Goal: Task Accomplishment & Management: Manage account settings

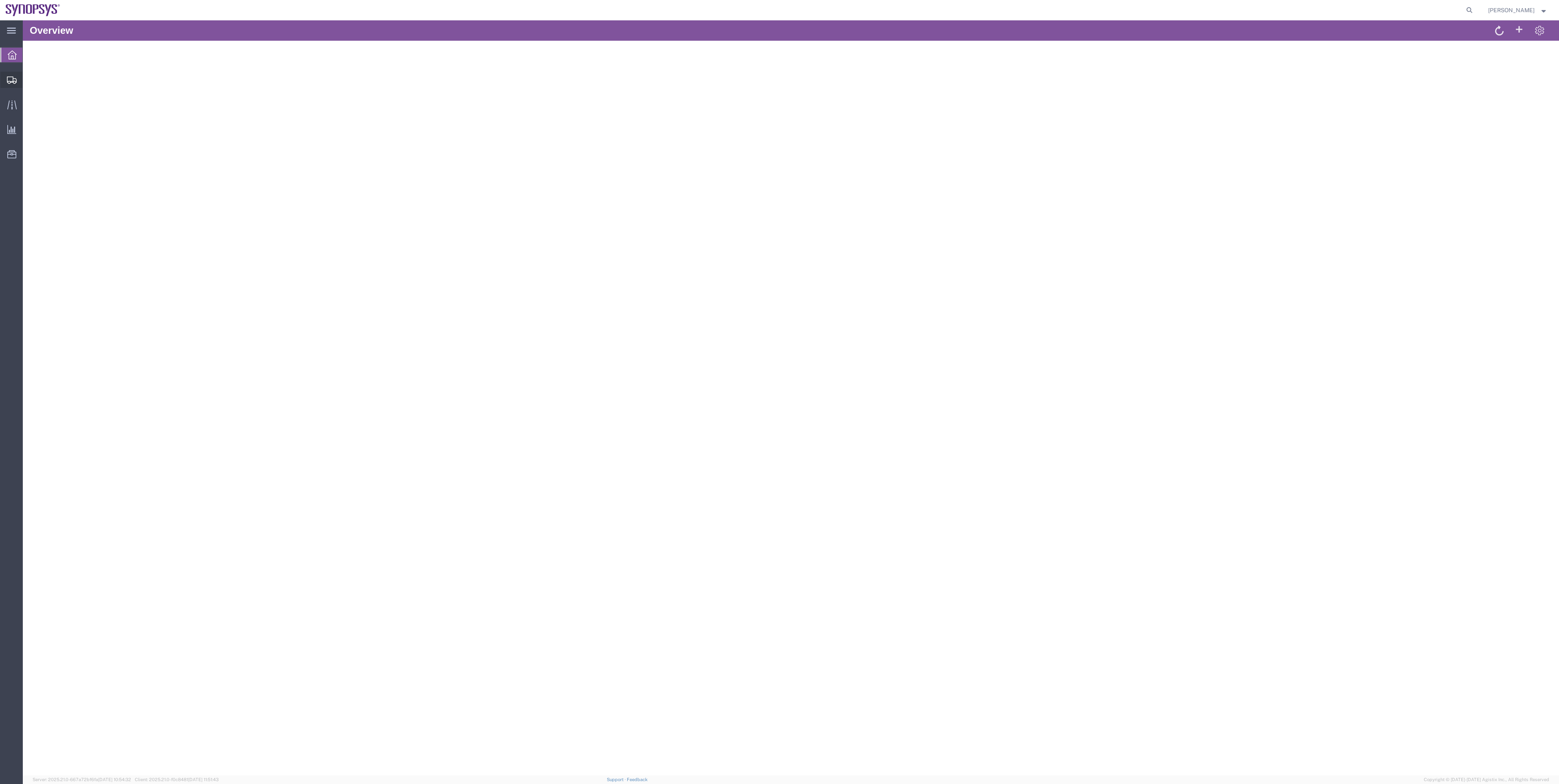
click at [28, 86] on span "Shipments" at bounding box center [24, 80] width 5 height 16
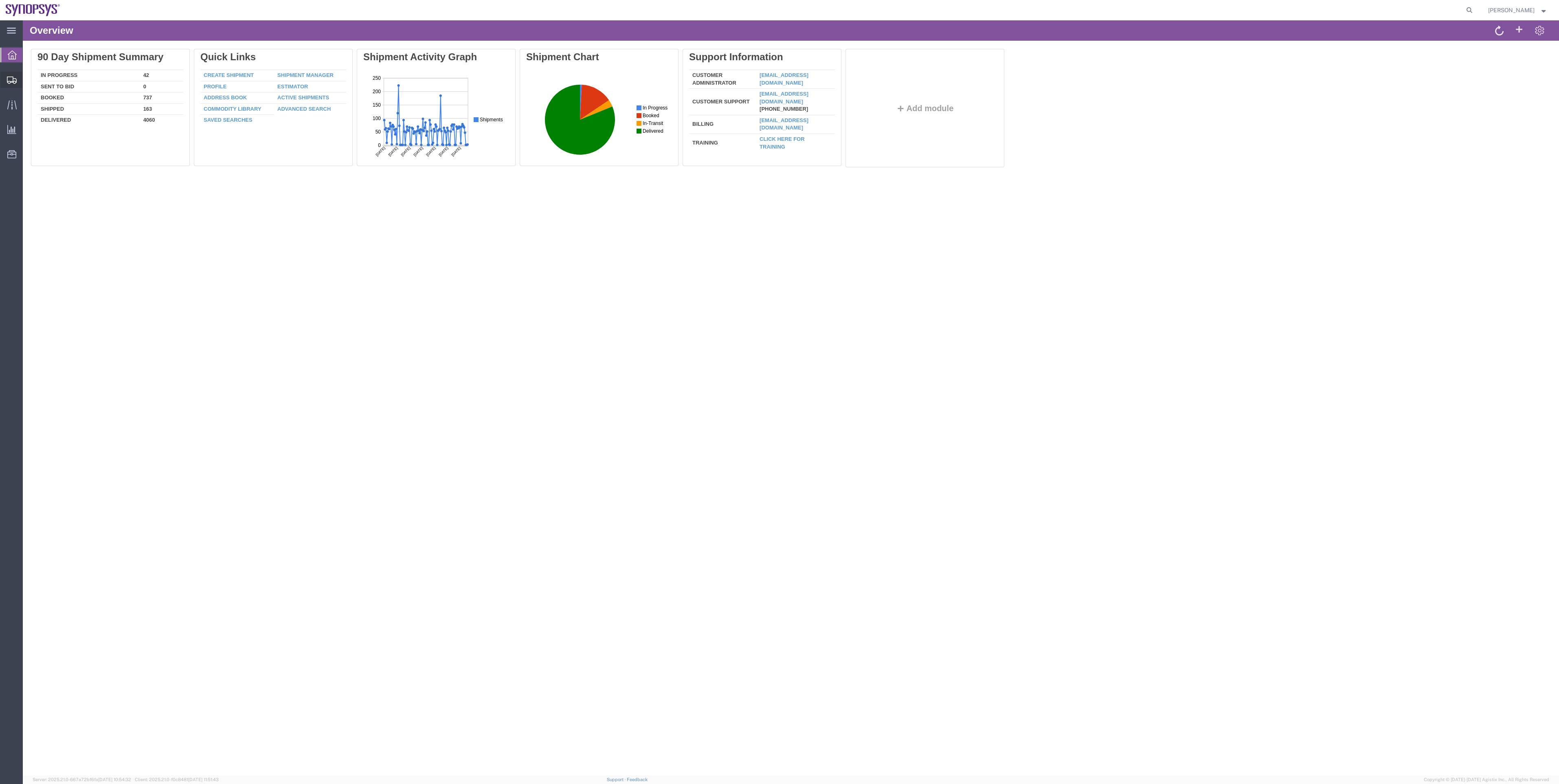
click at [0, 0] on span "Shipment Manager" at bounding box center [0, 0] width 0 height 0
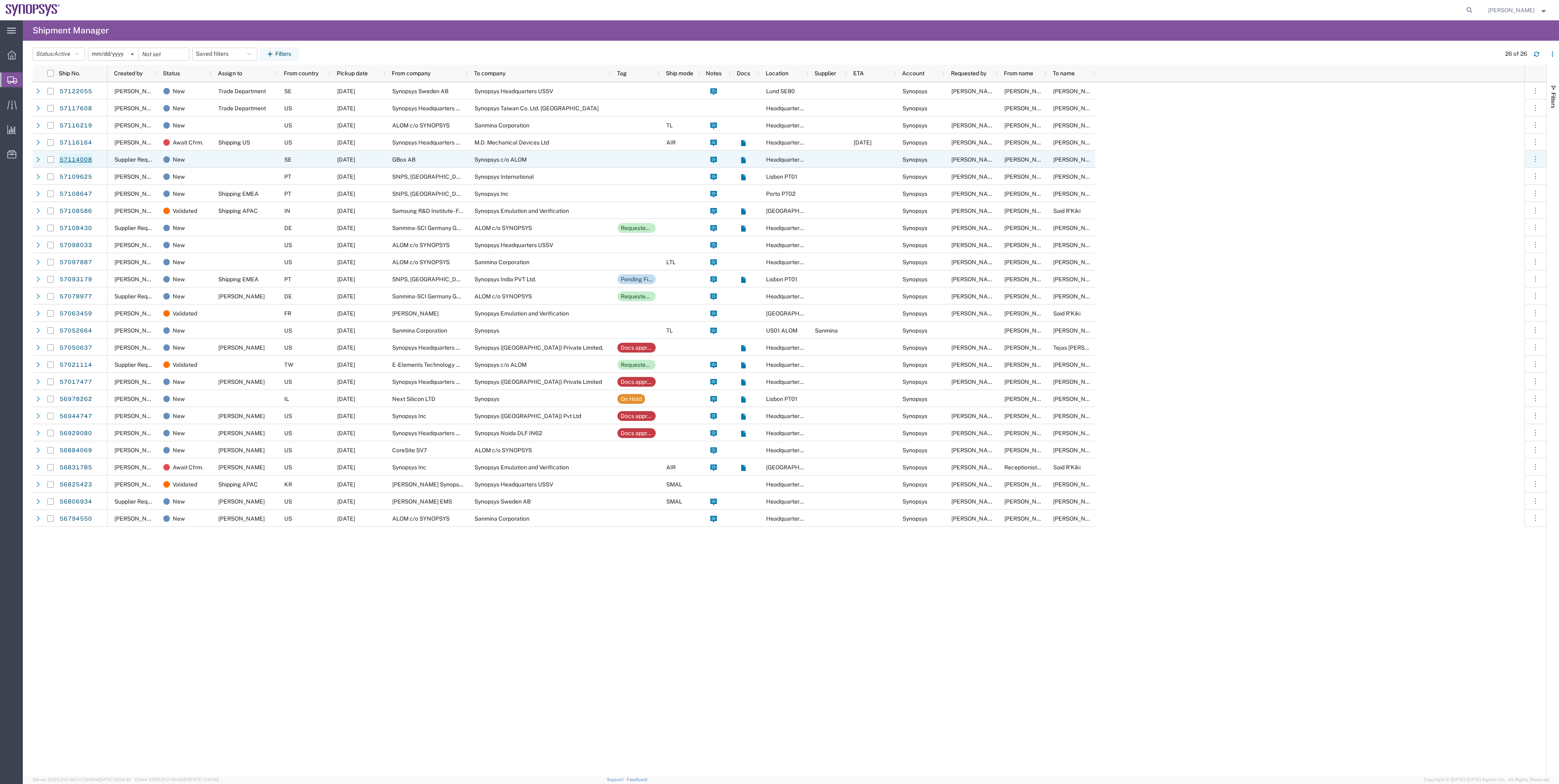
click at [77, 159] on link "57114008" at bounding box center [76, 160] width 34 height 13
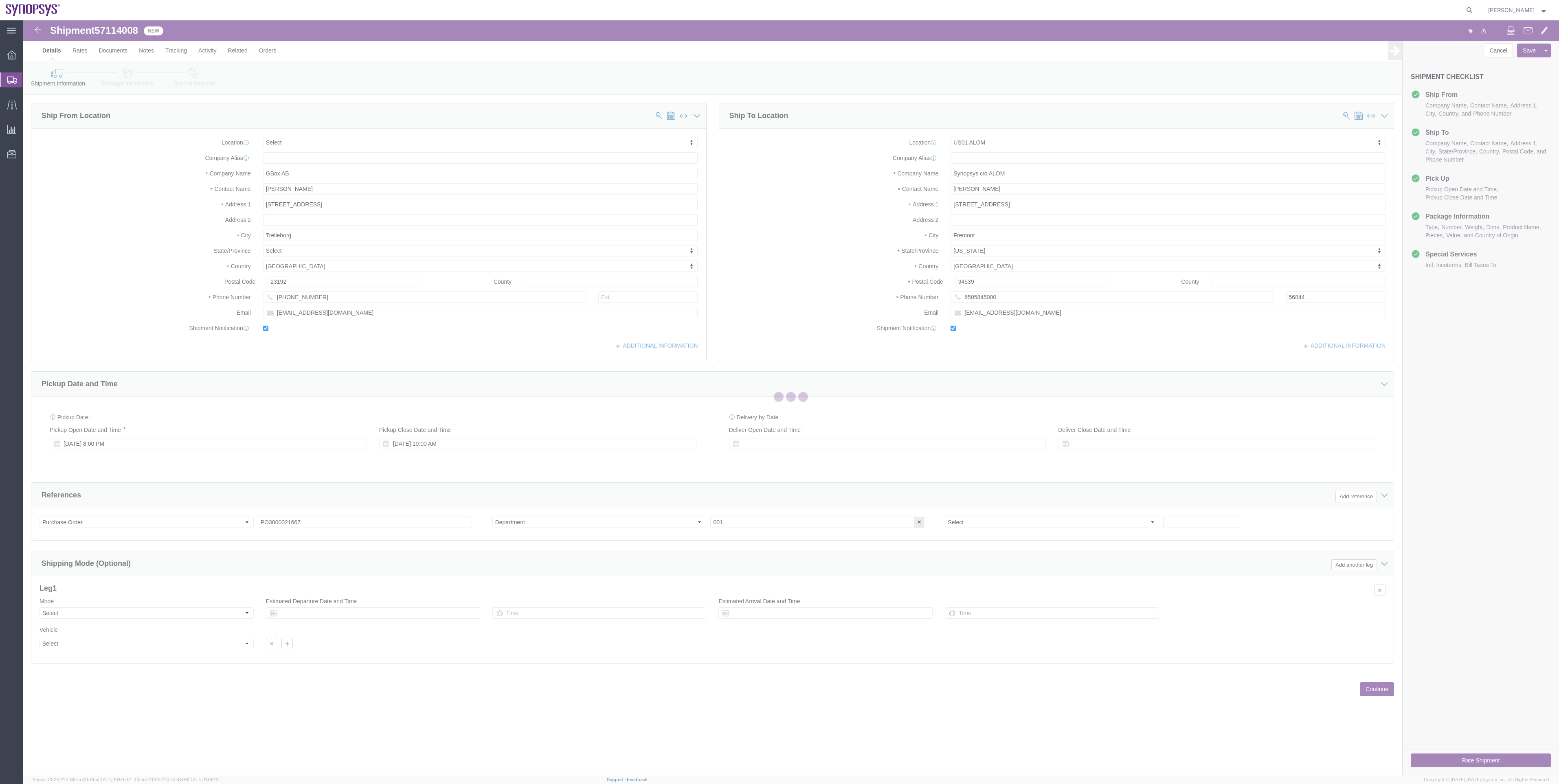
select select
select select "65511"
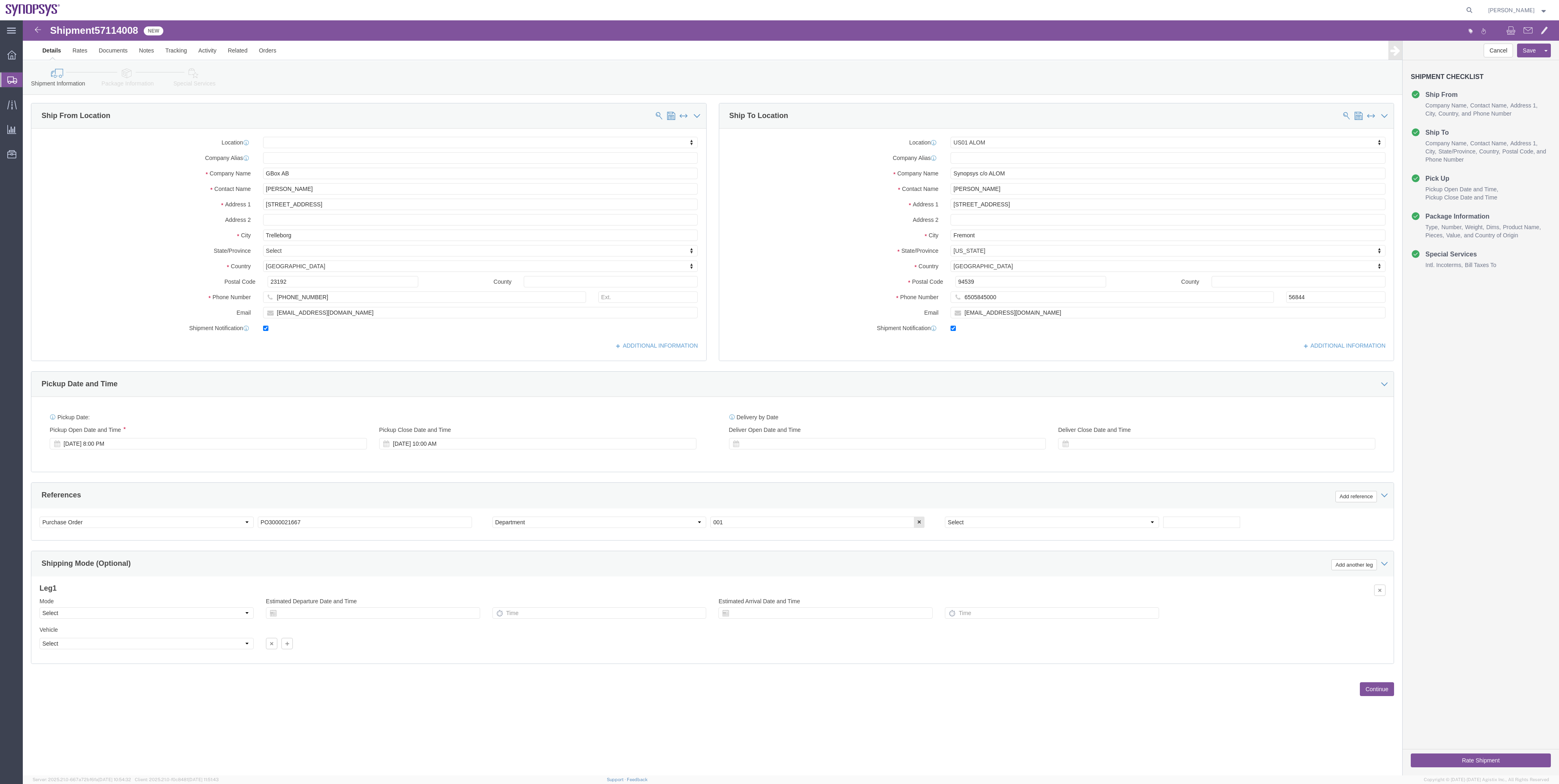
click icon
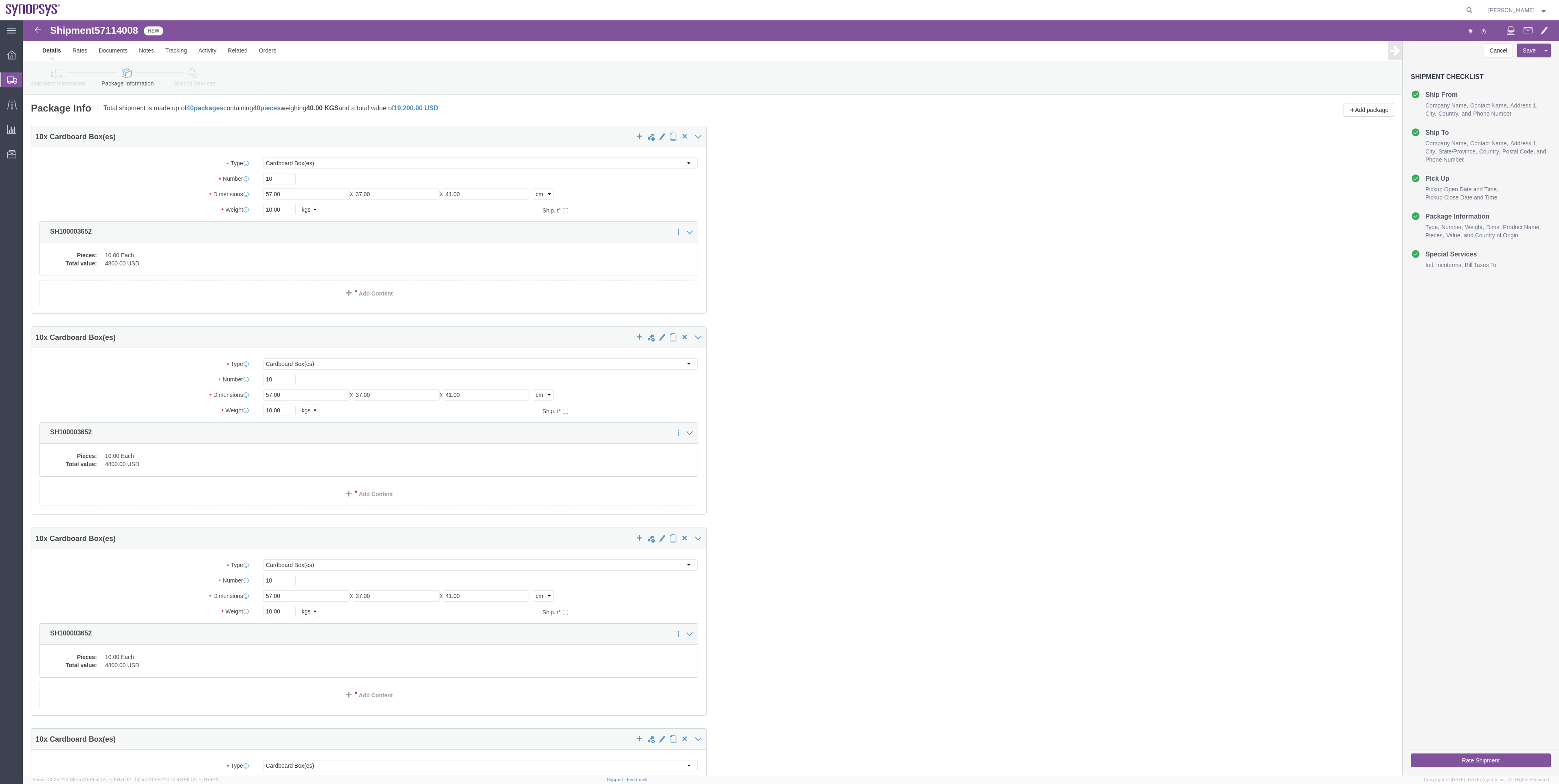
click icon
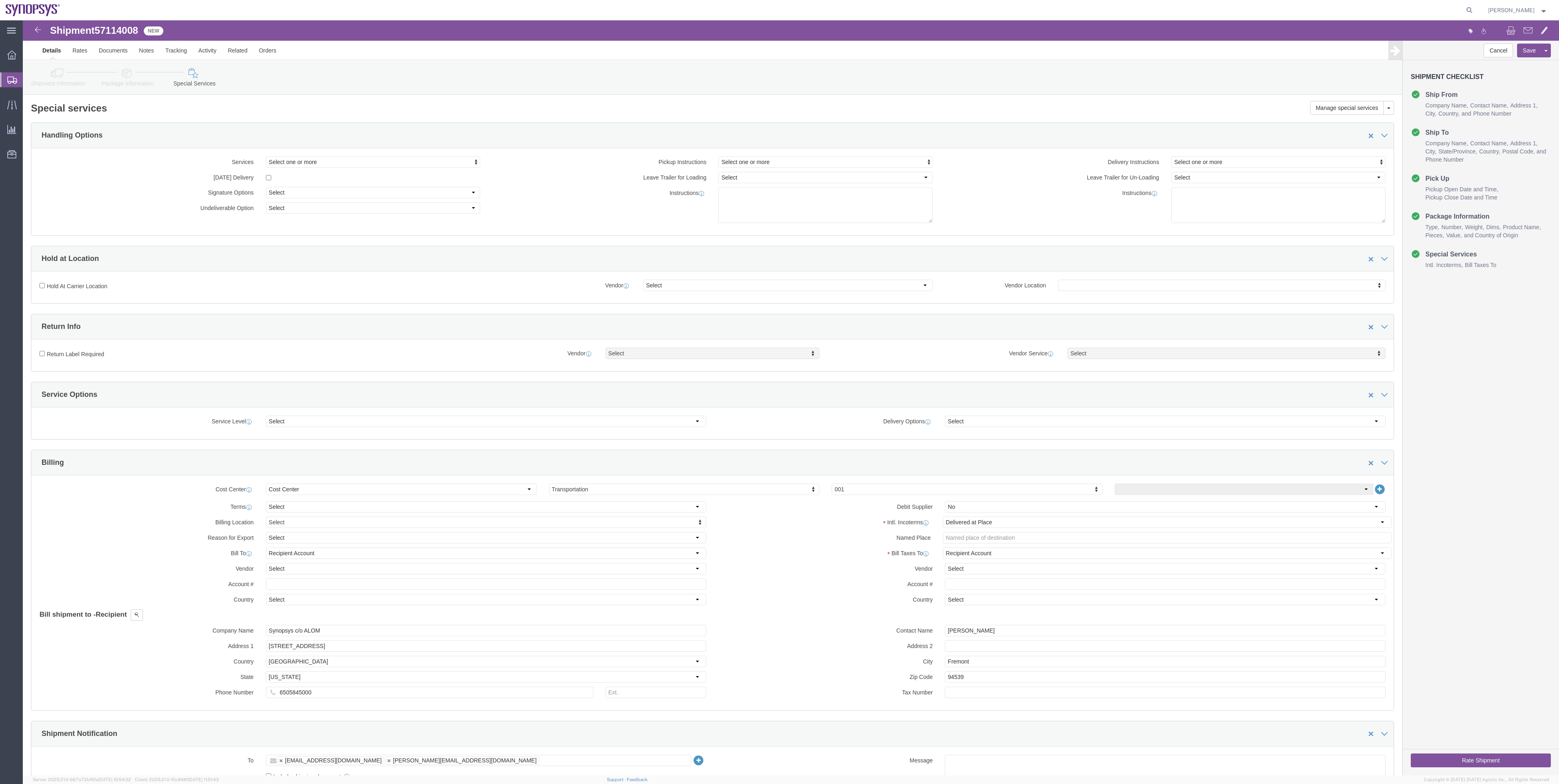
click icon
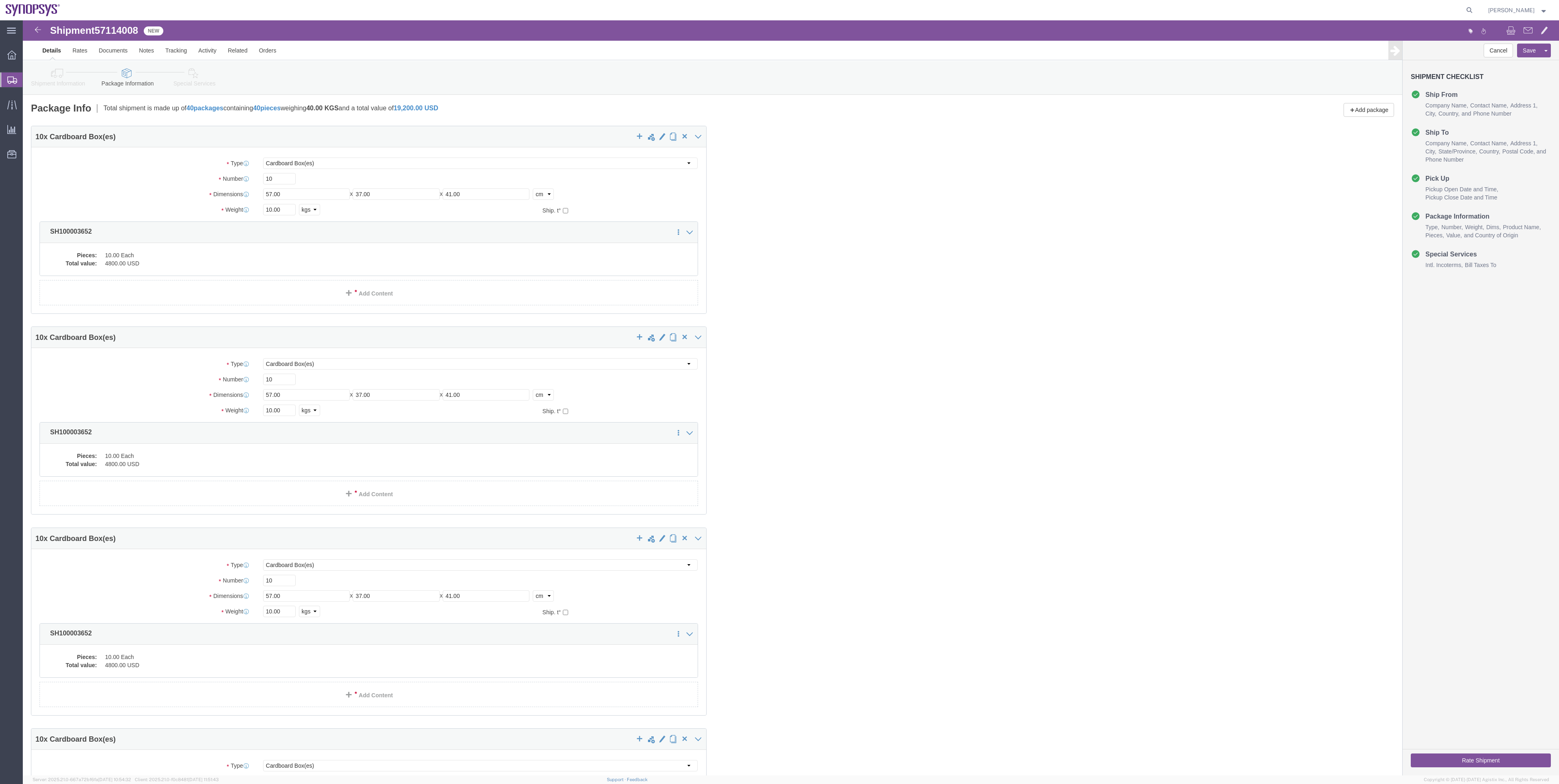
click link "Special Services"
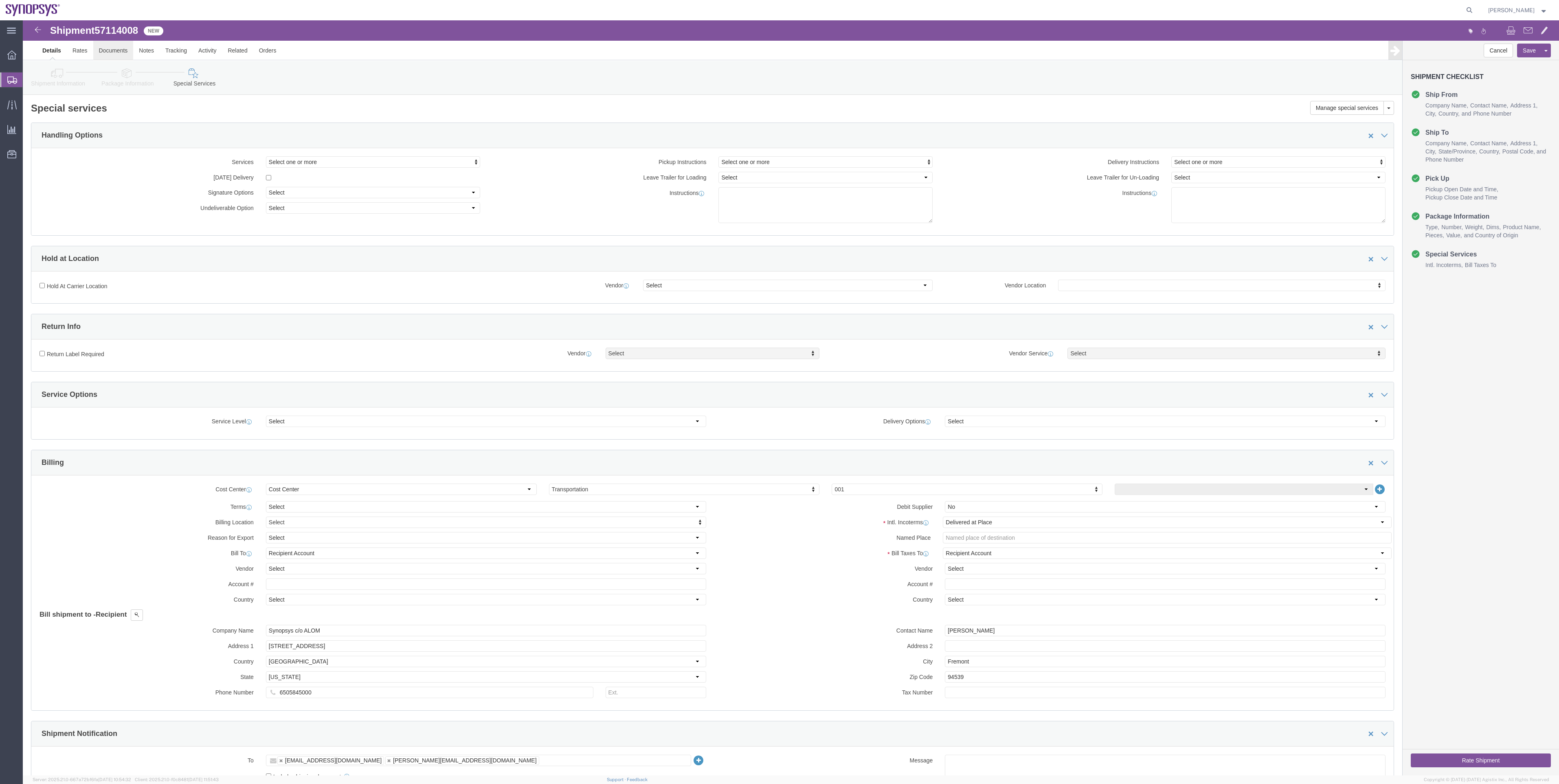
click link "Documents"
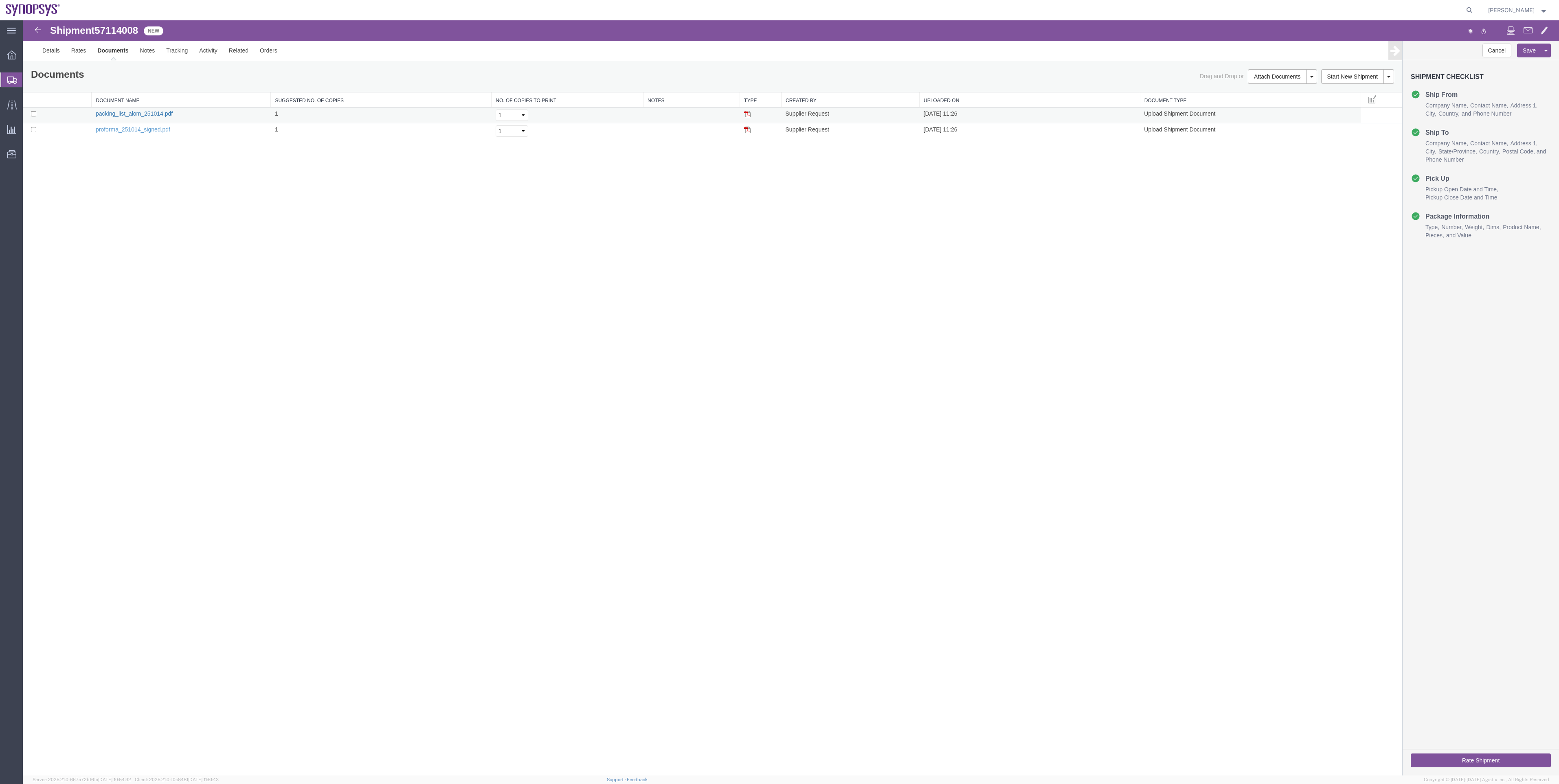
click at [129, 113] on link "packing_list_alom_251014.pdf" at bounding box center [134, 113] width 77 height 7
click at [63, 55] on link "Details" at bounding box center [51, 50] width 29 height 20
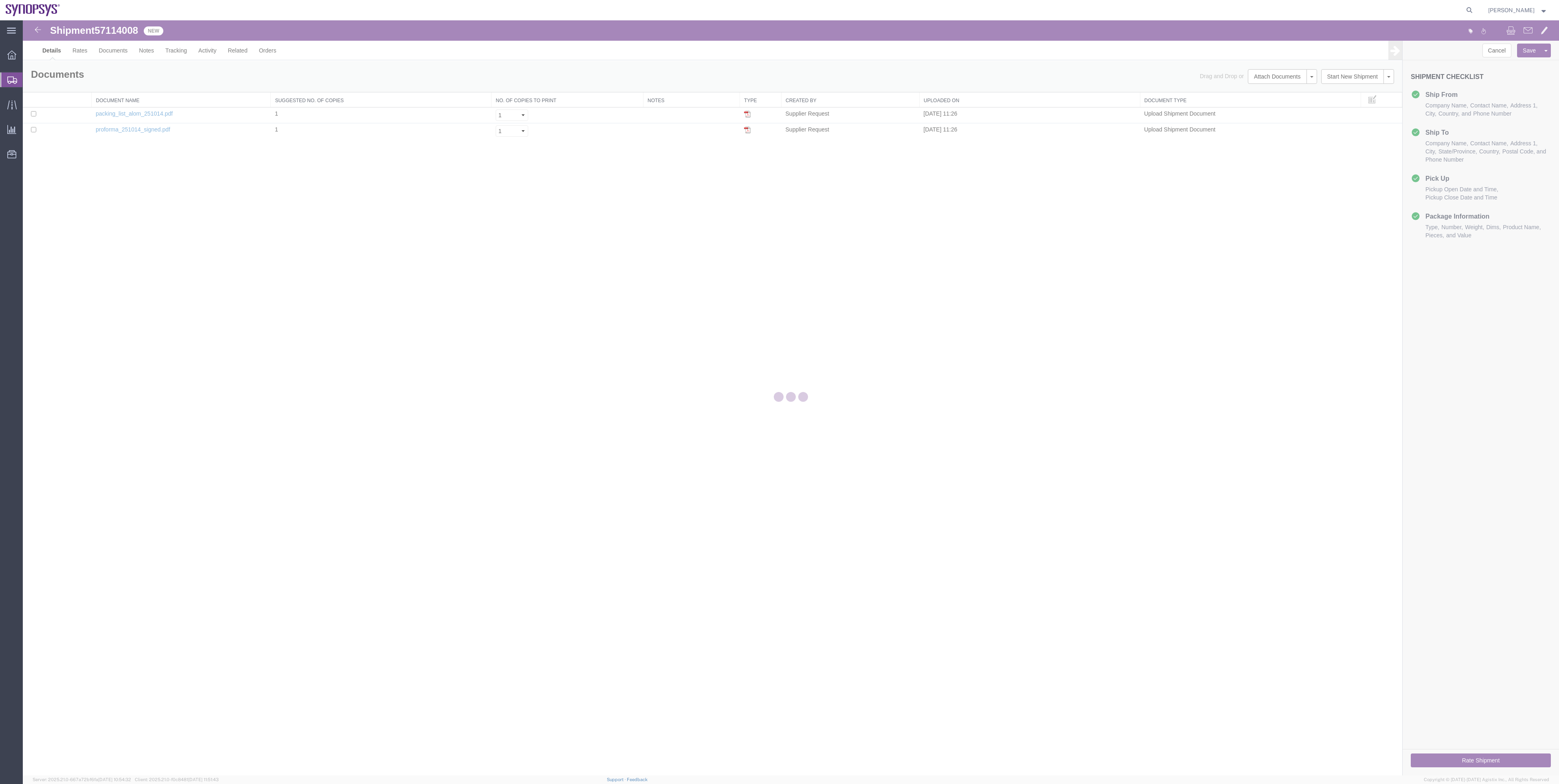
select select "65511"
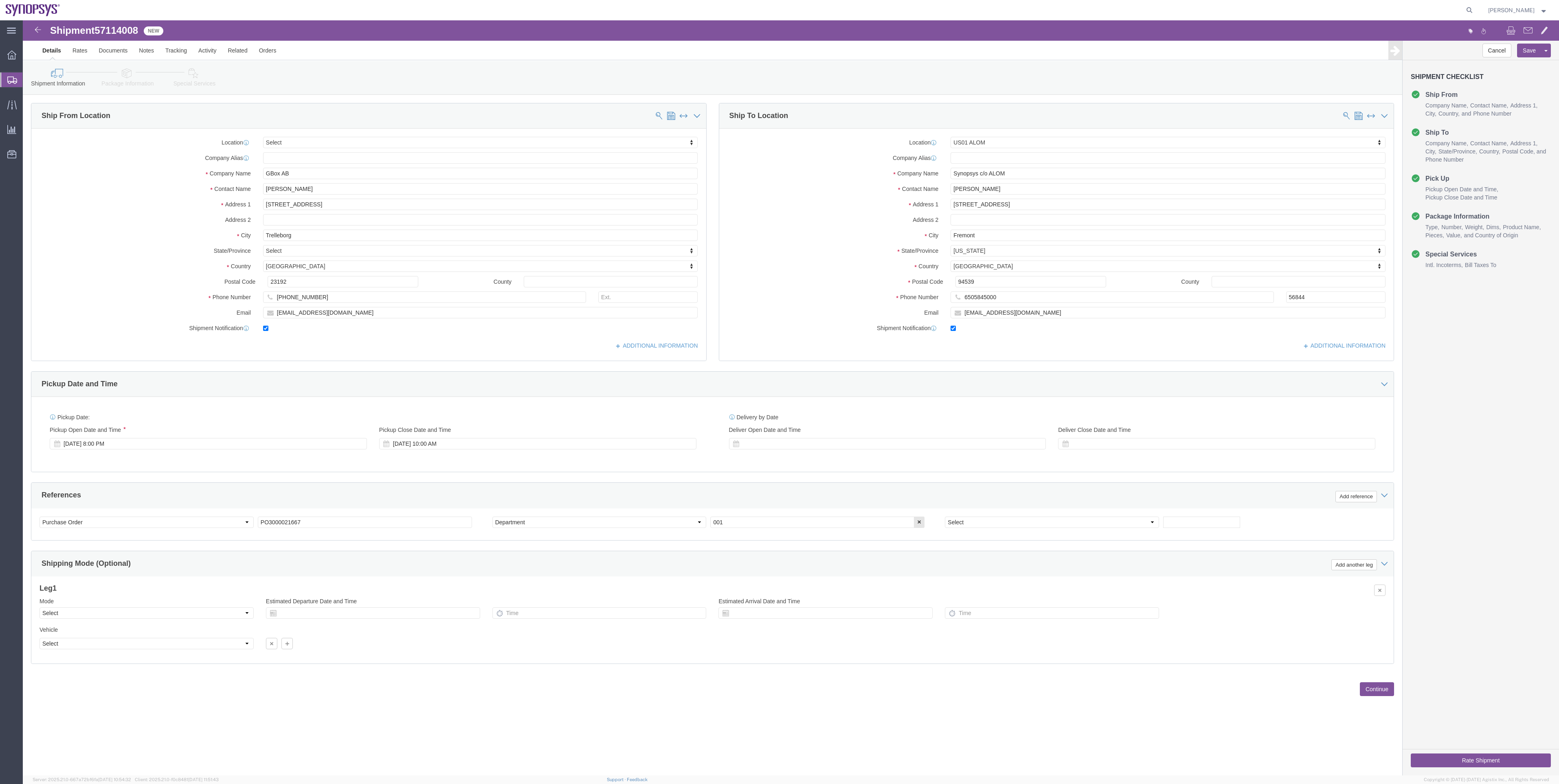
click icon
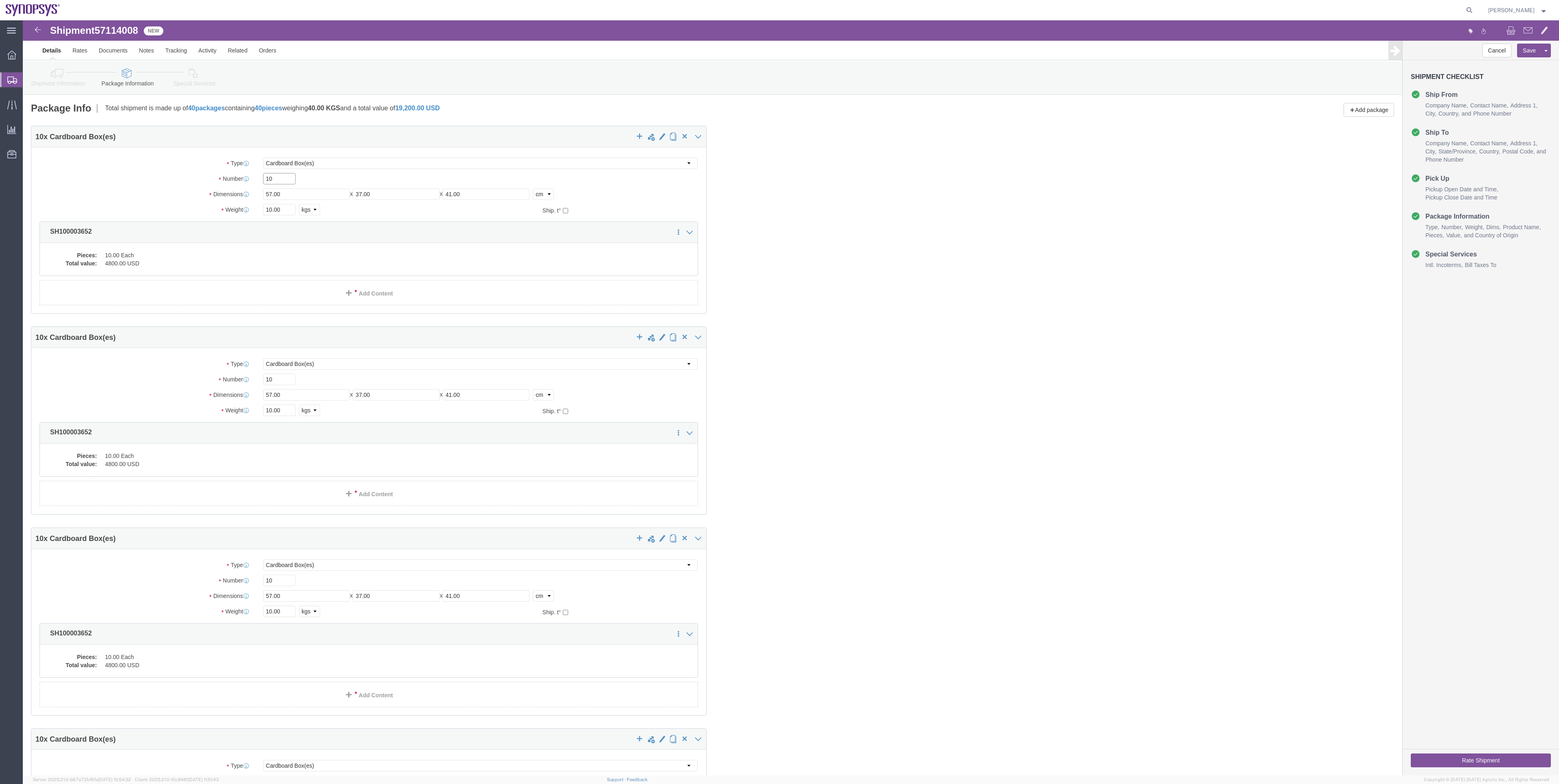
drag, startPoint x: 258, startPoint y: 161, endPoint x: 228, endPoint y: 160, distance: 30.0
click div "Number 10"
type input "1"
drag, startPoint x: 263, startPoint y: 359, endPoint x: 214, endPoint y: 358, distance: 49.0
click div "Number 10"
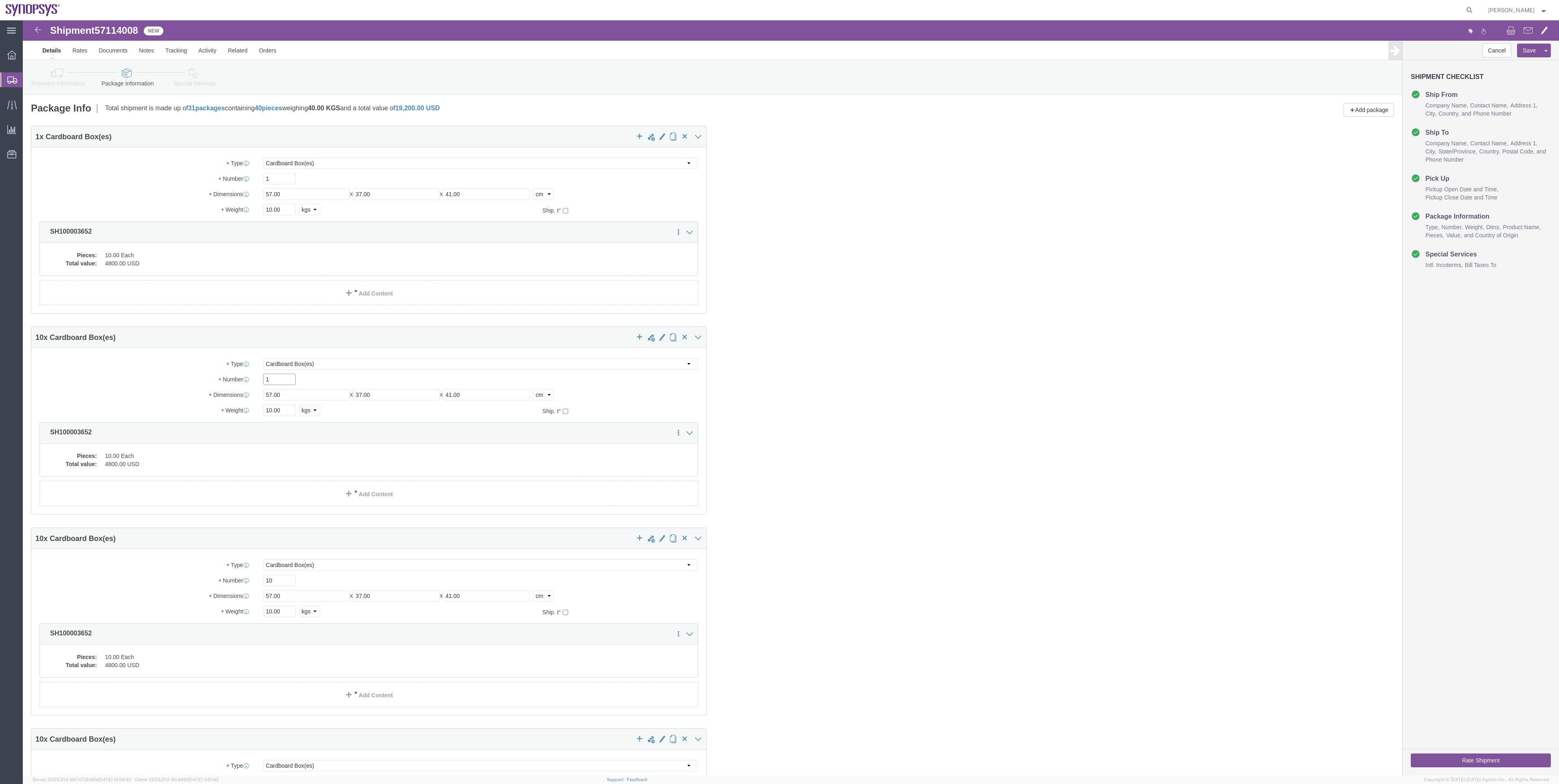
type input "1"
drag, startPoint x: 252, startPoint y: 558, endPoint x: 216, endPoint y: 555, distance: 36.1
click div "Number 10"
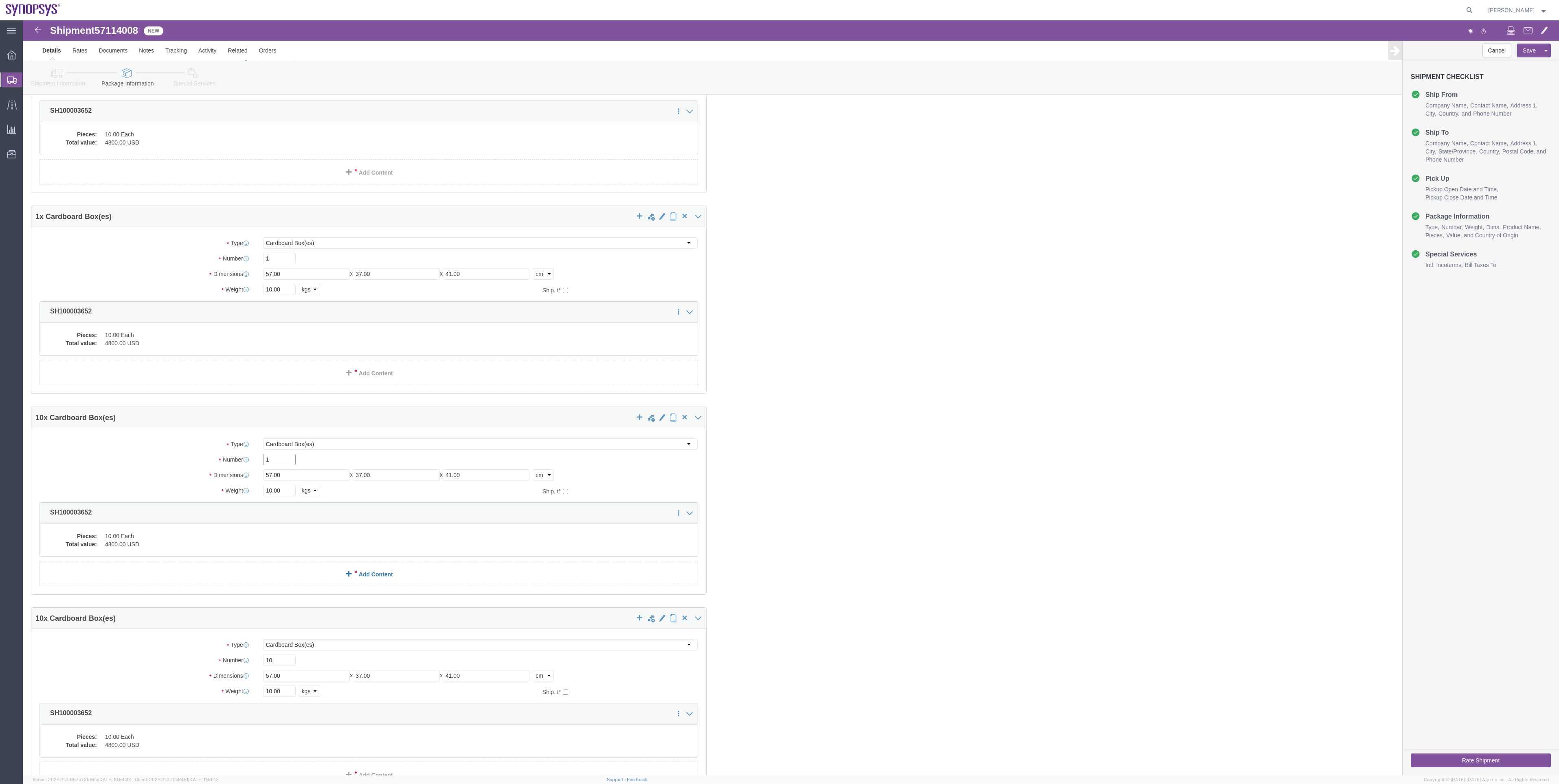
scroll to position [122, 0]
type input "1"
drag, startPoint x: 254, startPoint y: 643, endPoint x: 216, endPoint y: 636, distance: 38.6
click div "Number 10"
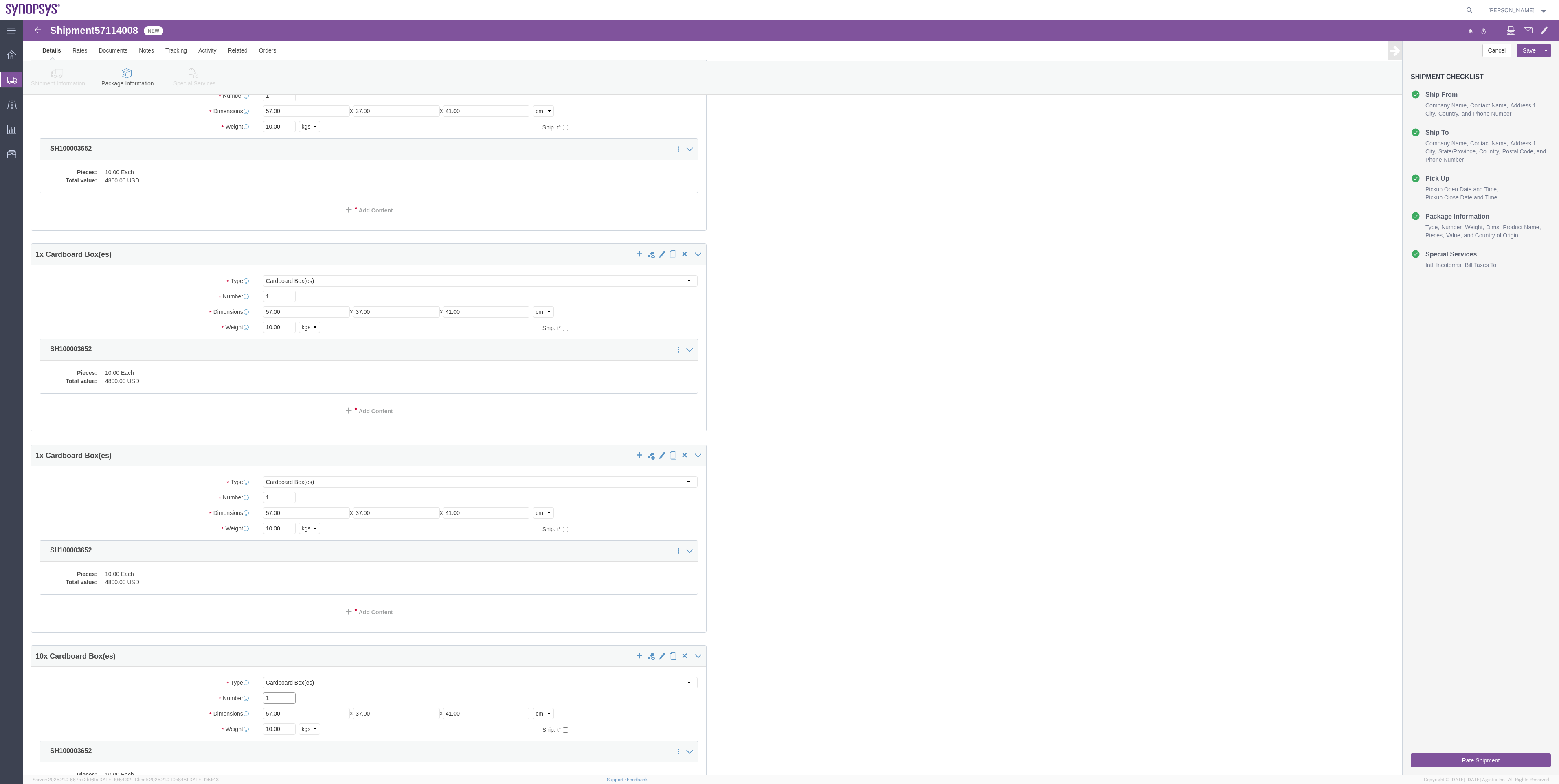
scroll to position [83, 0]
type input "1"
click icon
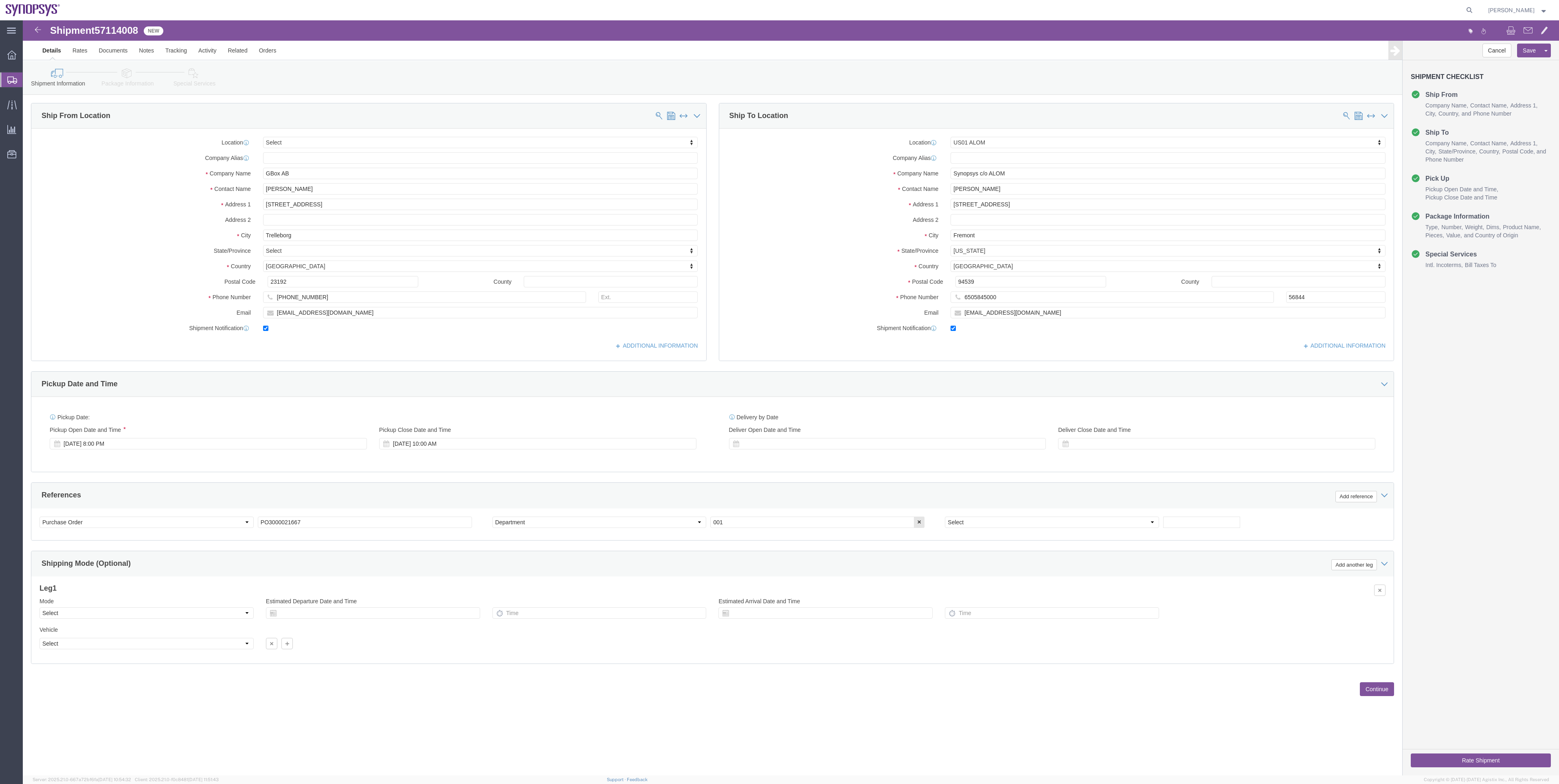
click link "Package Information"
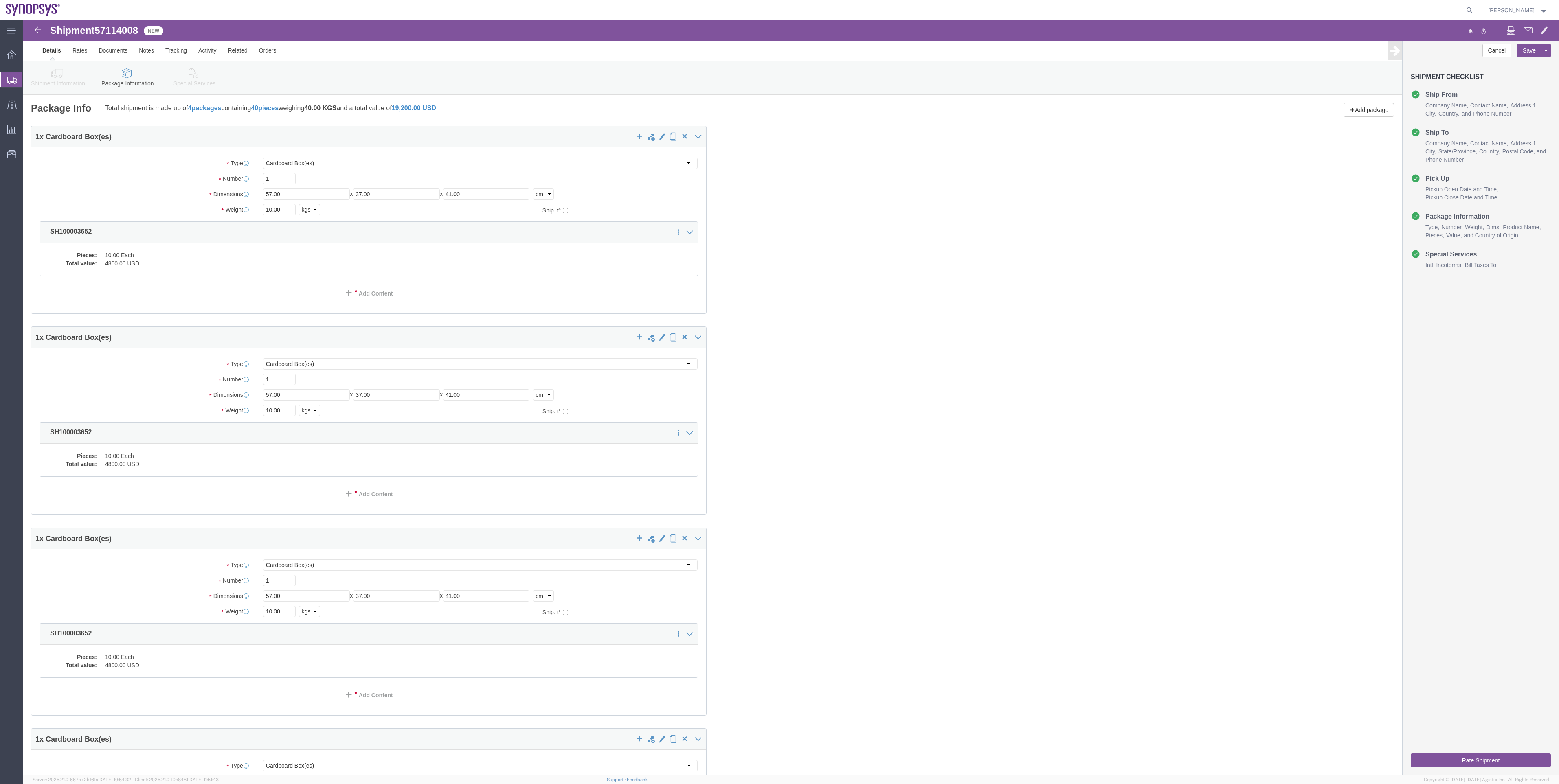
click link "Special Services"
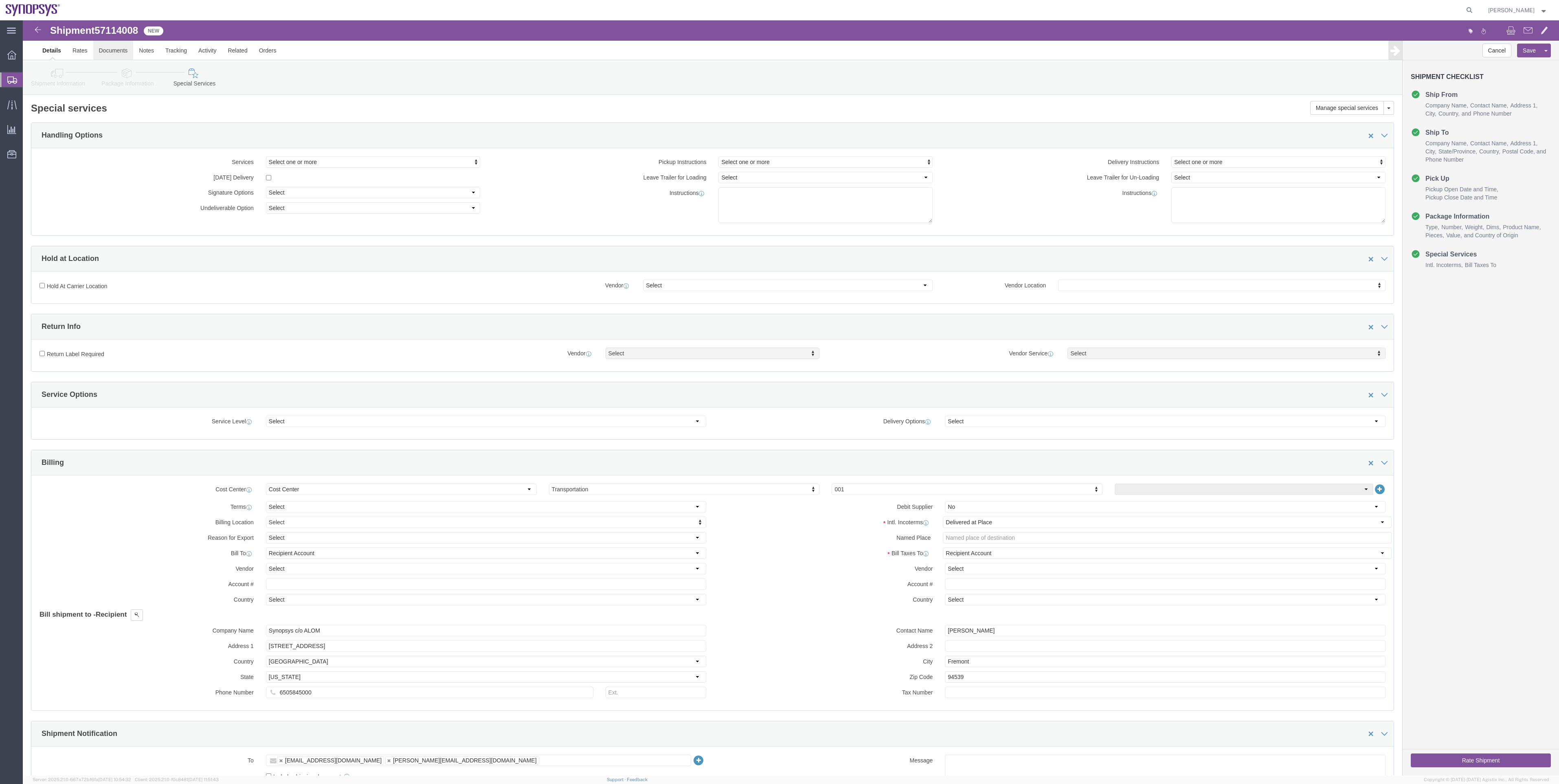
click link "Documents"
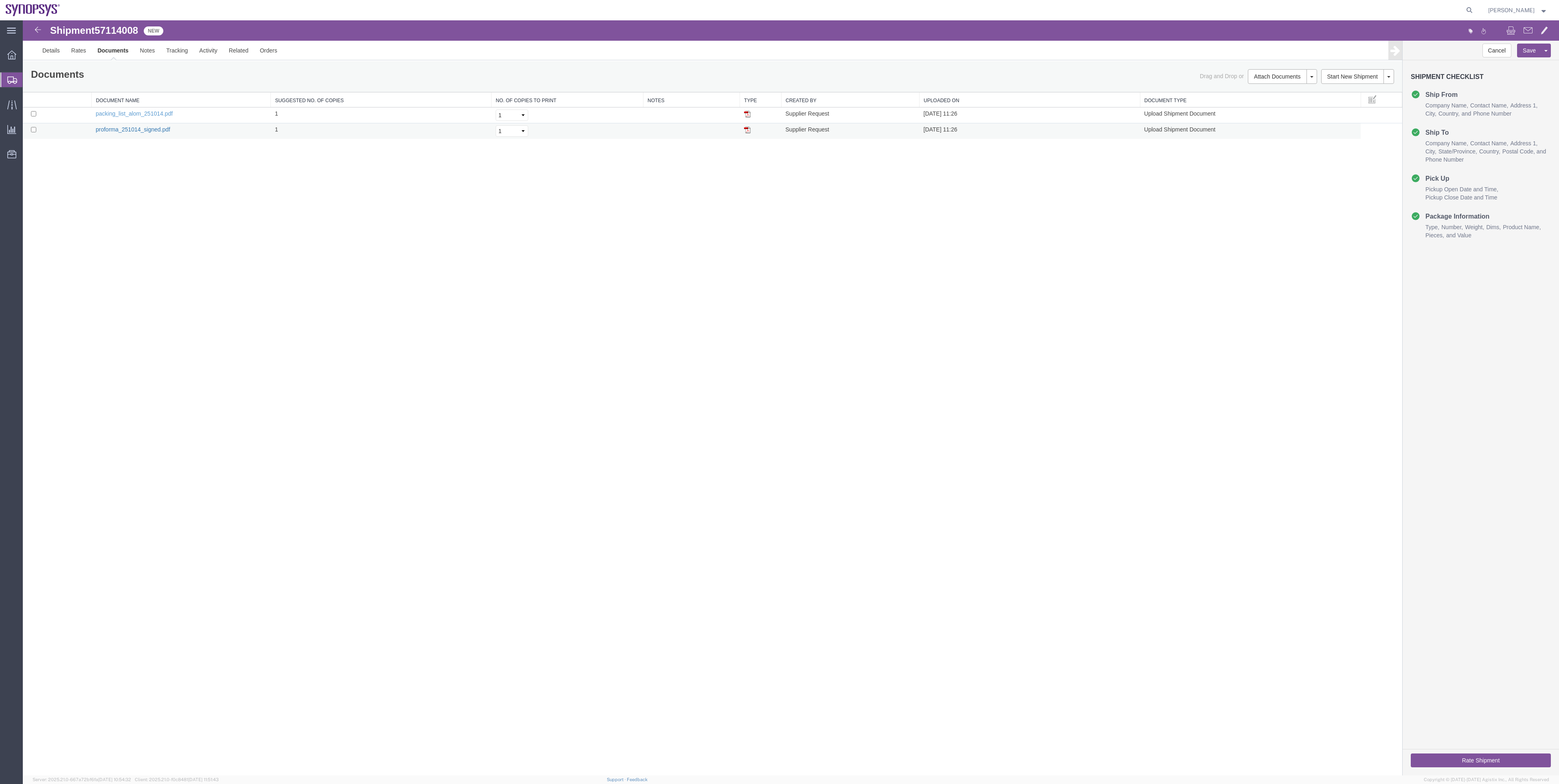
click at [148, 131] on link "proforma_251014_signed.pdf" at bounding box center [132, 129] width 74 height 7
click at [55, 53] on link "Details" at bounding box center [51, 50] width 29 height 20
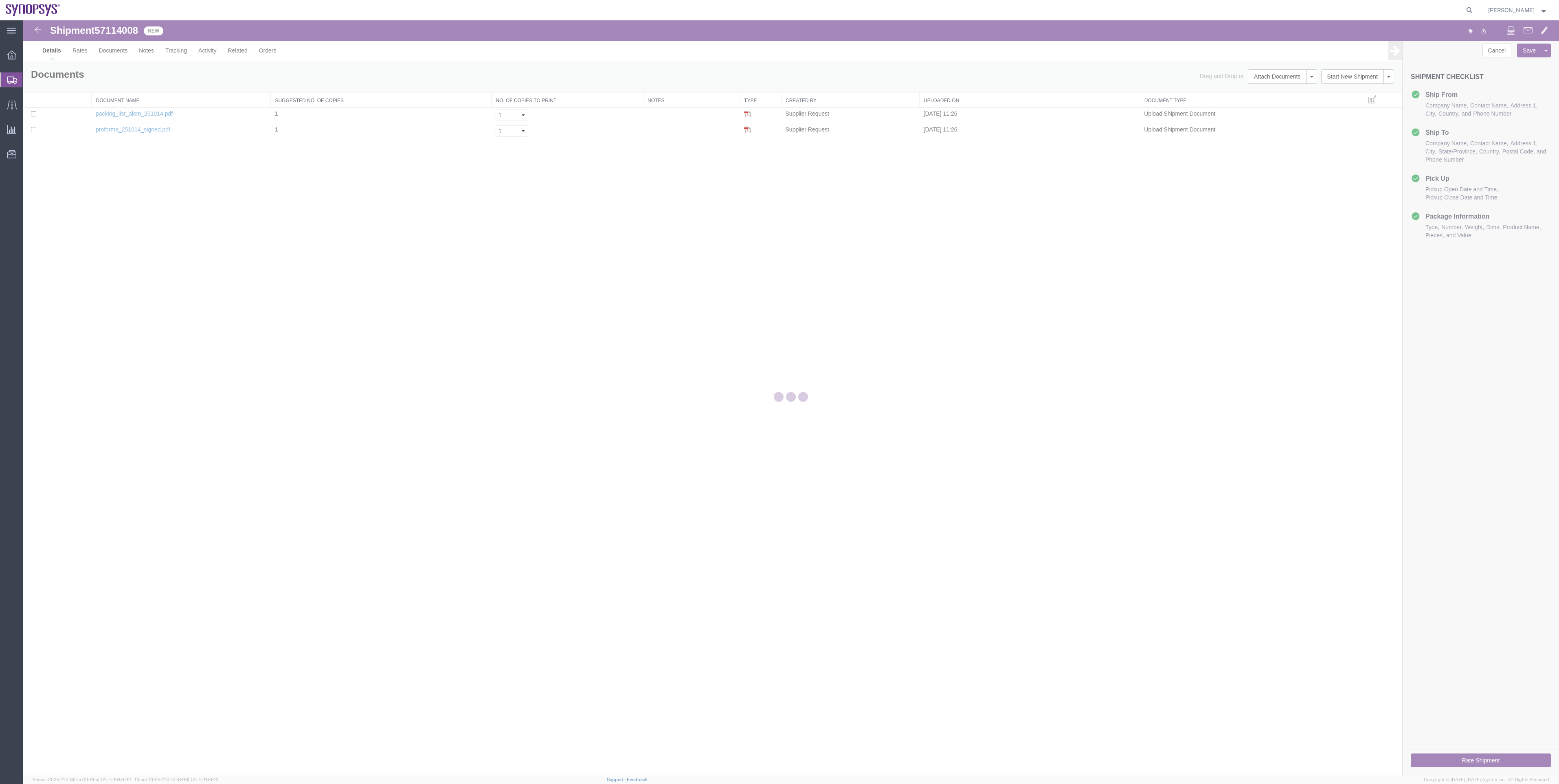
select select "65511"
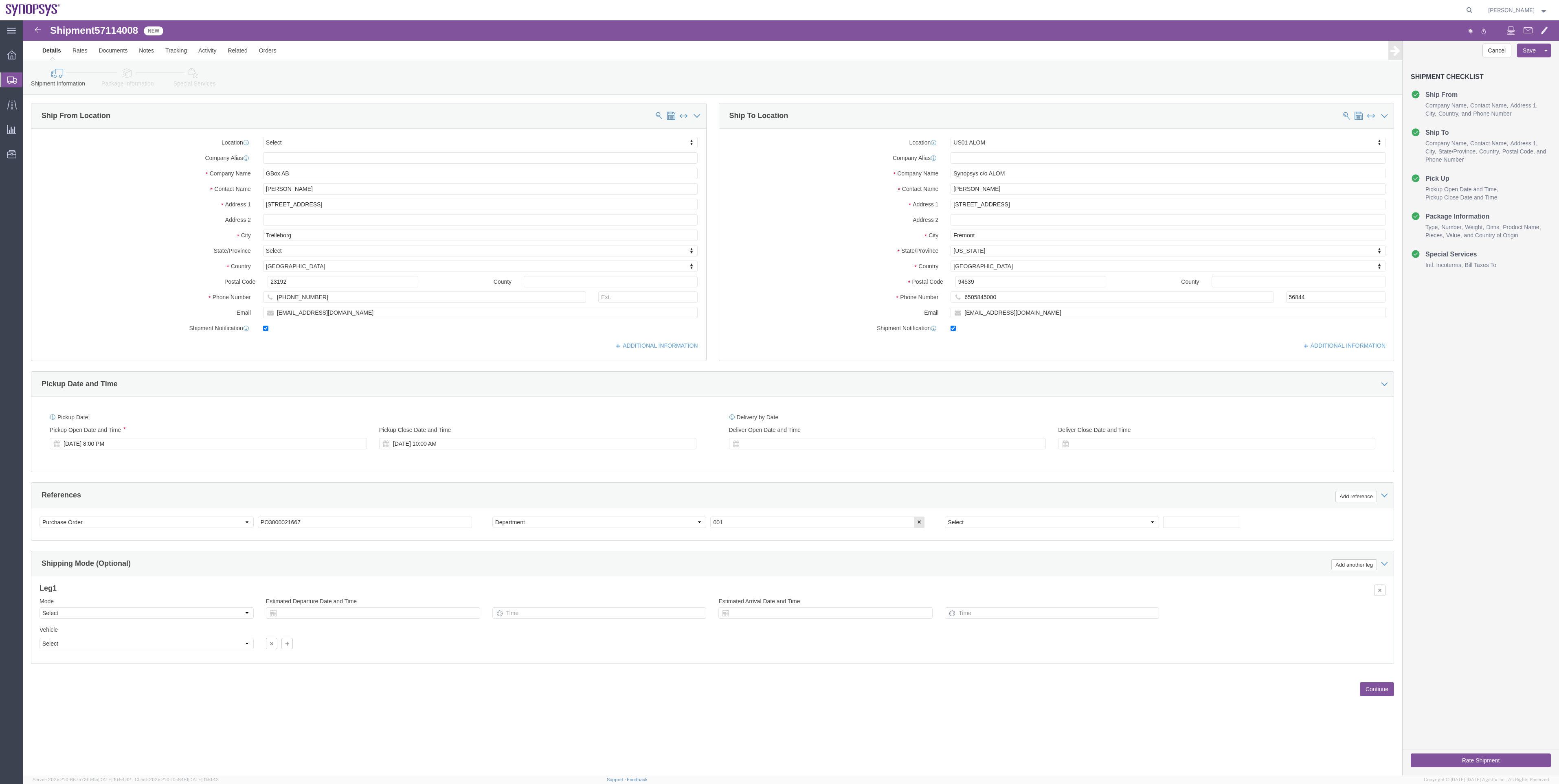
click link "Package Information"
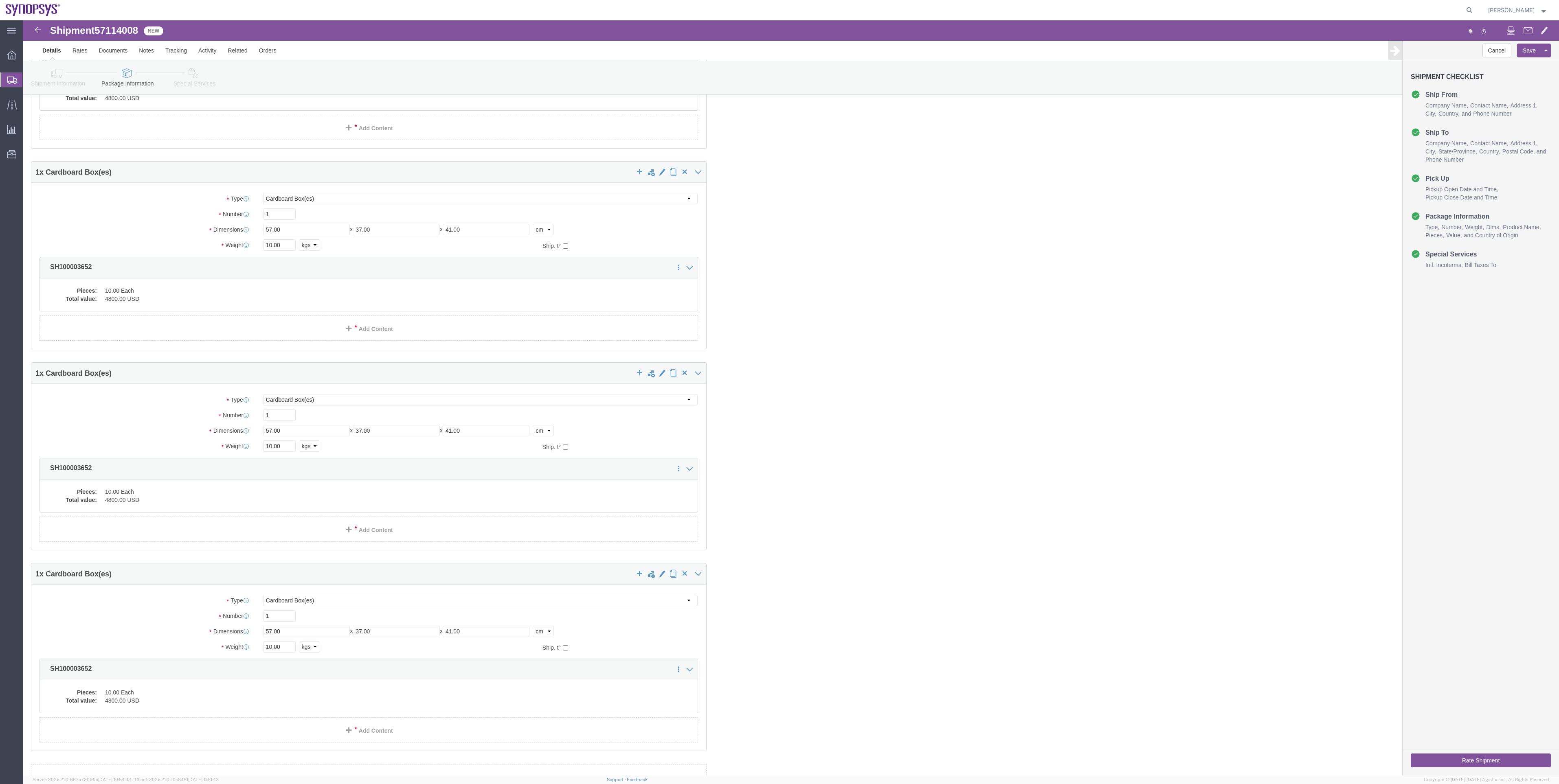
scroll to position [183, 0]
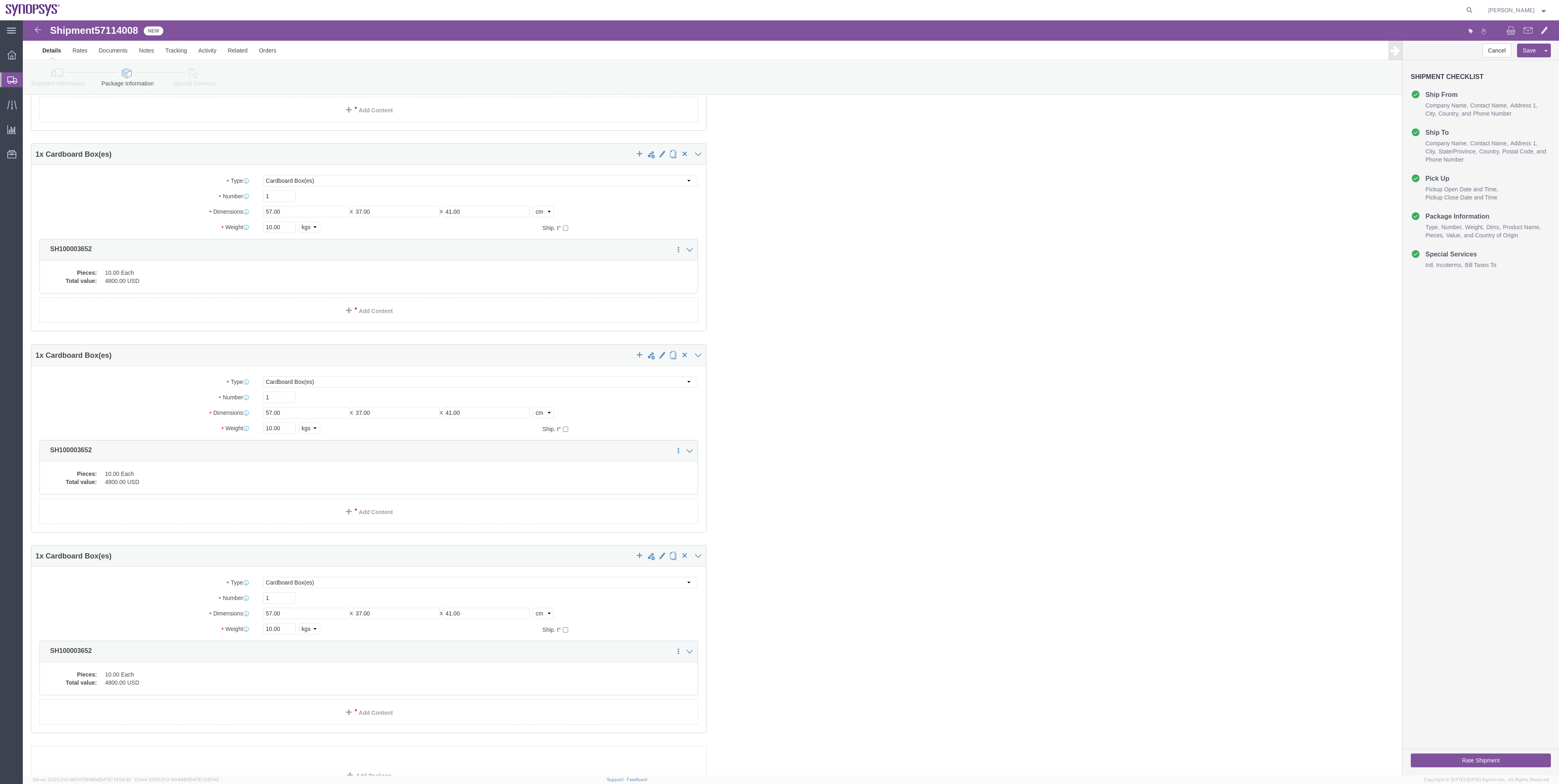
click div "1 x Cardboard Box(es) Package Type Select Bale(s) Basket(s) Bolt(s) Bottle(s) B…"
click icon
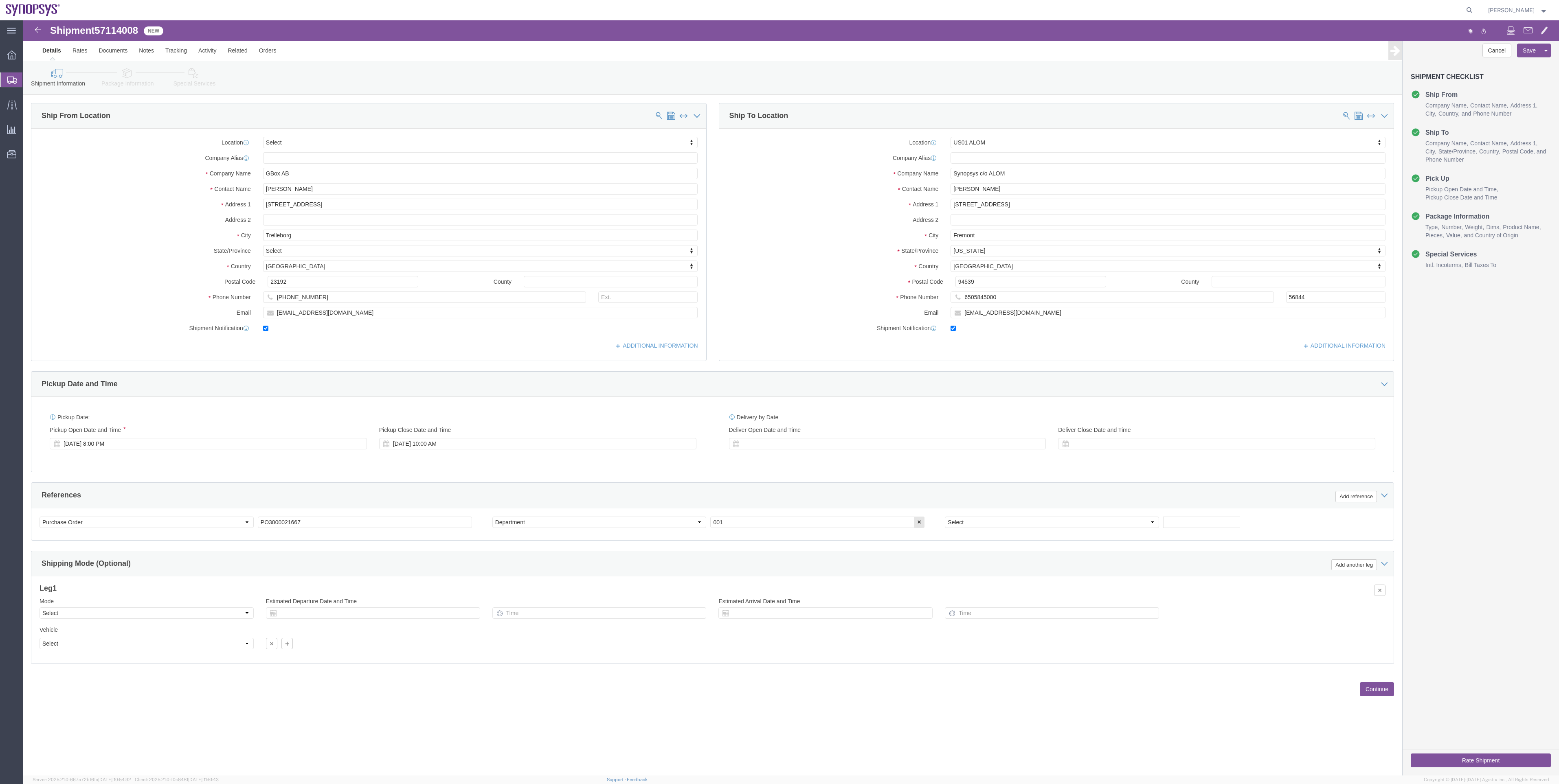
click div "Shipment Information Package Information Special Services"
click link "Package Information"
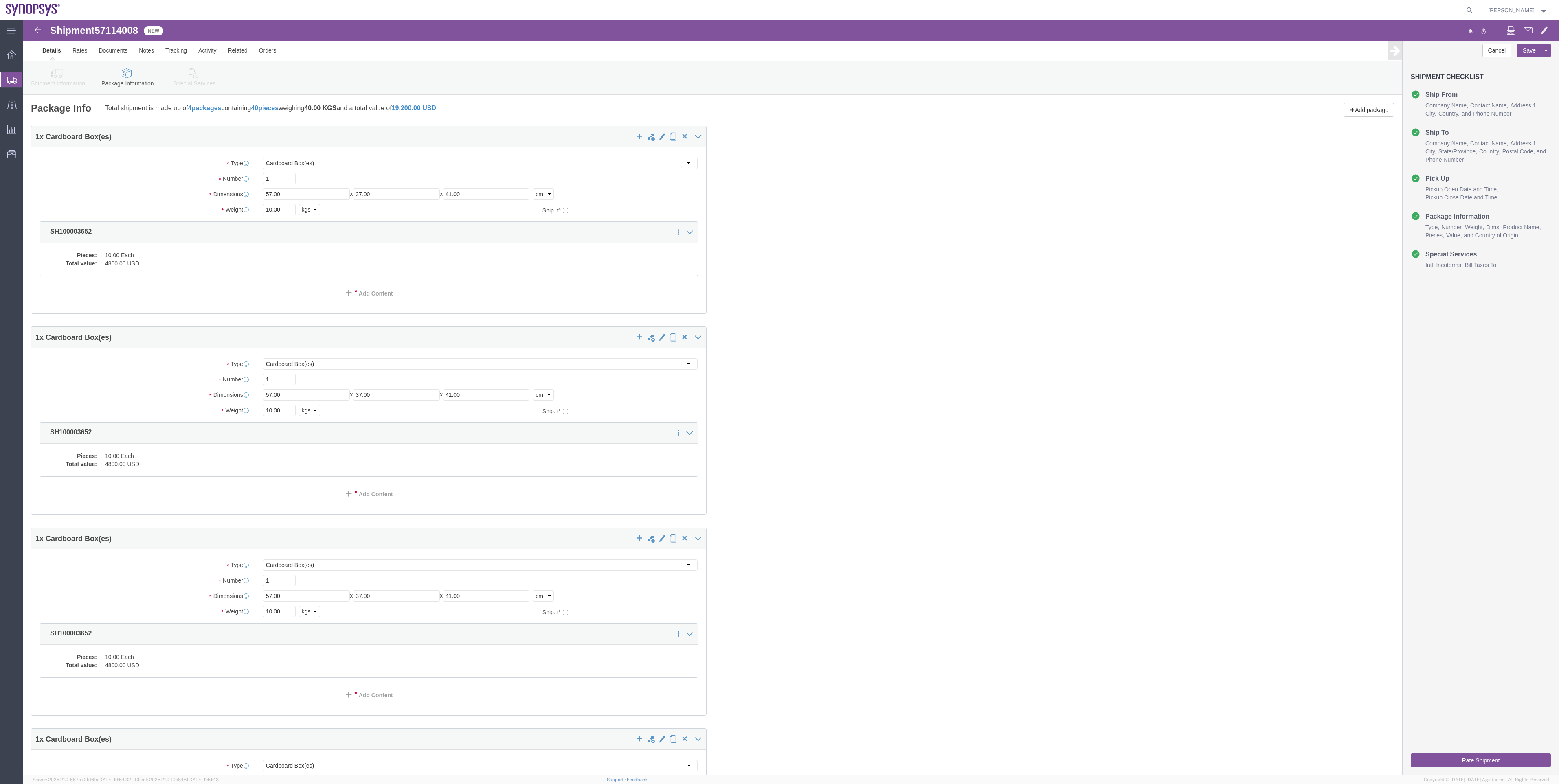
click li "Package Information"
click icon
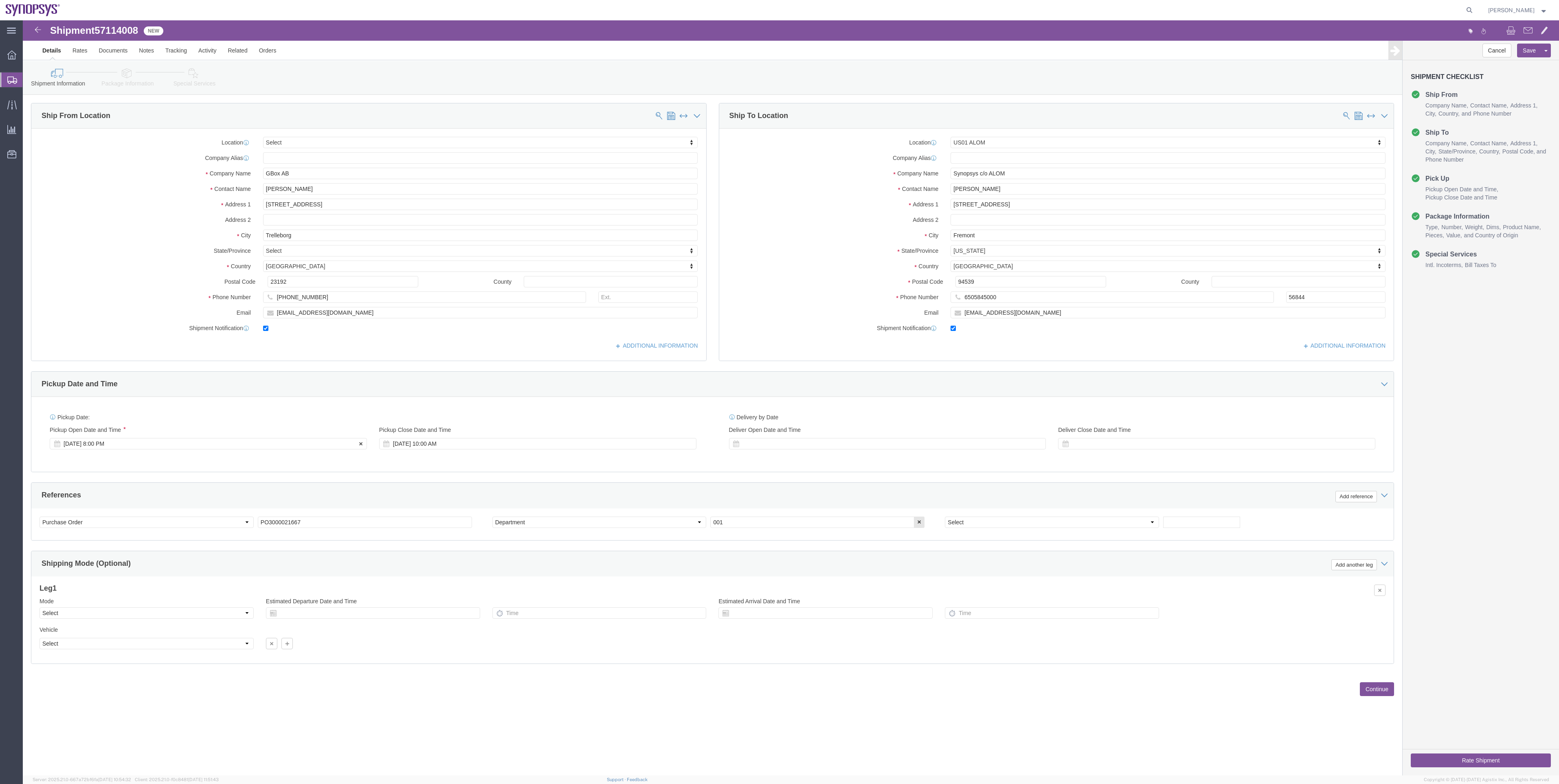
click div "[DATE] 8:00 PM"
type input "11:00 am"
click button "Apply"
click div "[DATE] 10:00 AM"
type input "3:00 PM"
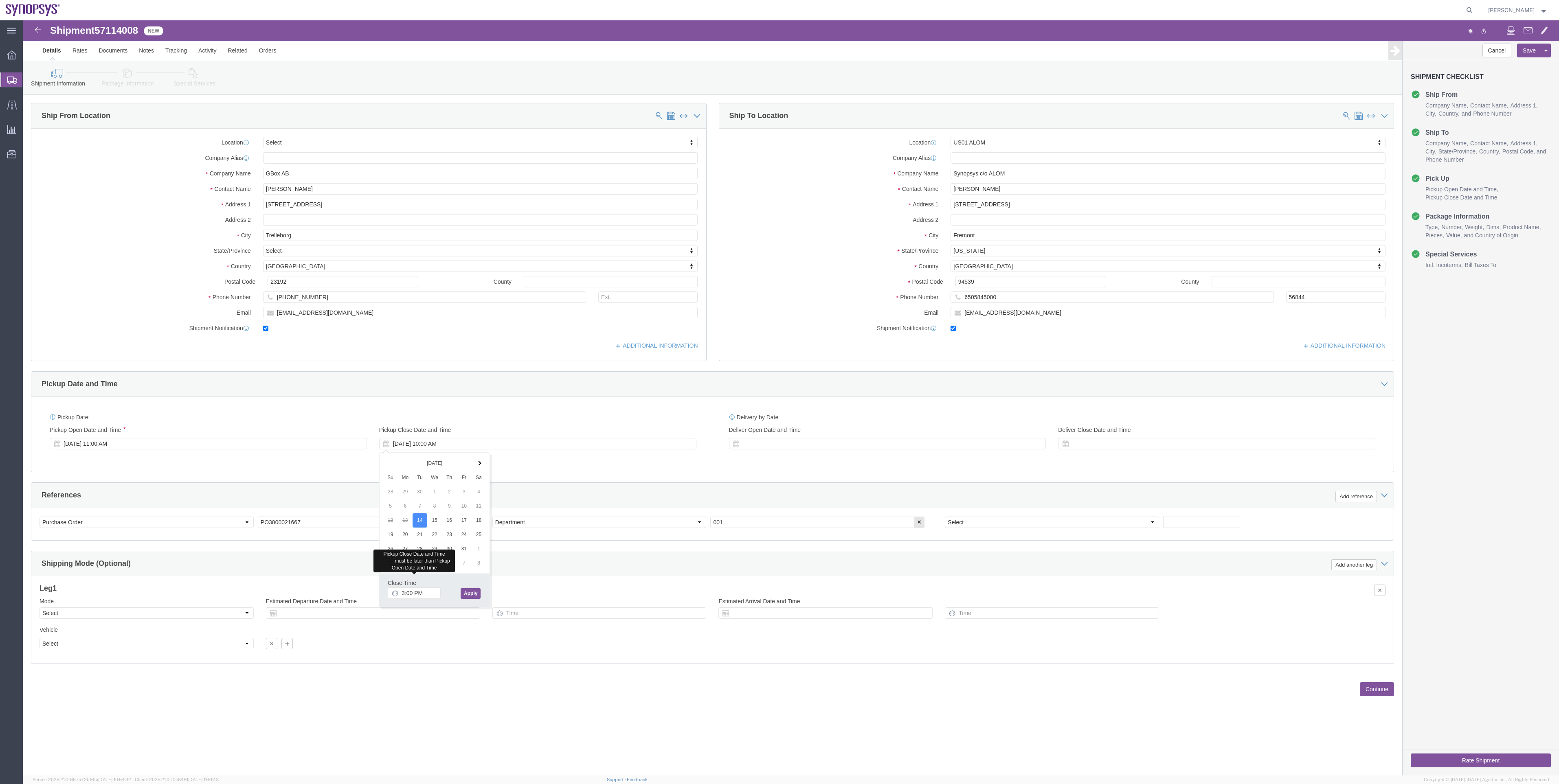
click button "Apply"
click link "Package Information"
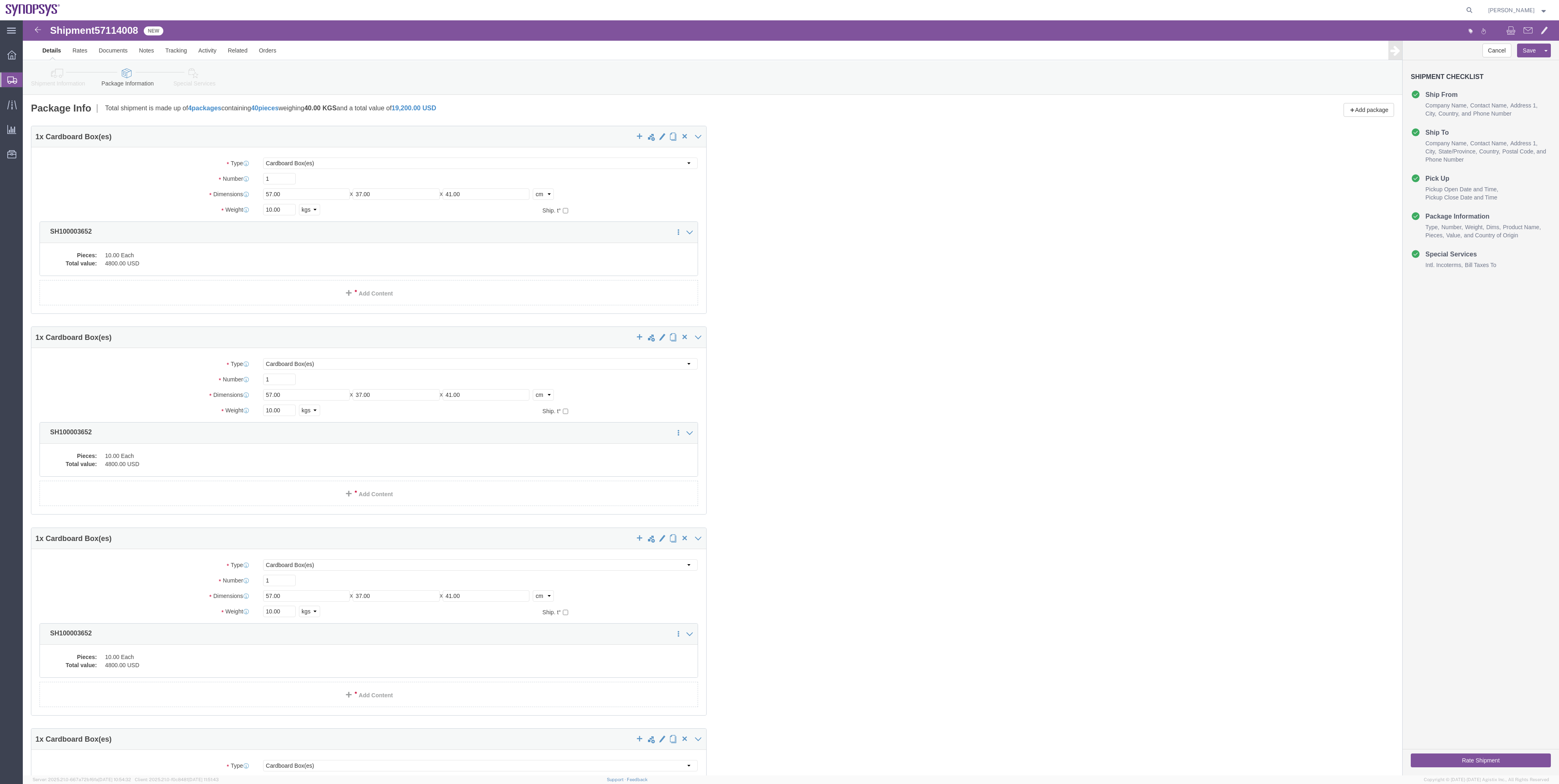
click icon
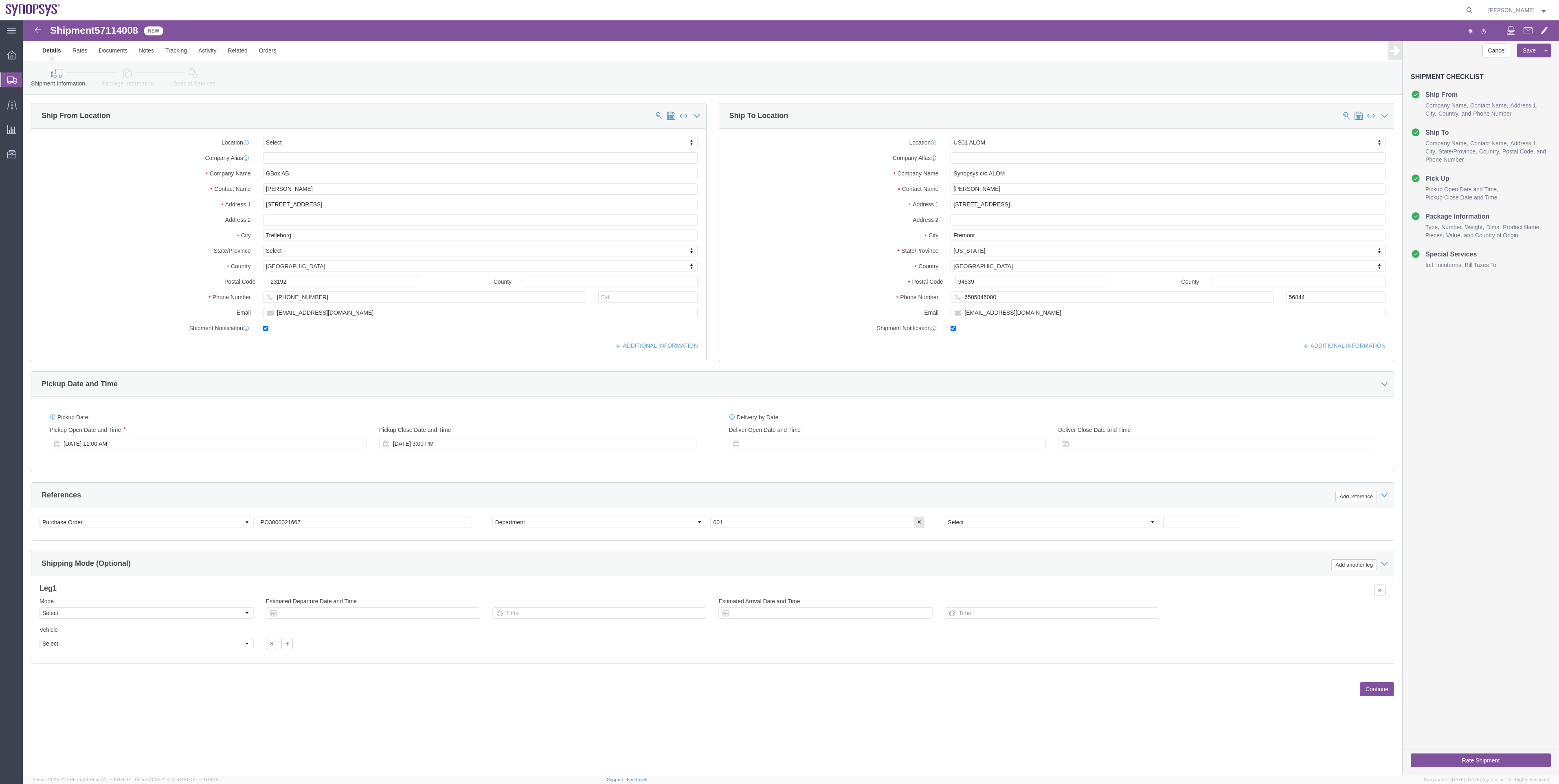
click link "Package Information"
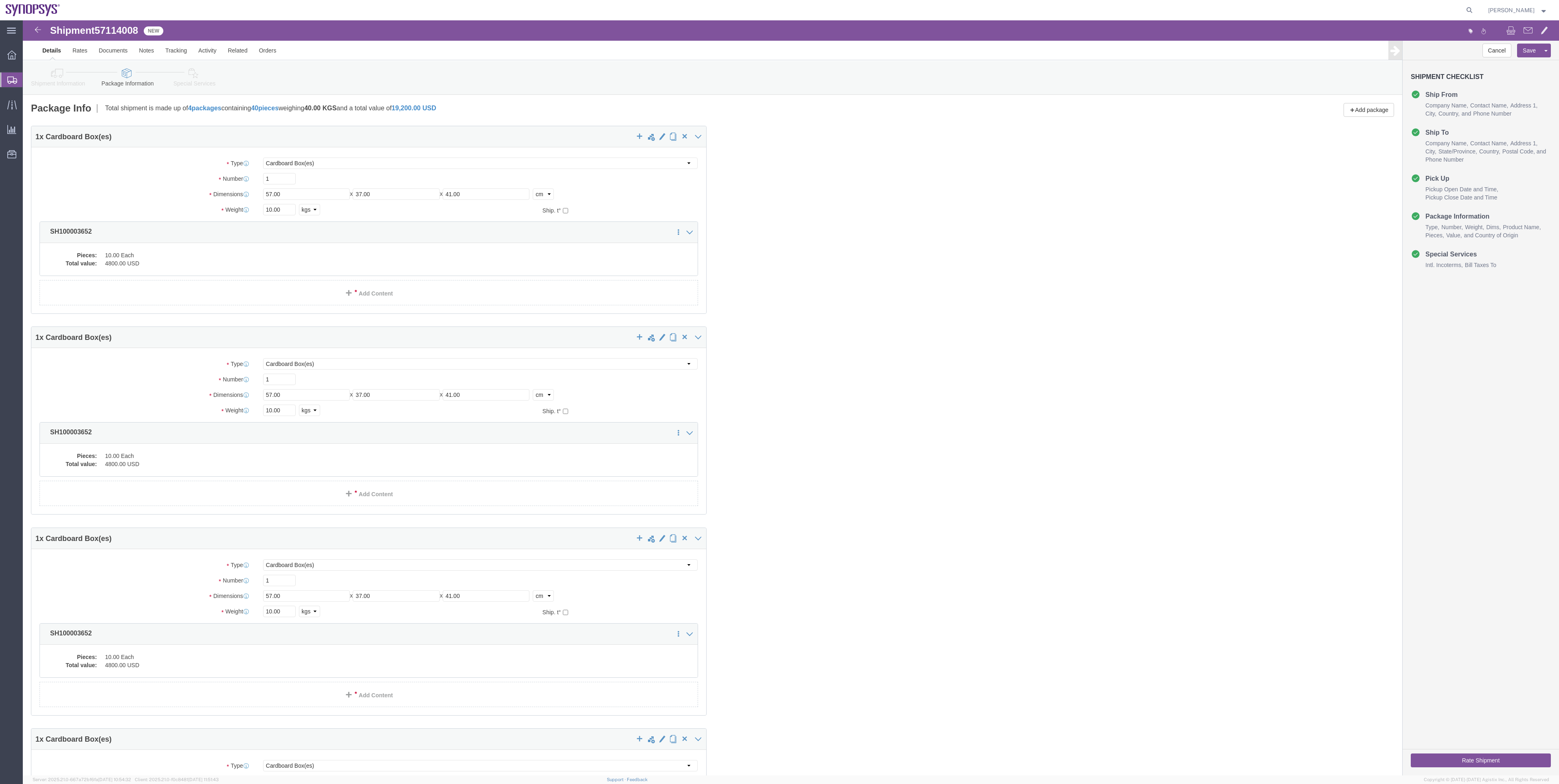
click link "Special Services"
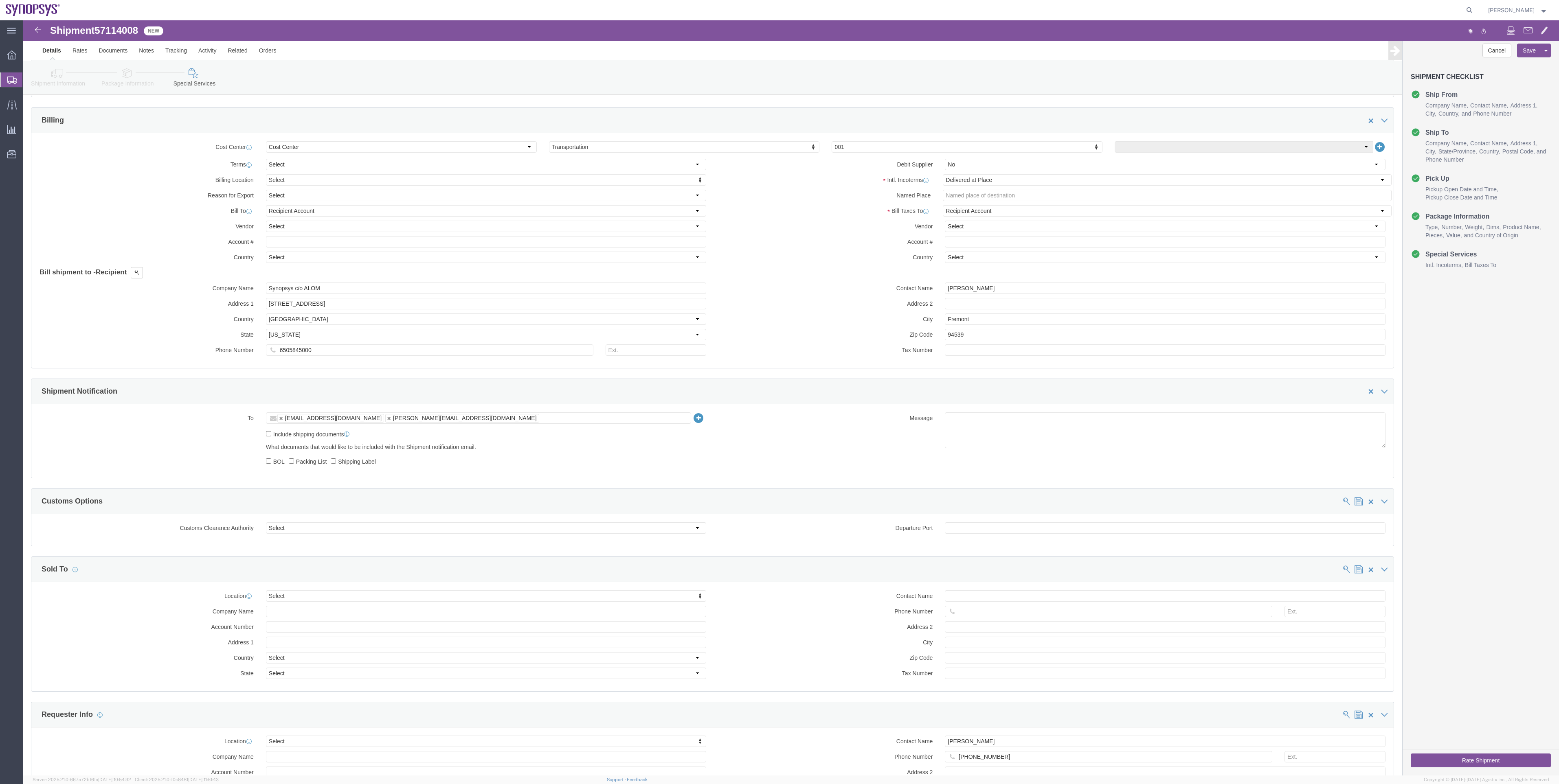
scroll to position [244, 0]
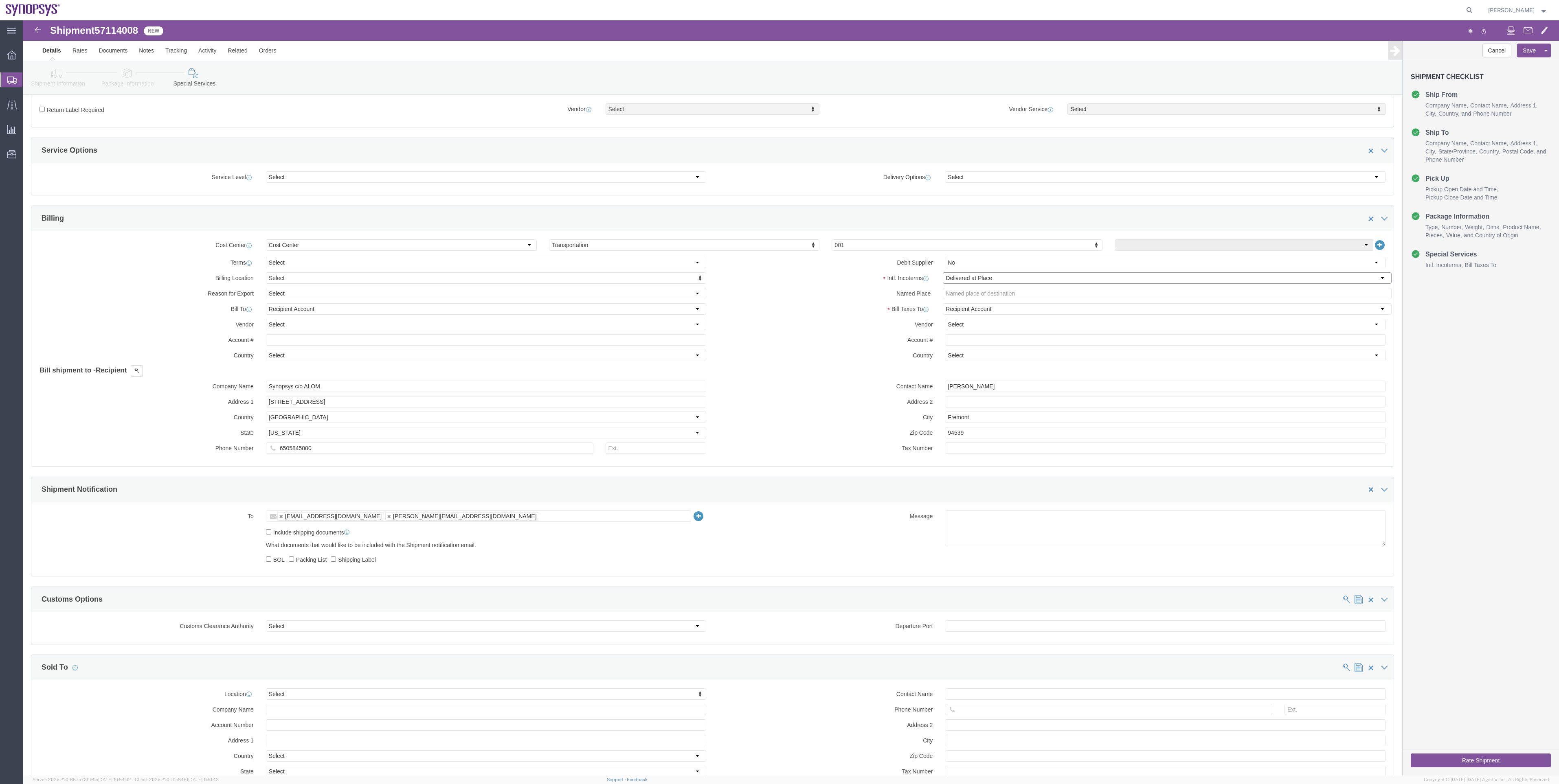
click select "Select Carriage Insurance Paid Carriage Paid To Cost and Freight Cost Insurance…"
select select "EXW"
click select "Select Carriage Insurance Paid Carriage Paid To Cost and Freight Cost Insurance…"
type input "Synopsys c/o ALOM"
type input "[STREET_ADDRESS]"
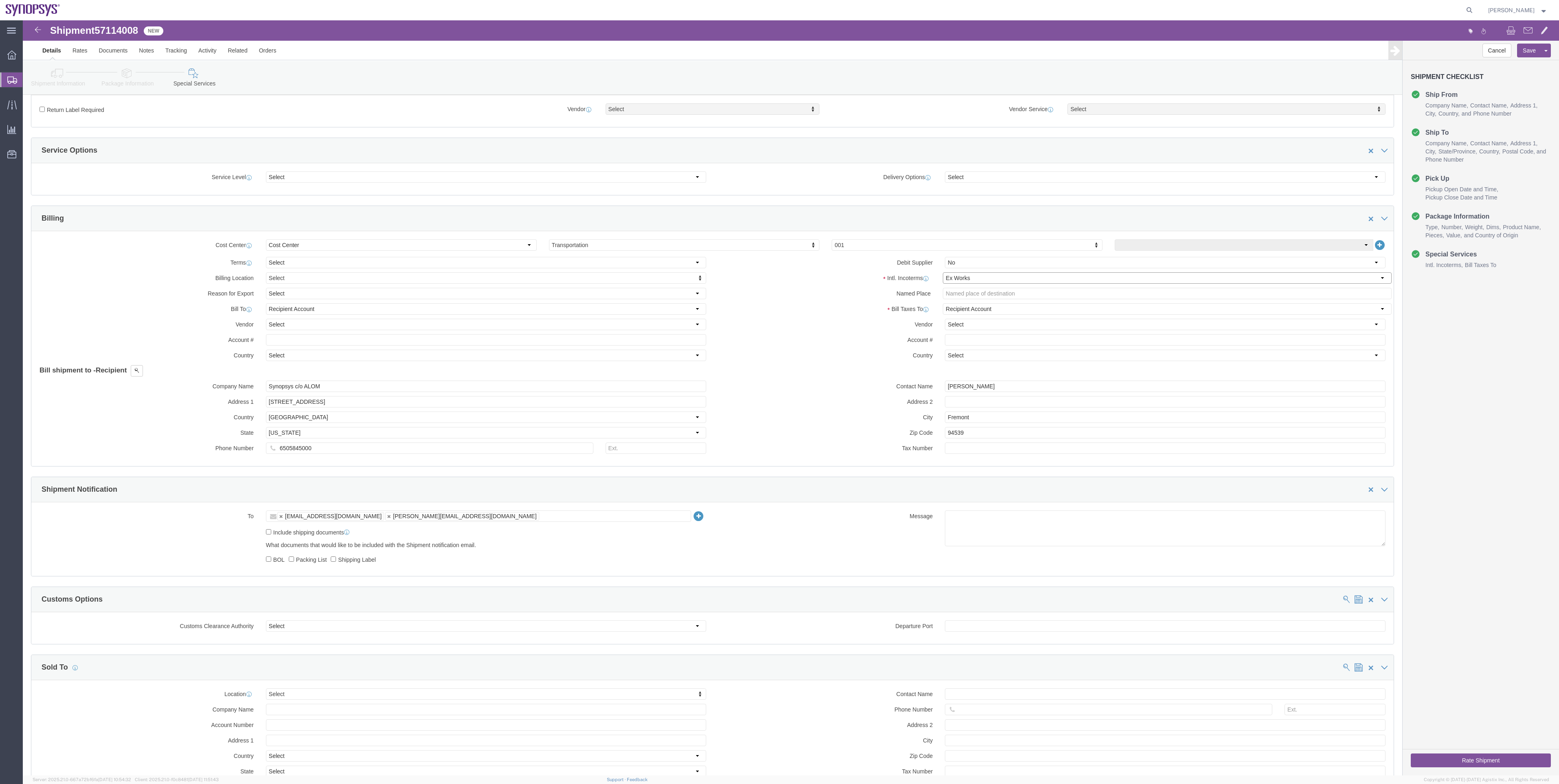
select select "US"
select select "CA"
type input "6505845000"
type input "[PERSON_NAME]"
type input "Fremont"
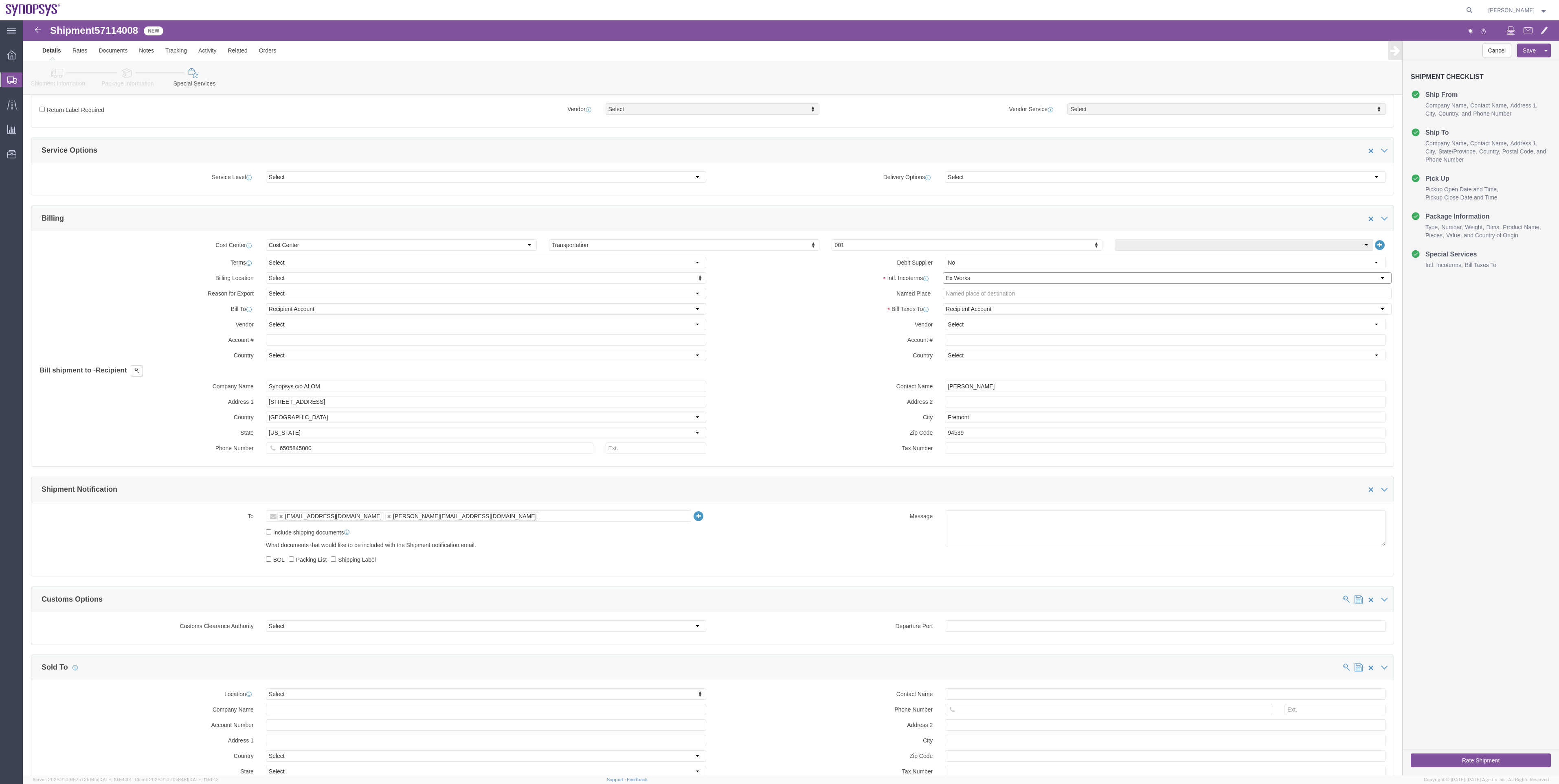
type input "94539"
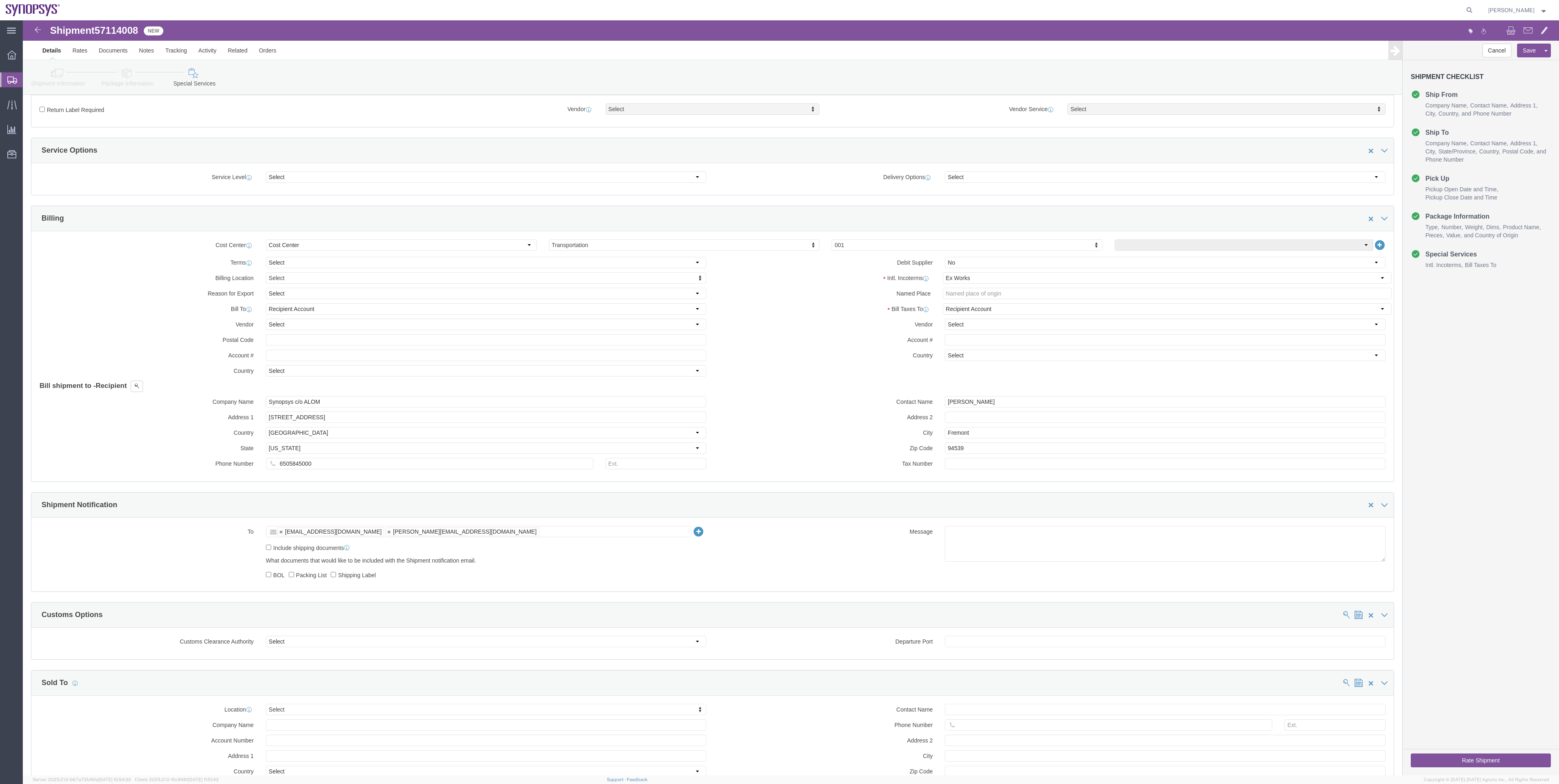
click button "Rate Shipment"
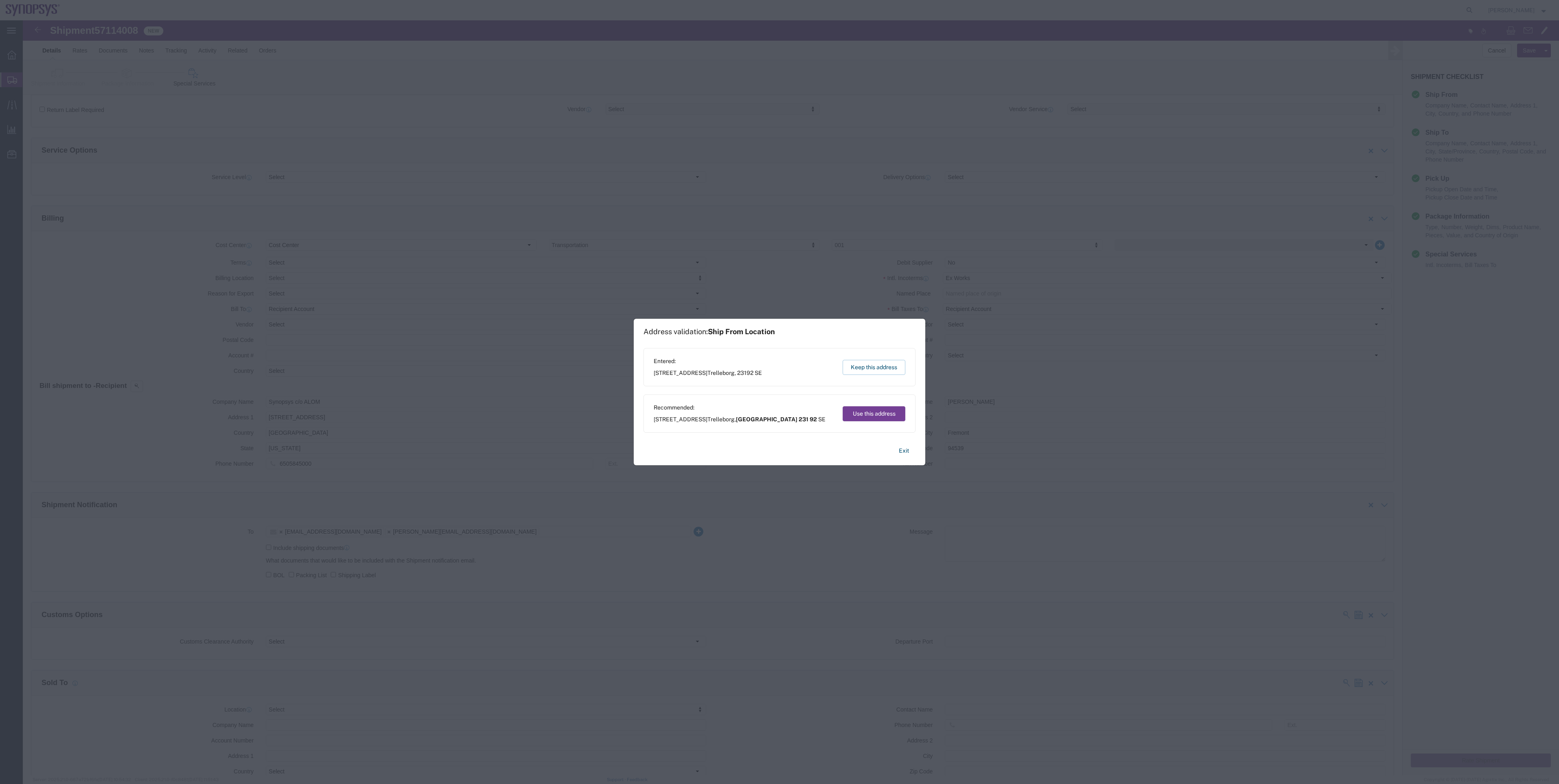
click at [866, 420] on button "Use this address" at bounding box center [874, 414] width 63 height 15
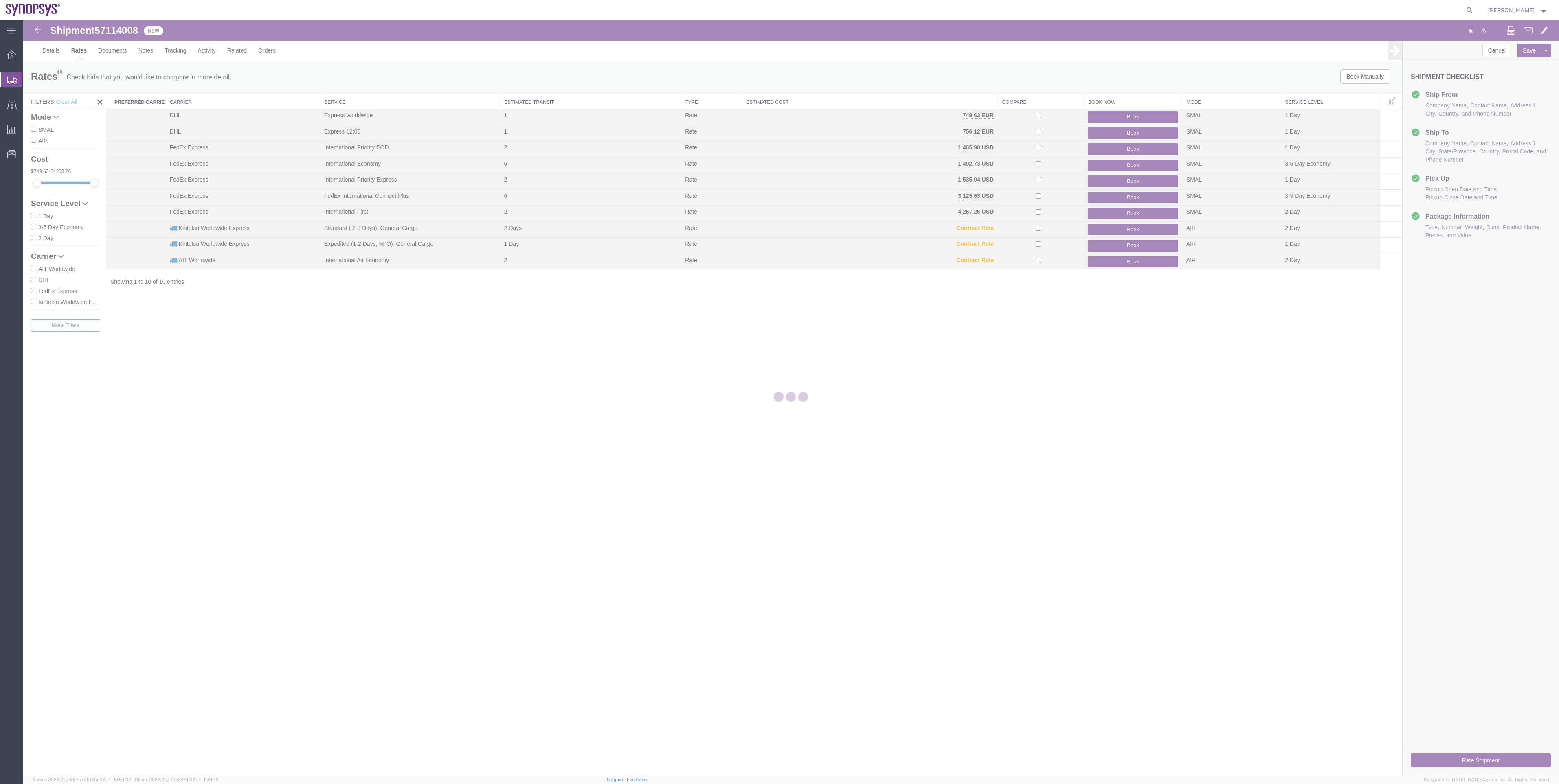
scroll to position [0, 0]
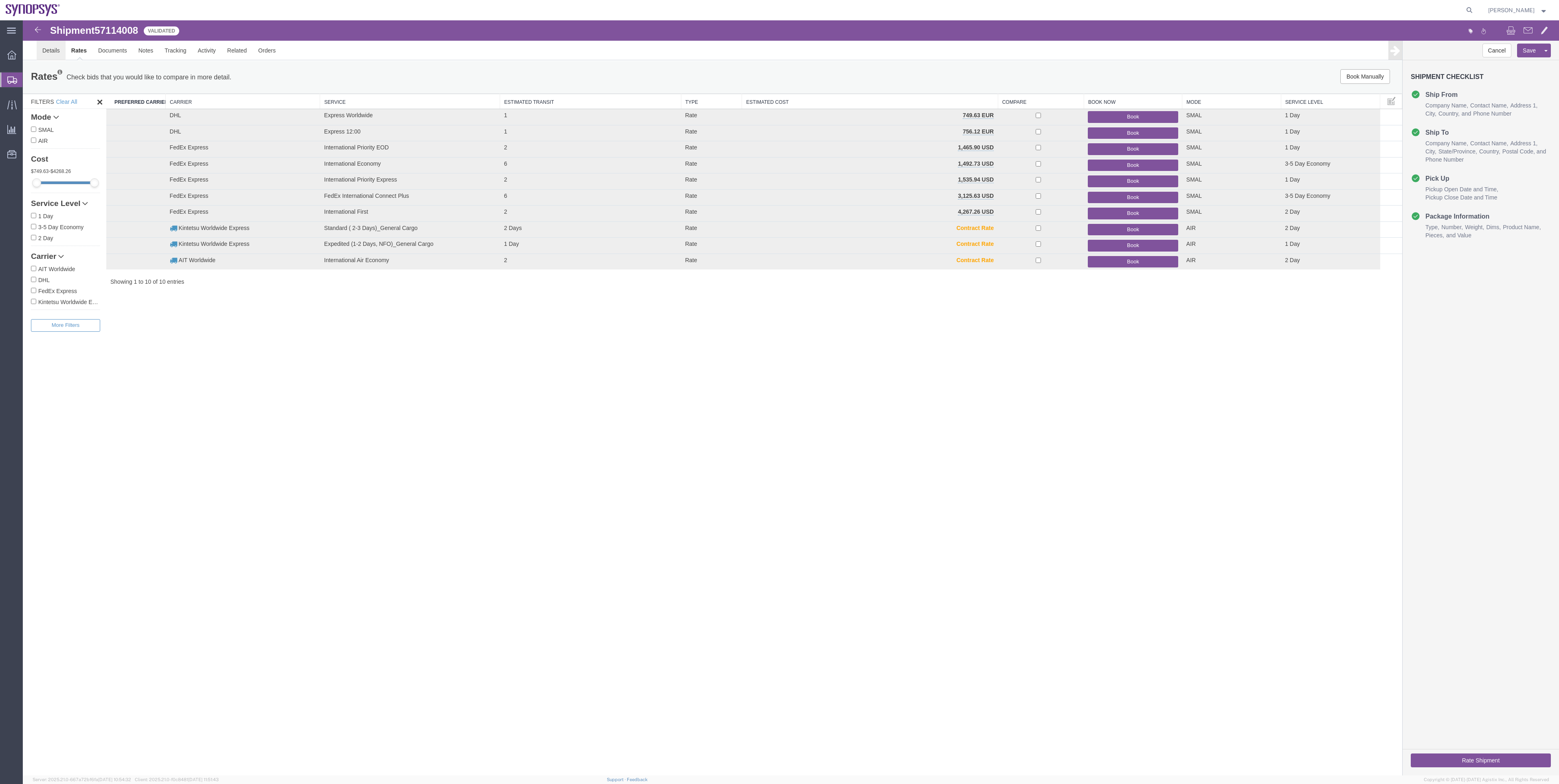
click at [60, 53] on link "Details" at bounding box center [51, 50] width 29 height 20
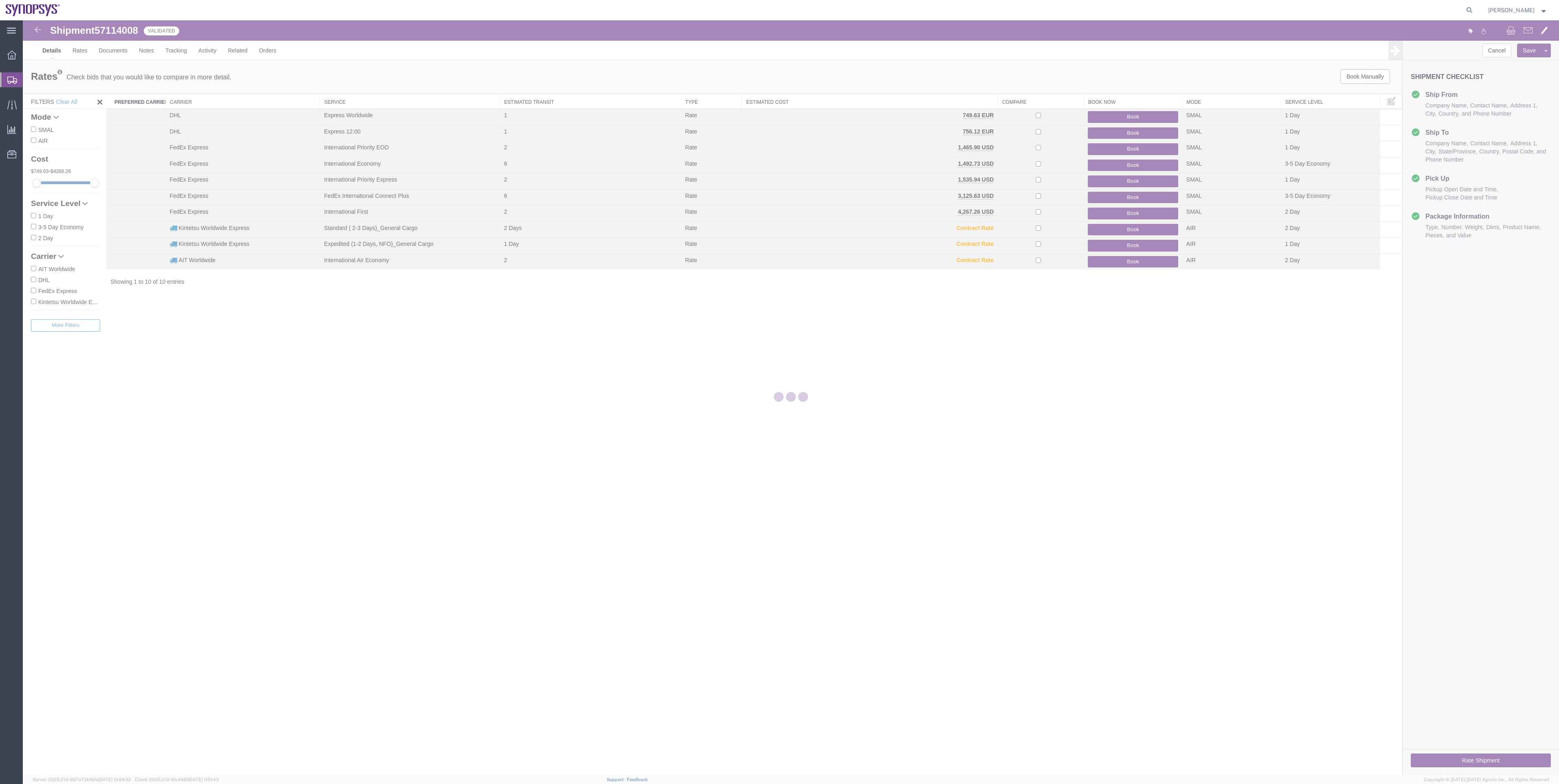
select select "65511"
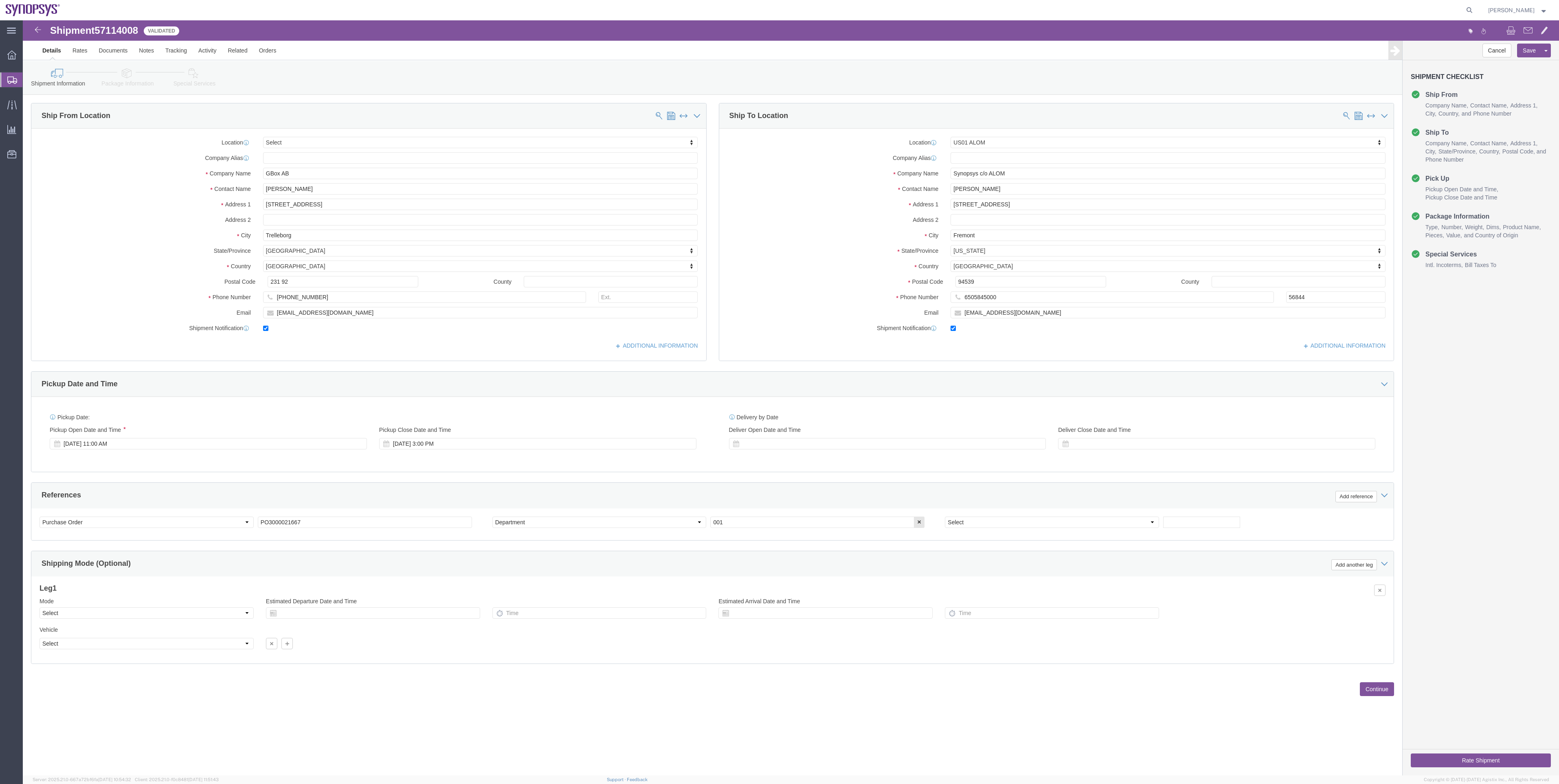
click icon
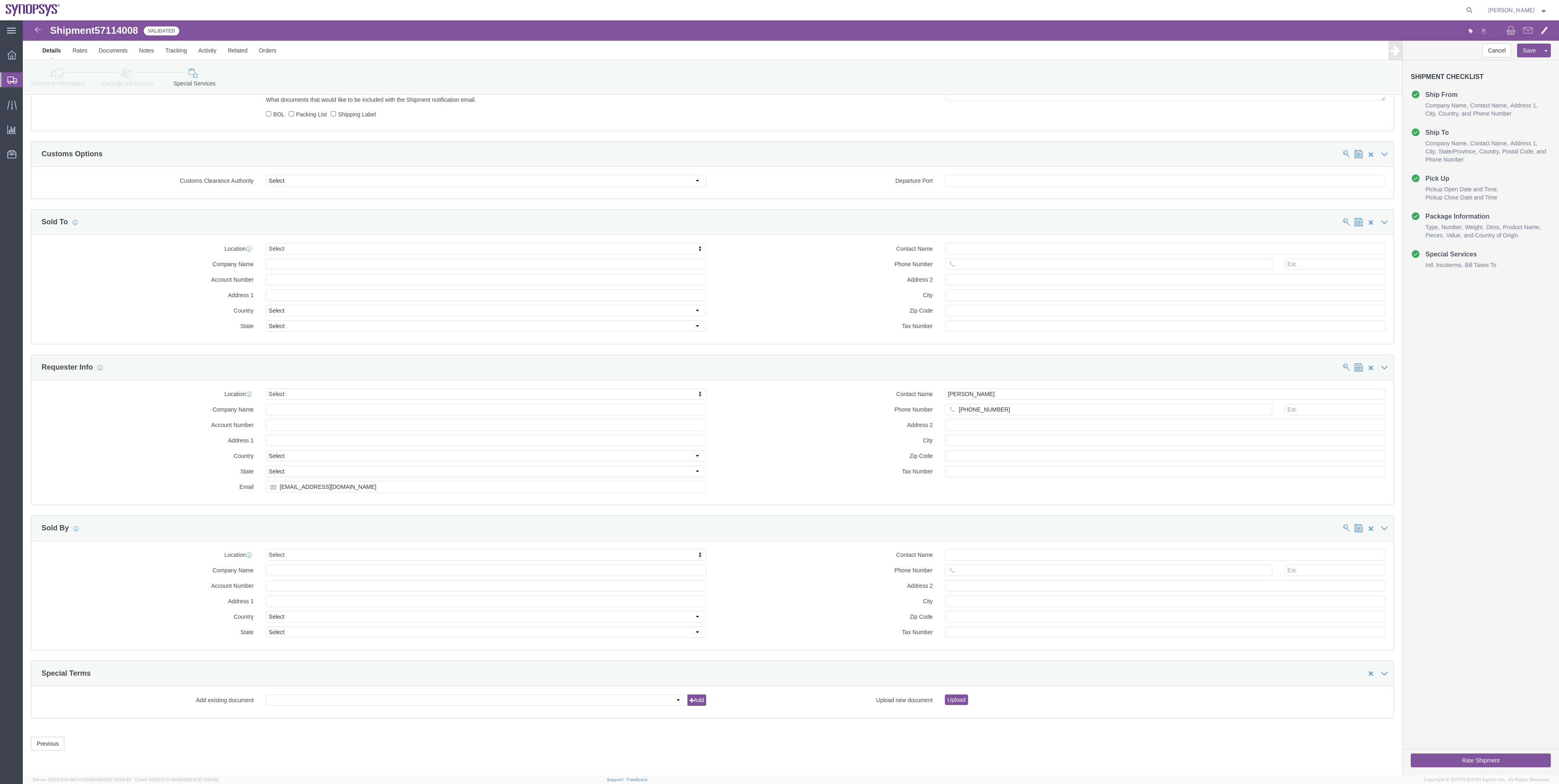
scroll to position [456, 0]
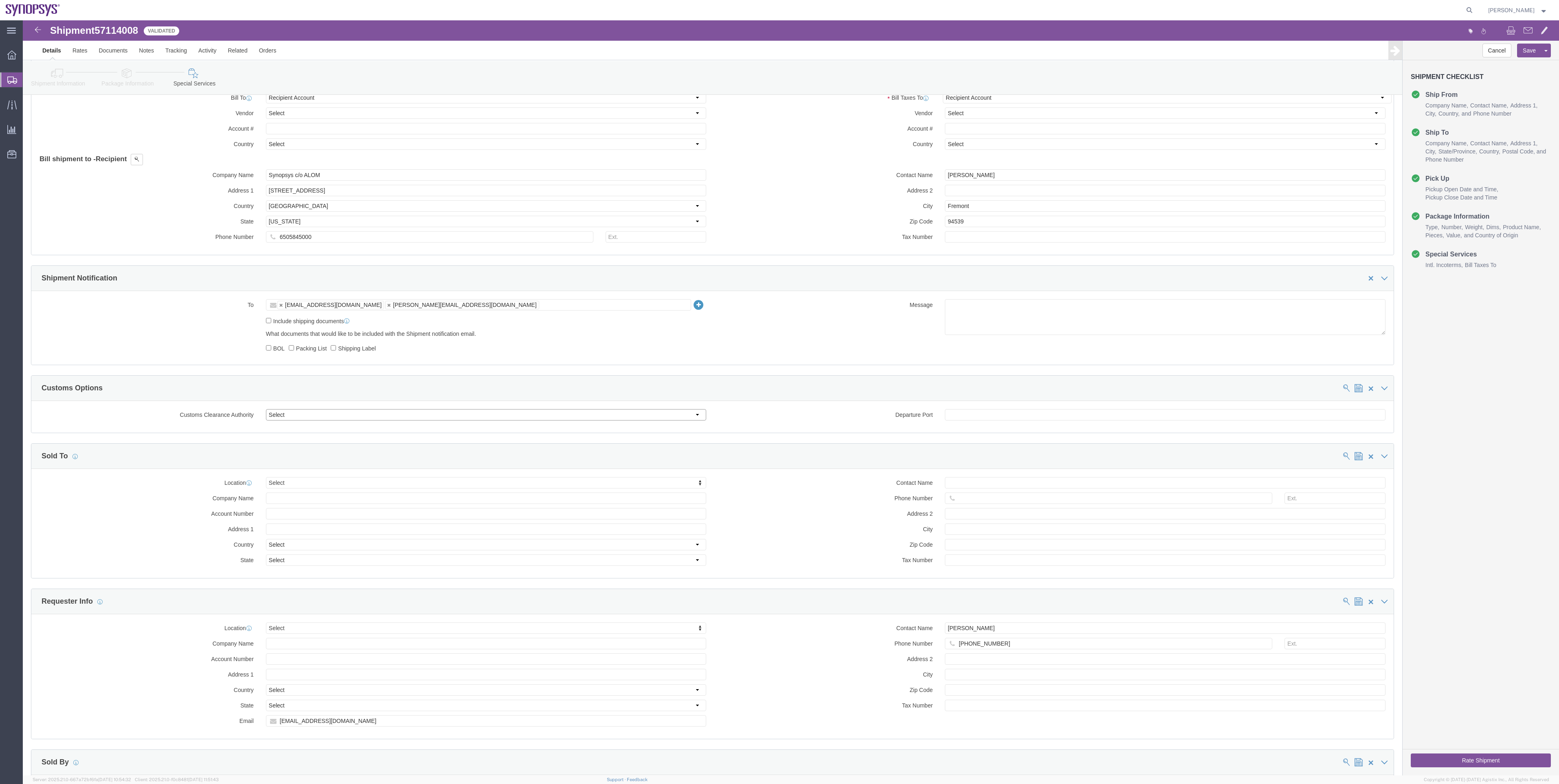
click select "Select Use Carrier or Agent Broker Use My Nominated Broker Use Recipient's Brok…"
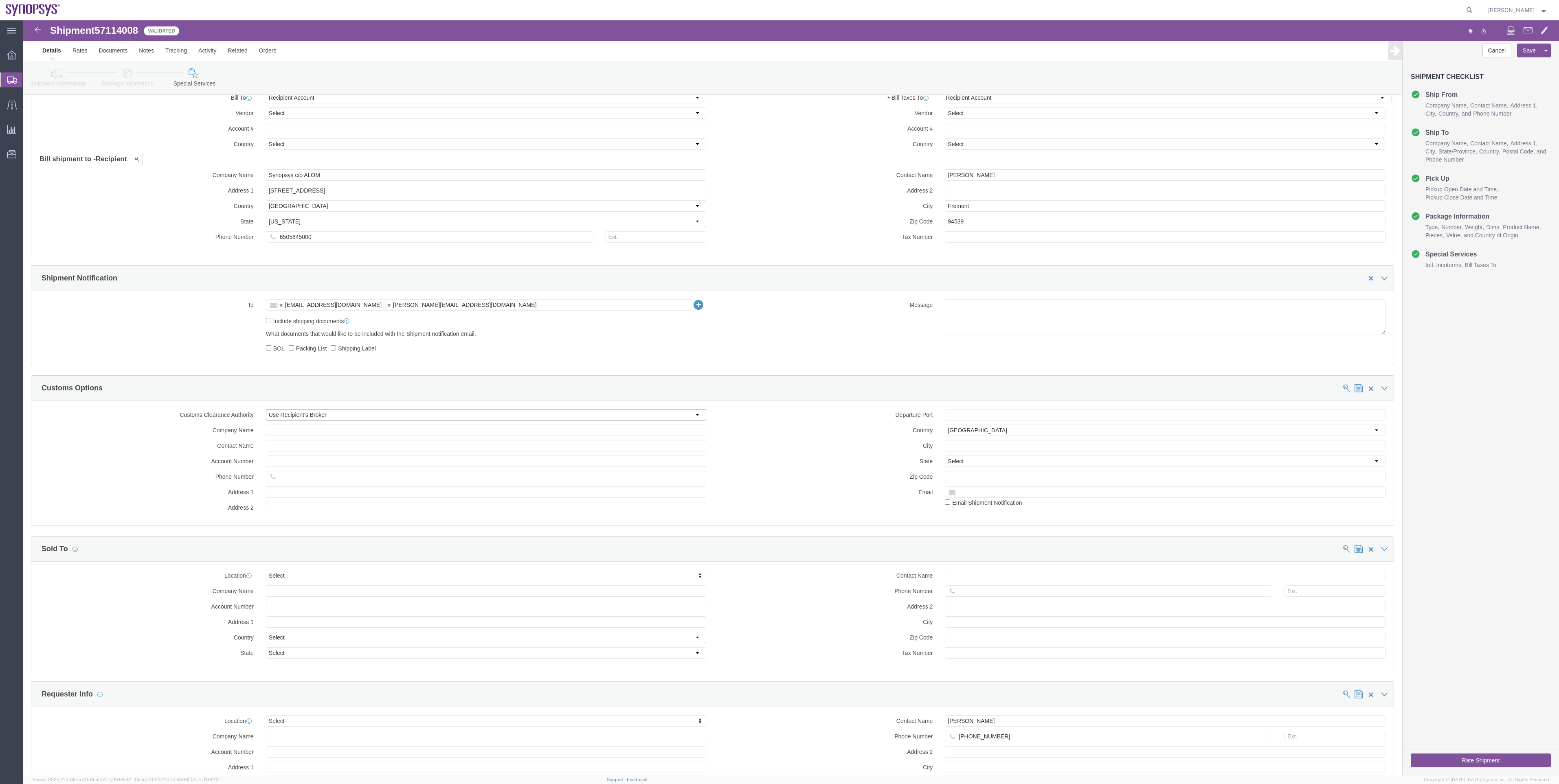
click select "Select Use Carrier or Agent Broker Use My Nominated Broker Use Recipient's Brok…"
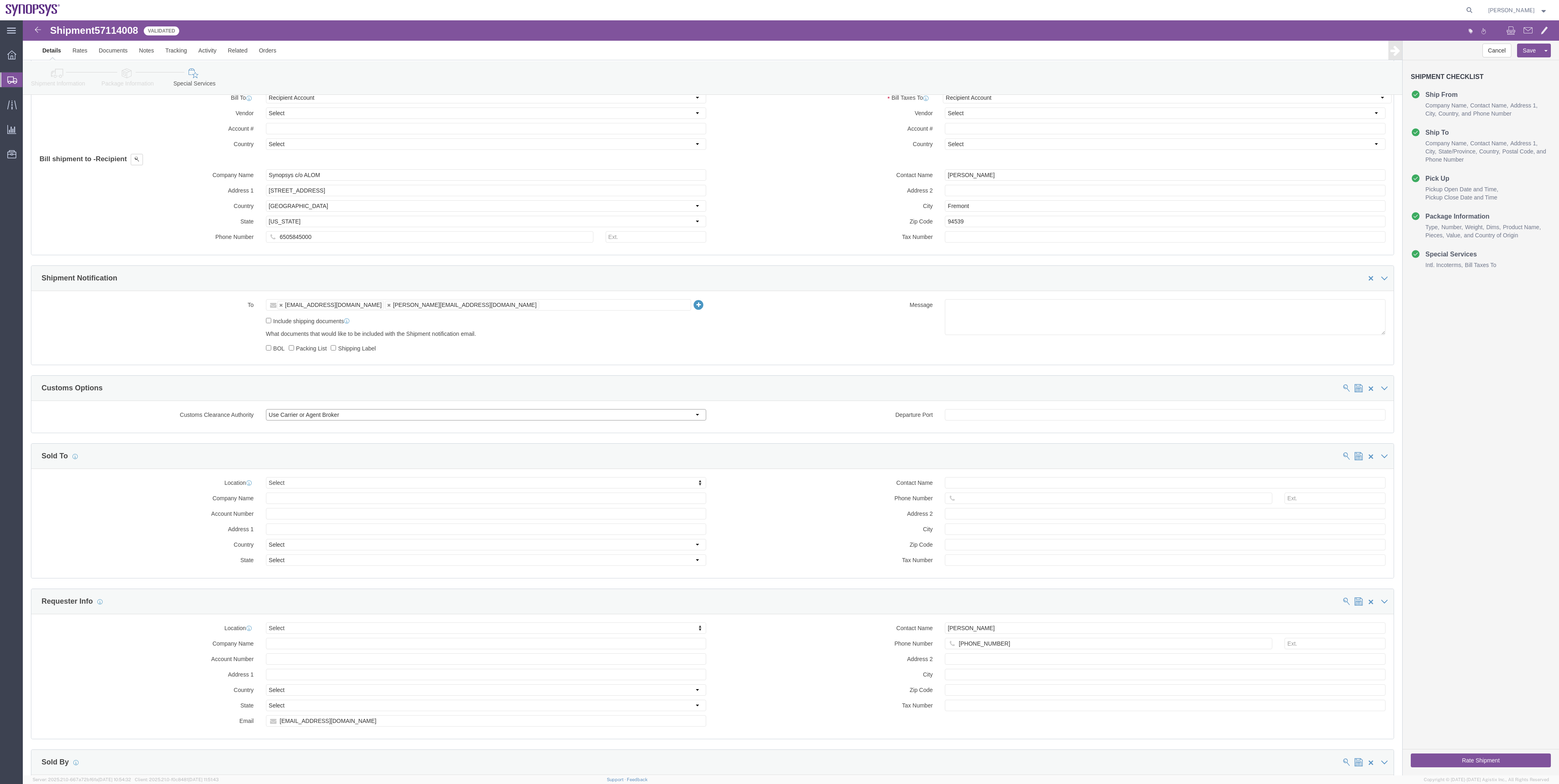
click select "Select Use Carrier or Agent Broker Use My Nominated Broker Use Recipient's Brok…"
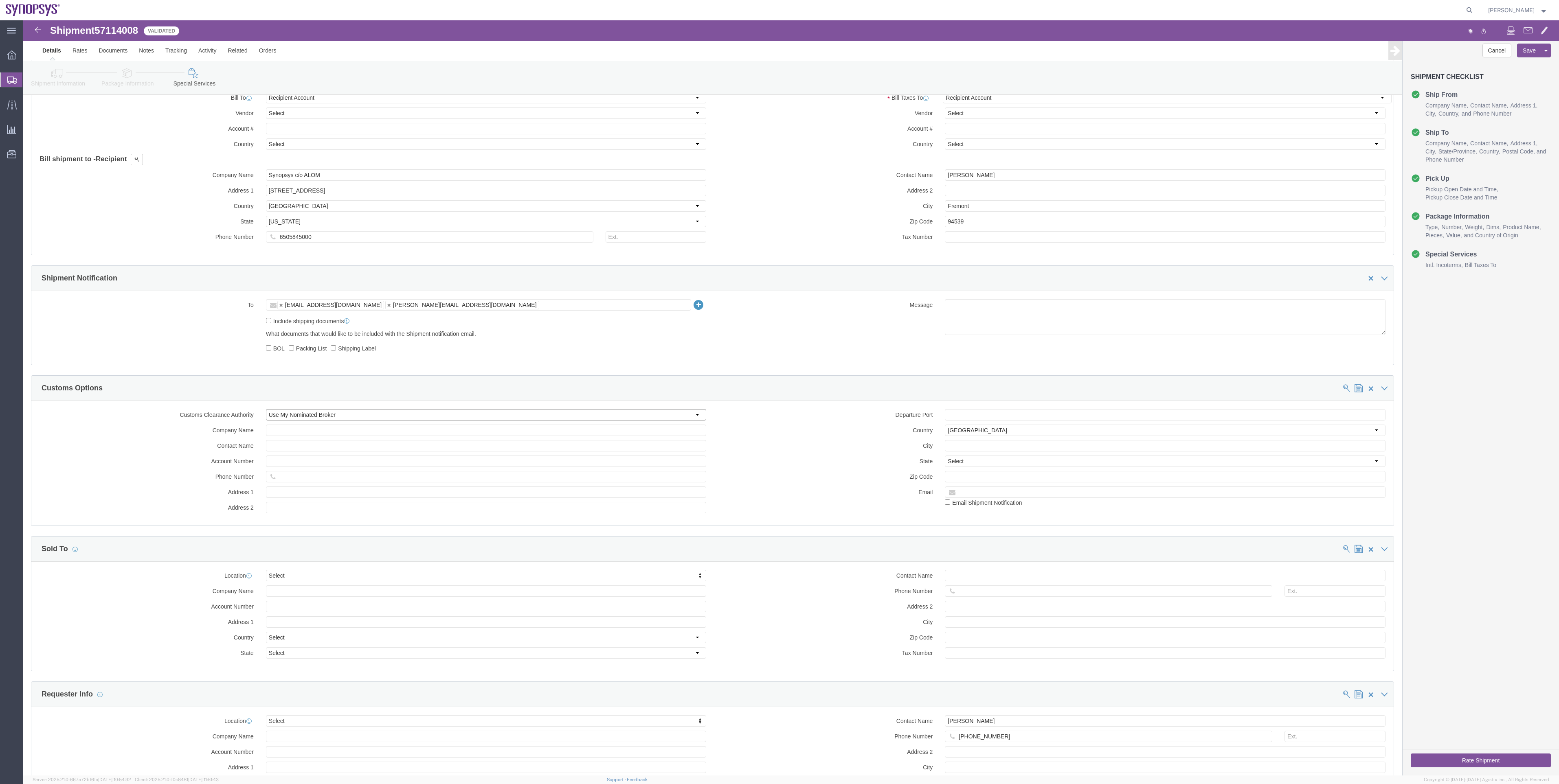
click select "Select Use Carrier or Agent Broker Use My Nominated Broker Use Recipient's Brok…"
select select "RCPN"
click select "Select Use Carrier or Agent Broker Use My Nominated Broker Use Recipient's Brok…"
click div "Company Name Contact Name Account Number Phone Number Address 1 Address 2"
click input "text"
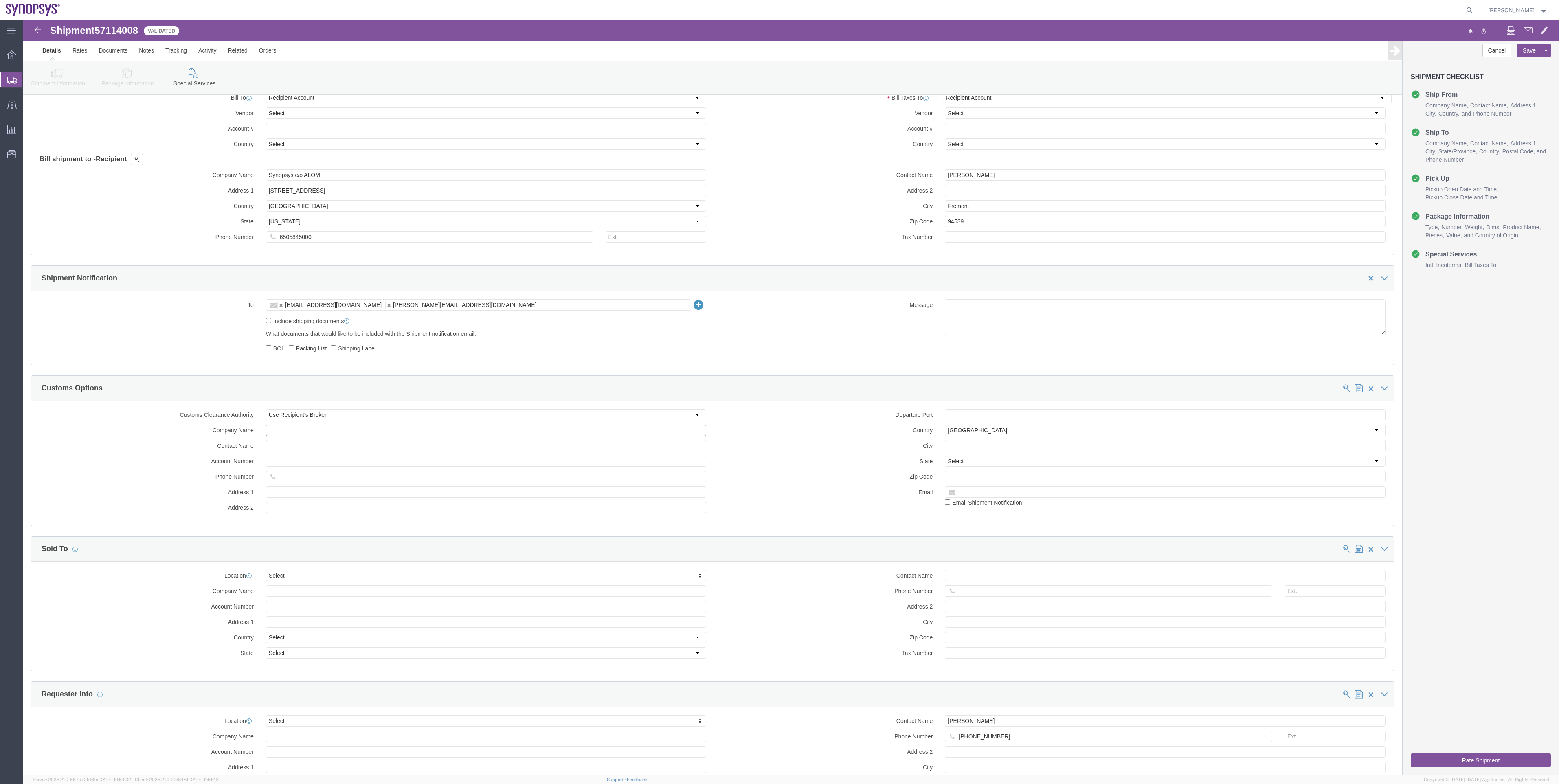
paste input "Kintetsu World Express (U.S.A.), Inc"
type input "Kintetsu World Express (U.S.A.), Inc"
click input "text"
paste input "[STREET_ADDRESS][PERSON_NAME]"
type input "[STREET_ADDRESS][PERSON_NAME]"
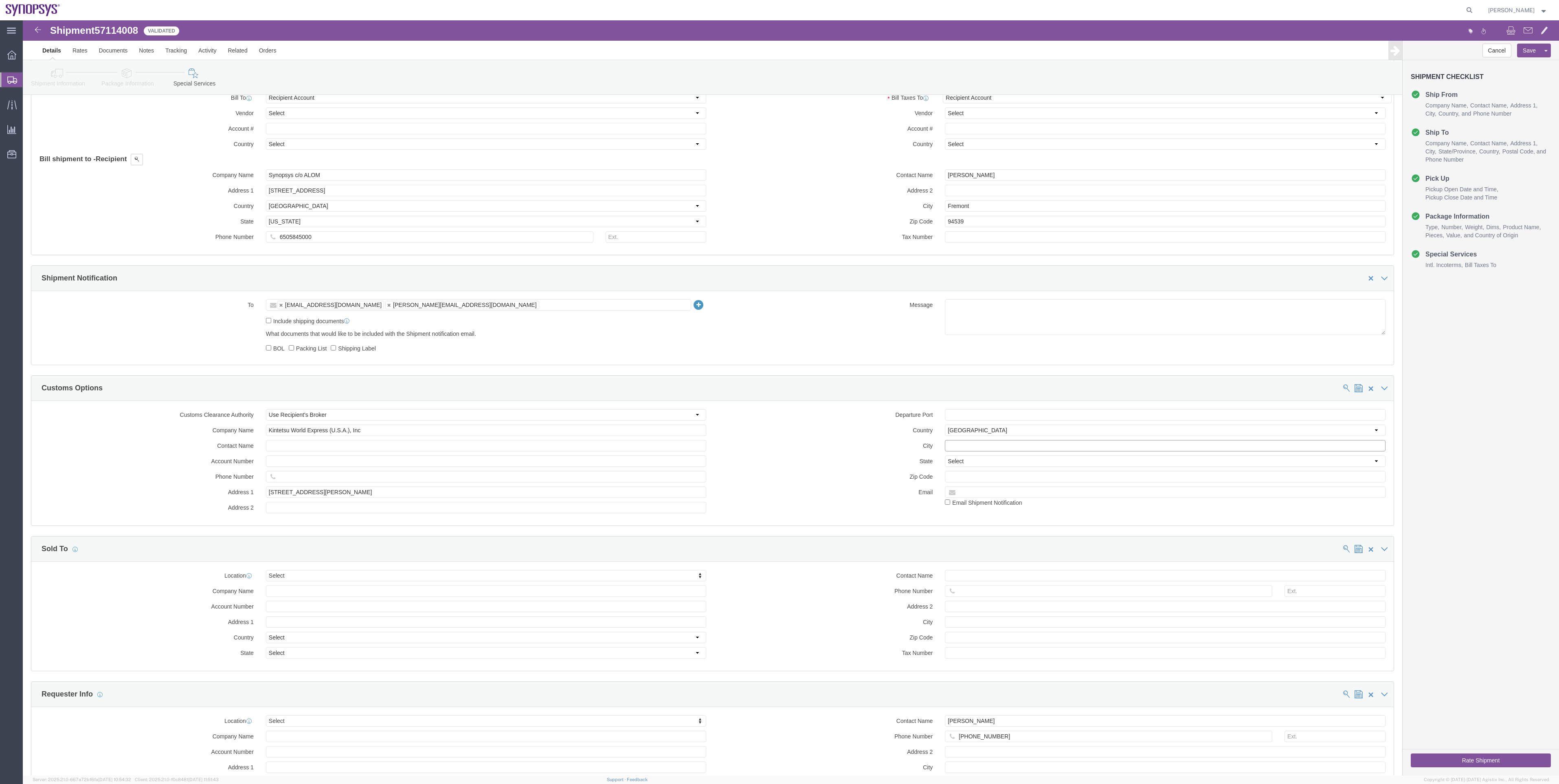
click input "text"
paste input "[GEOGRAPHIC_DATA]"
type input "[GEOGRAPHIC_DATA]"
click input "text"
paste input "94080"
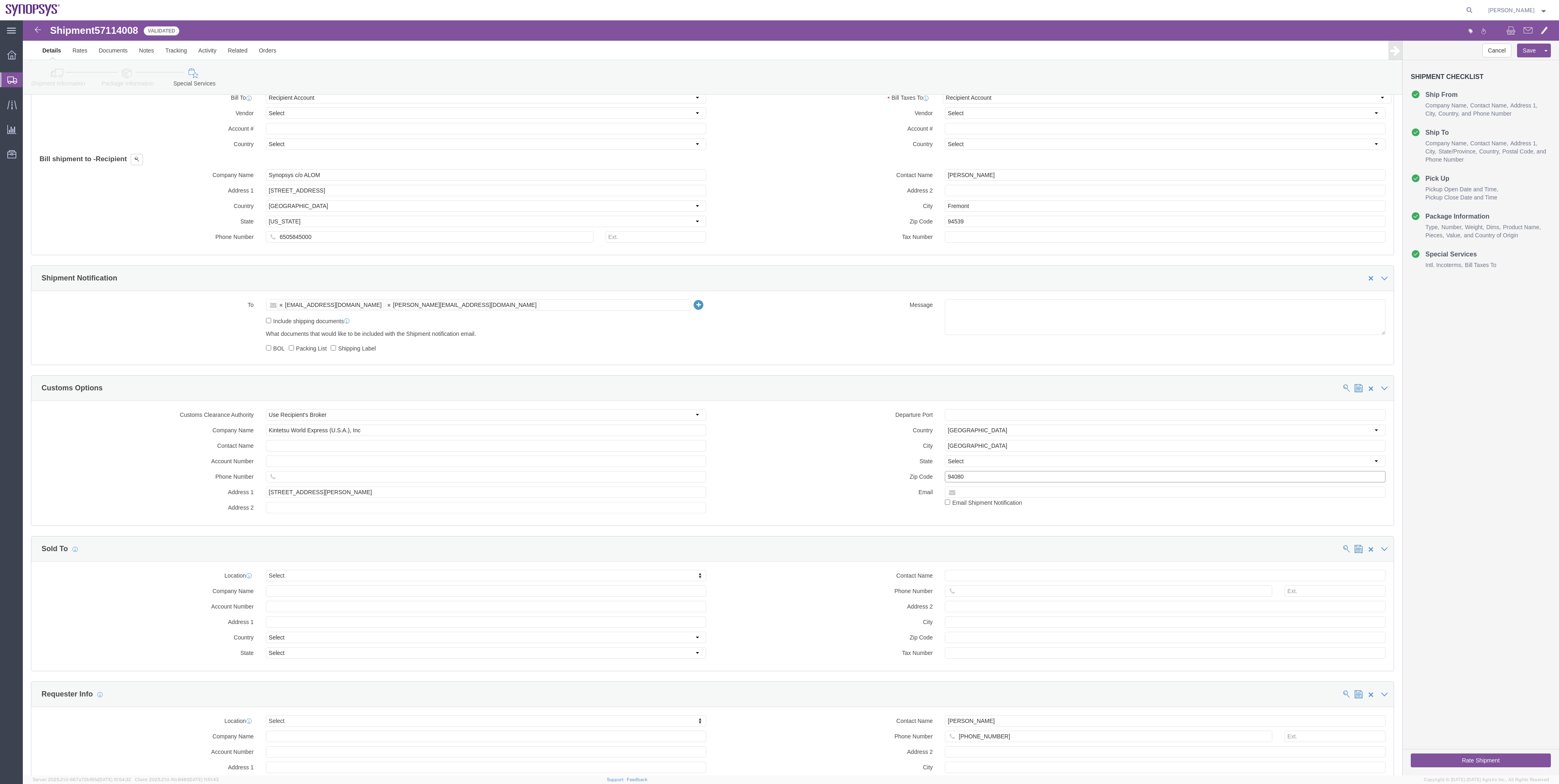
type input "94080"
click select "Select [US_STATE] [US_STATE] [US_STATE] [US_STATE] Armed Forces Americas Armed …"
select select "CA"
click select "Select [US_STATE] [US_STATE] [US_STATE] [US_STATE] Armed Forces Americas Armed …"
click input "text"
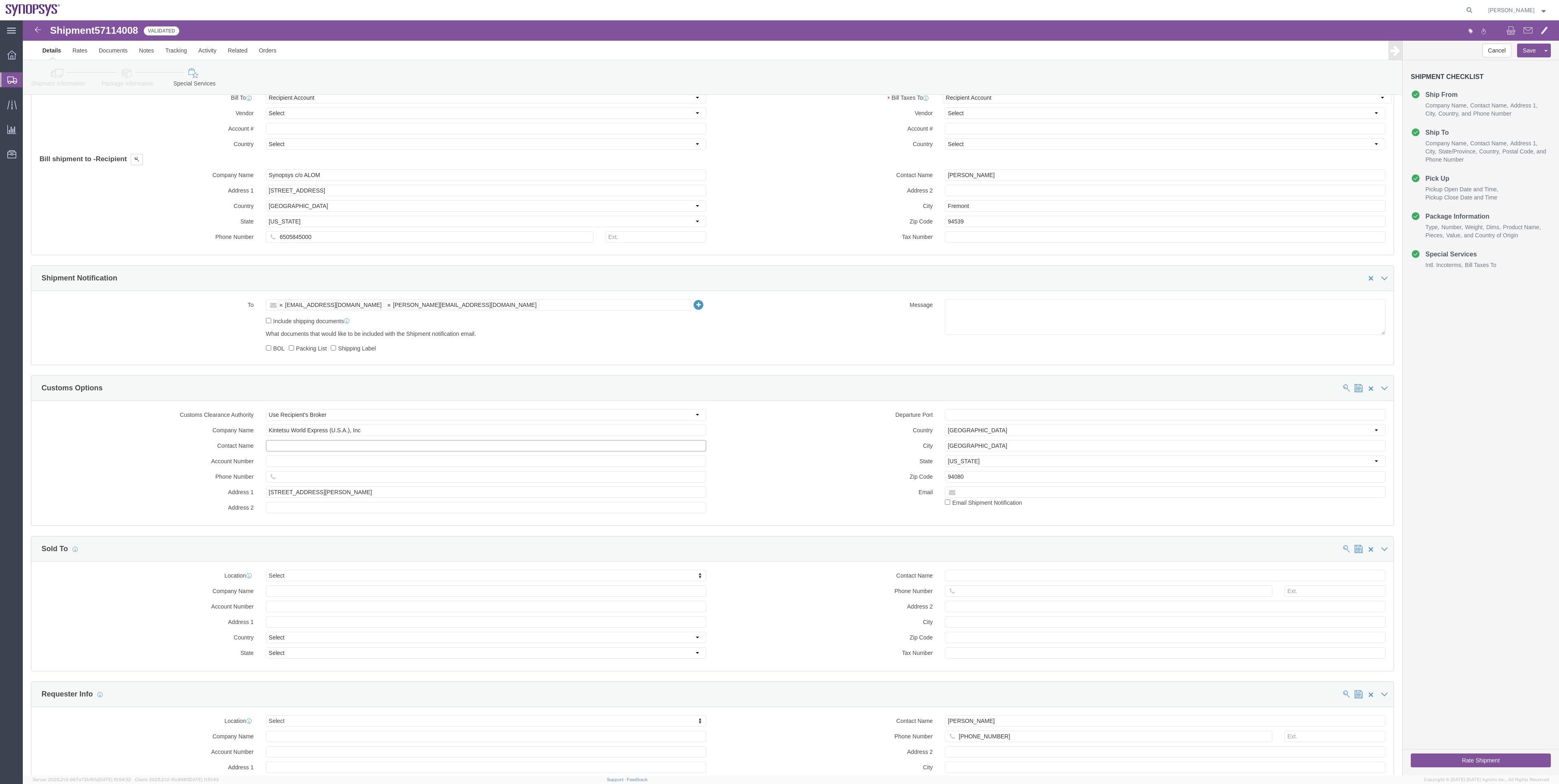
paste input "[PERSON_NAME]"
type input "[PERSON_NAME]"
click label "Phone Number"
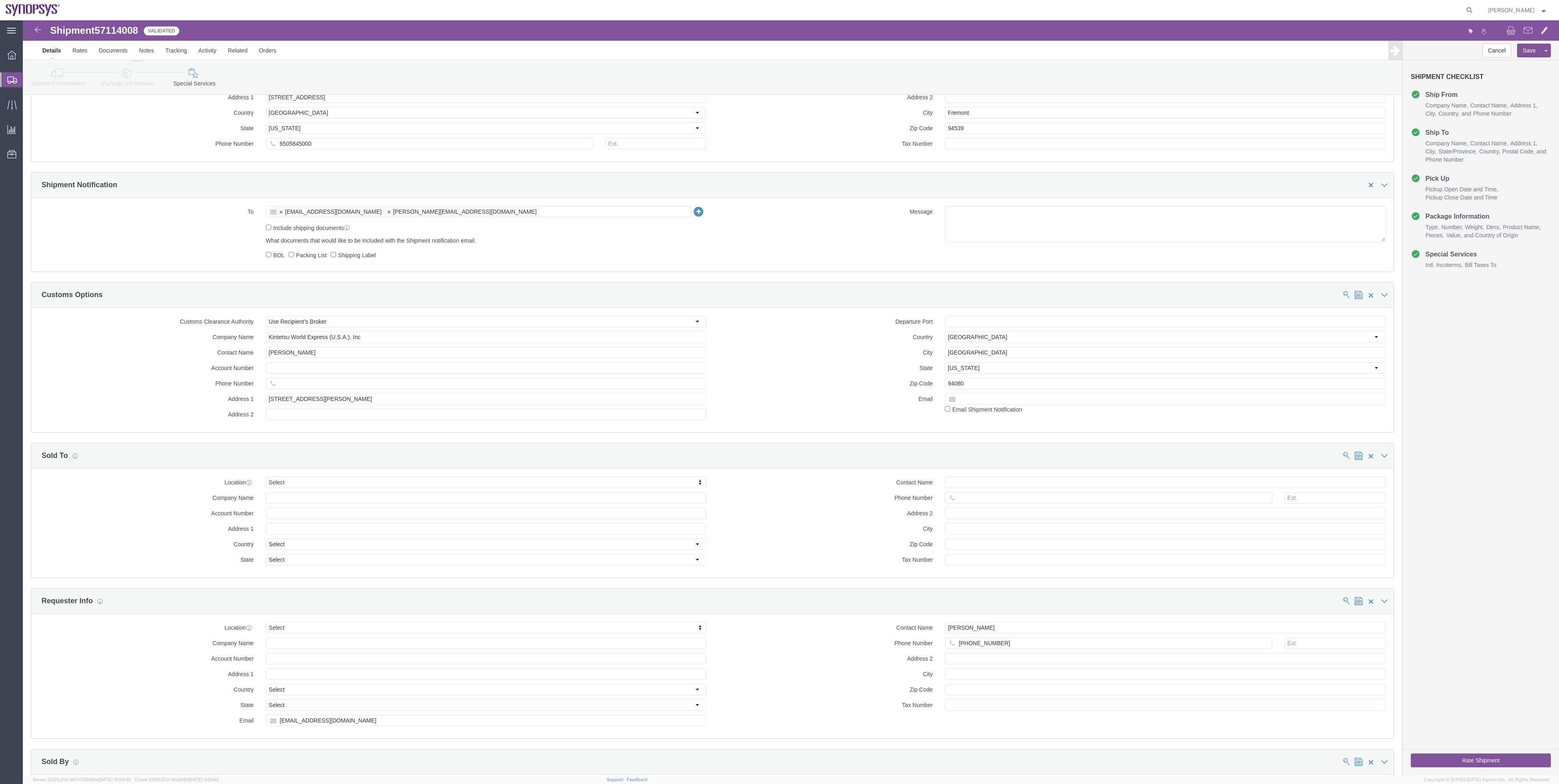
scroll to position [548, 0]
click input "text"
paste input "[EMAIL_ADDRESS][DOMAIN_NAME]"
type input "[EMAIL_ADDRESS][DOMAIN_NAME]"
click div "[EMAIL_ADDRESS][DOMAIN_NAME] Email Shipment Notification"
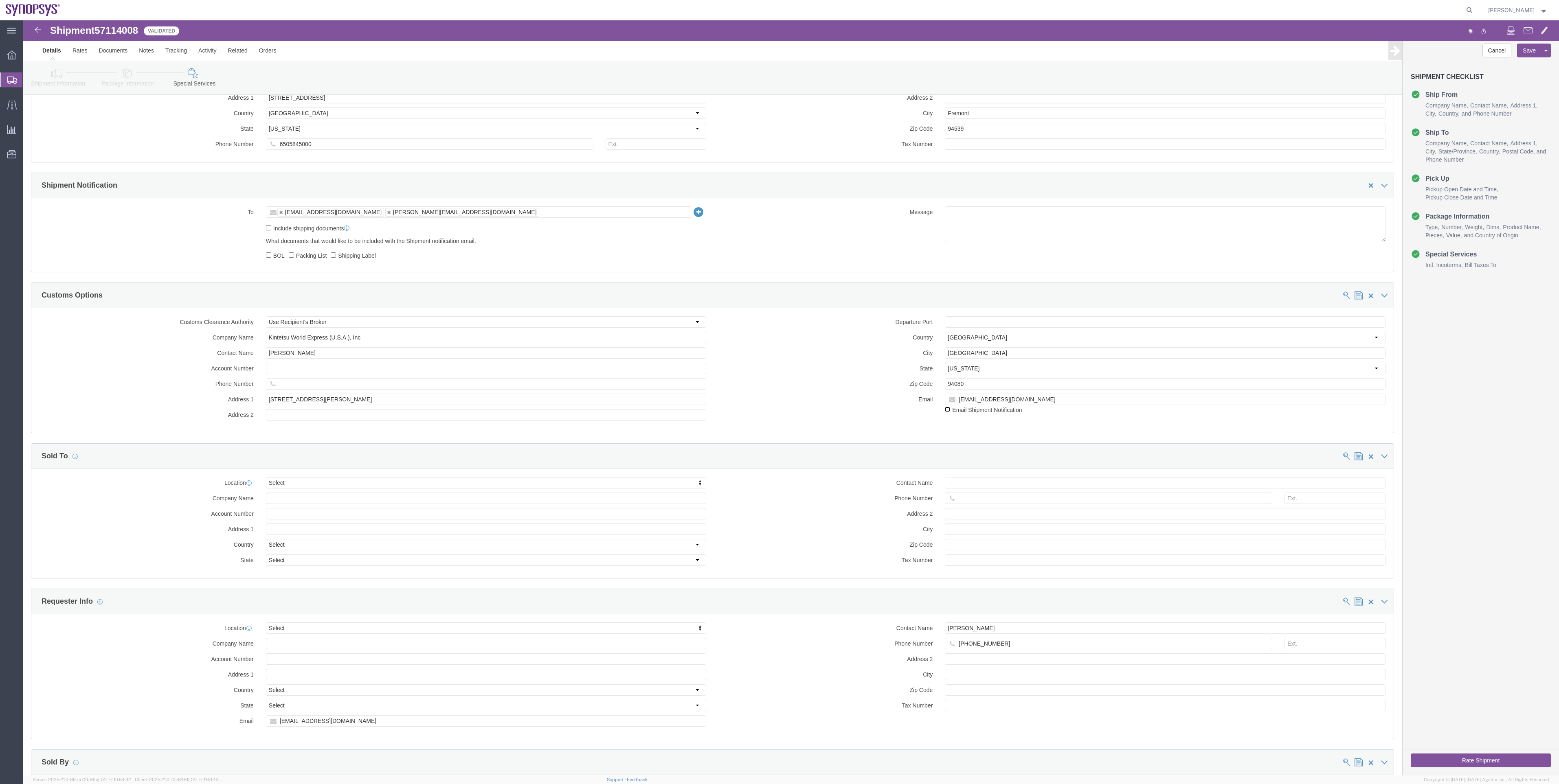
click input "checkbox"
checkbox input "true"
click input "text"
paste input "[PHONE_NUMBER]"
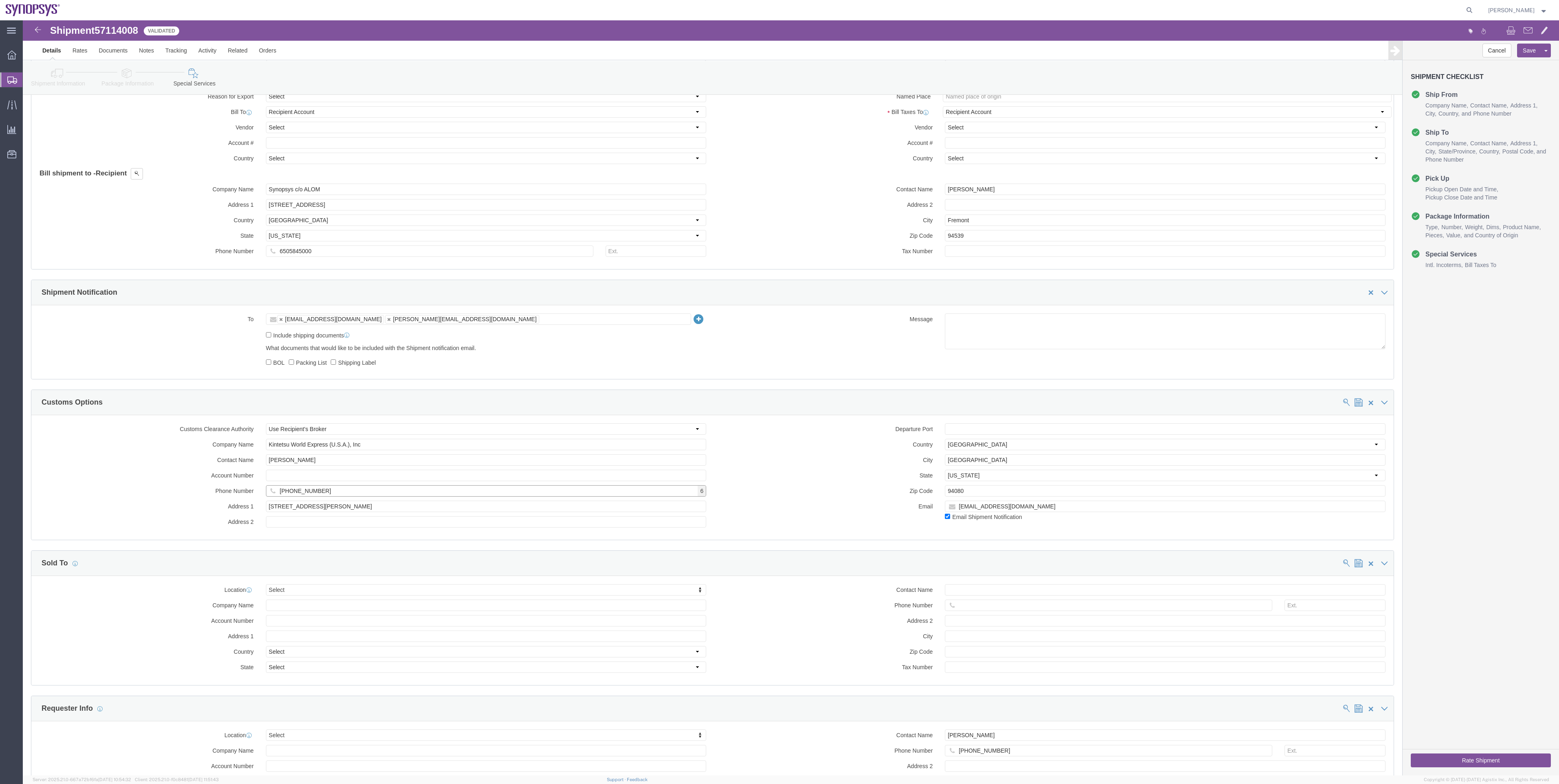
scroll to position [365, 0]
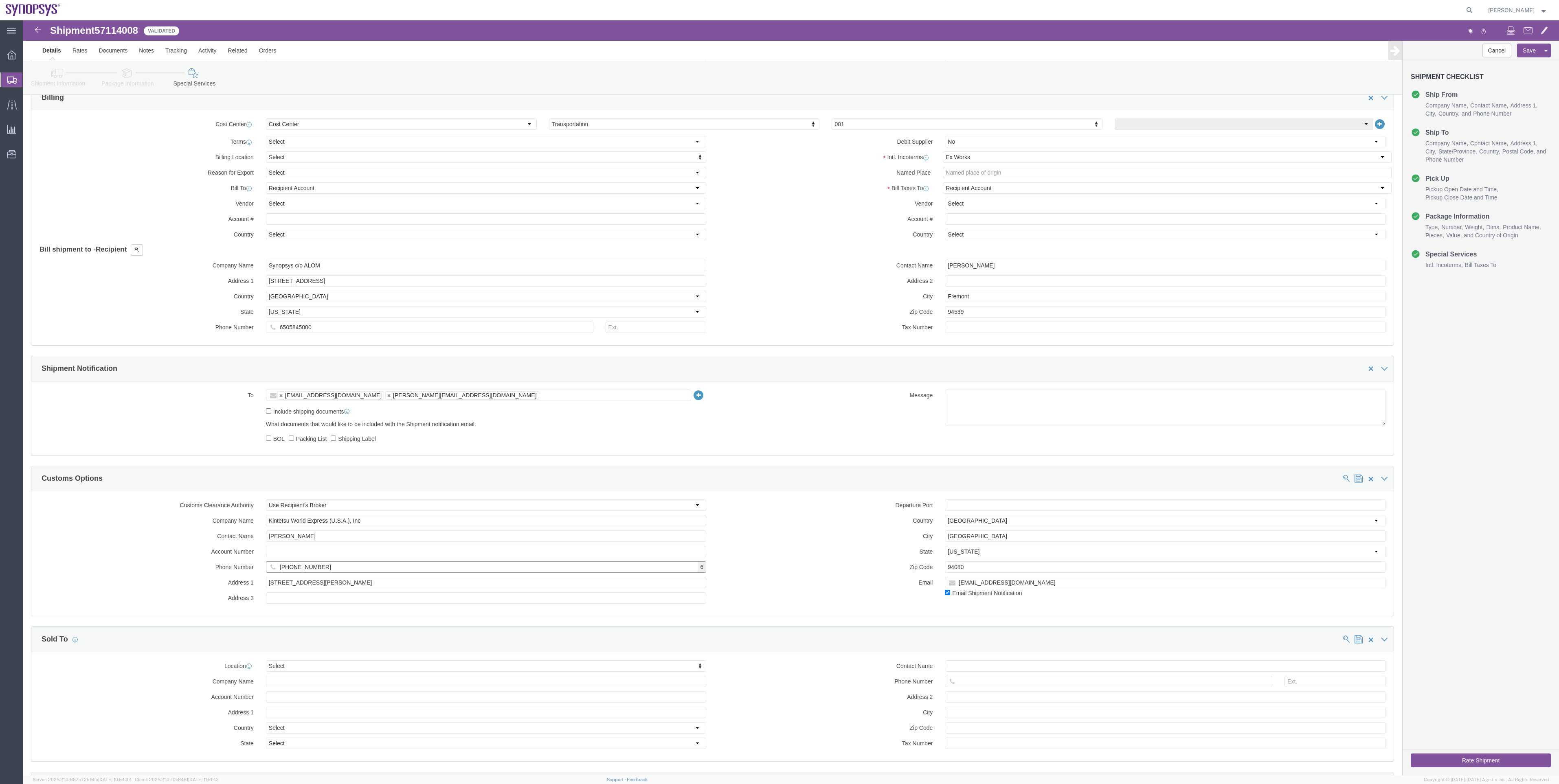
type input "[PHONE_NUMBER]"
click ul "[EMAIL_ADDRESS][DOMAIN_NAME] [PERSON_NAME][EMAIL_ADDRESS][DOMAIN_NAME]"
type input "[EMAIL_ADDRESS][DOMAIN_NAME]"
type input "[EMAIL_ADDRESS][DOMAIN_NAME],[PERSON_NAME][EMAIL_ADDRESS][DOMAIN_NAME],[EMAIL_A…"
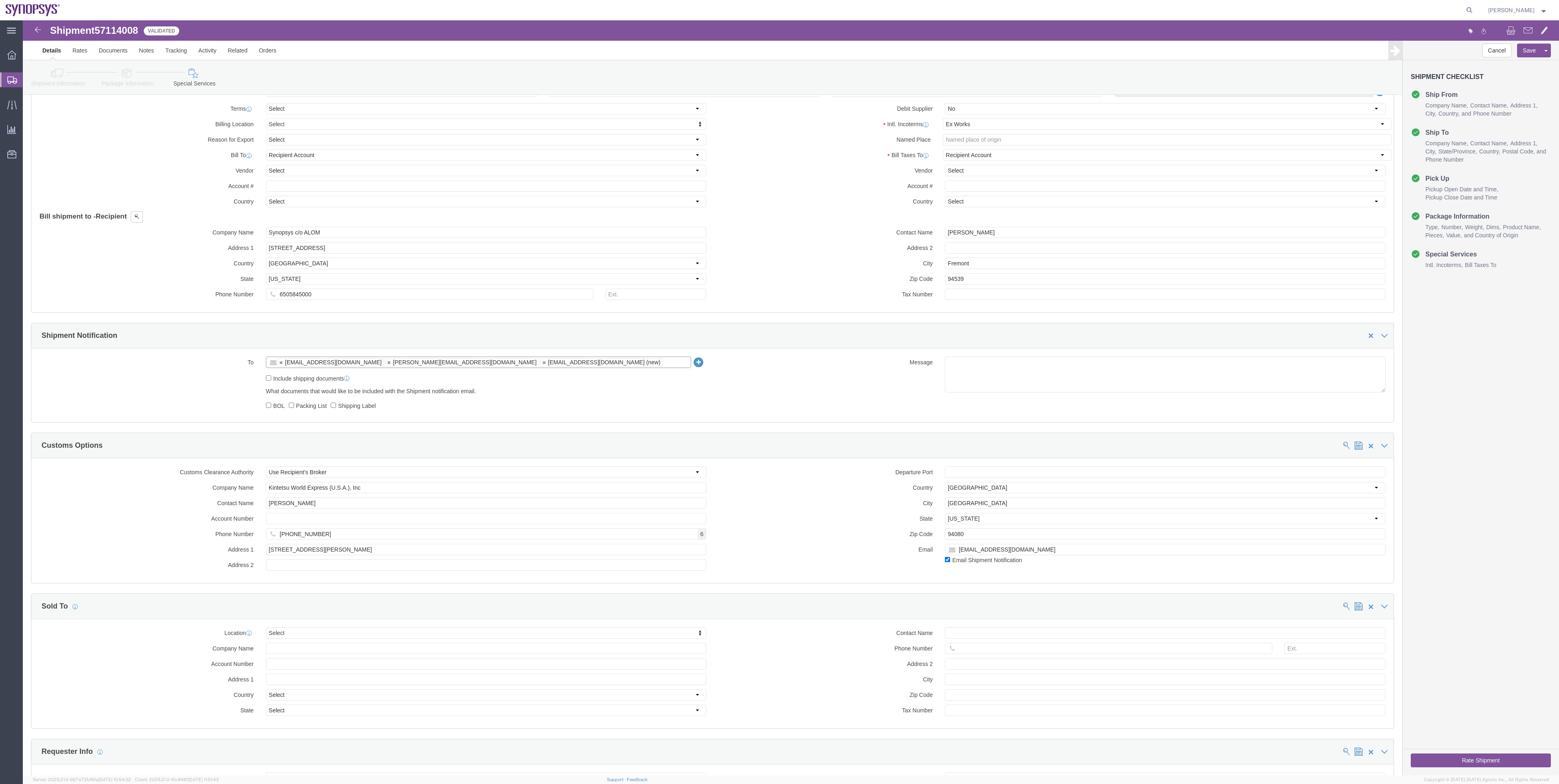
scroll to position [426, 0]
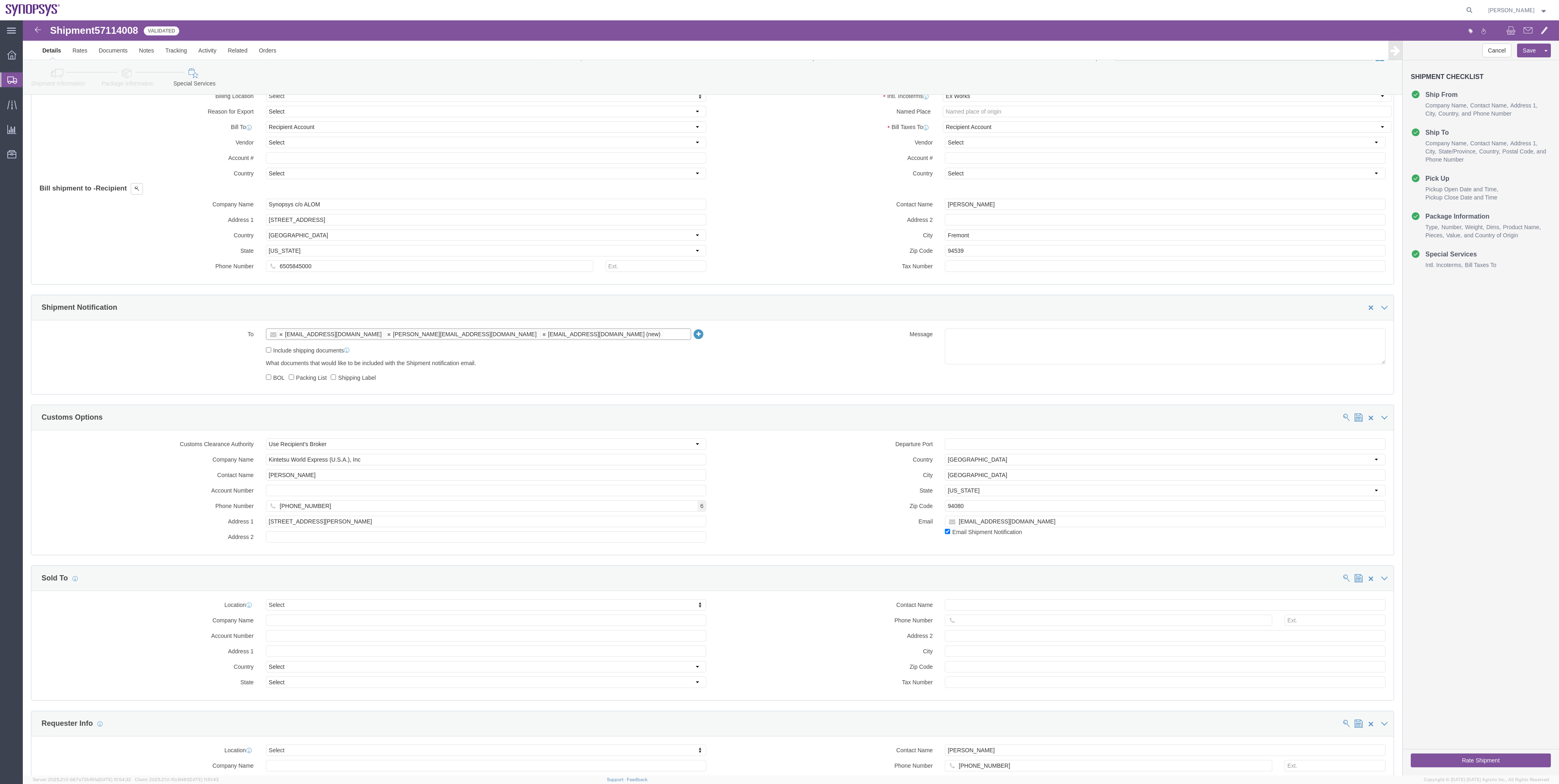
click button "Rate Shipment"
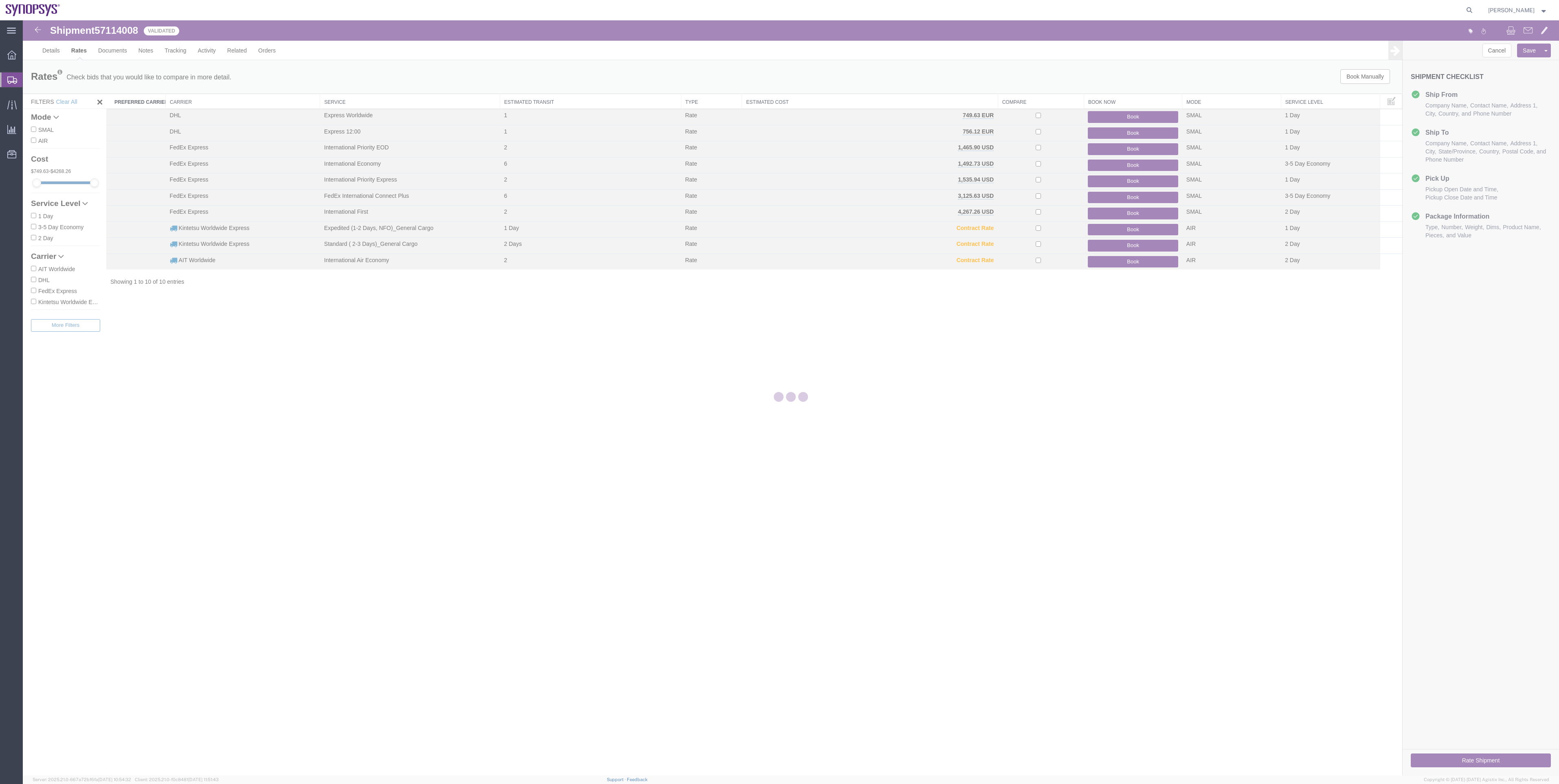
scroll to position [0, 0]
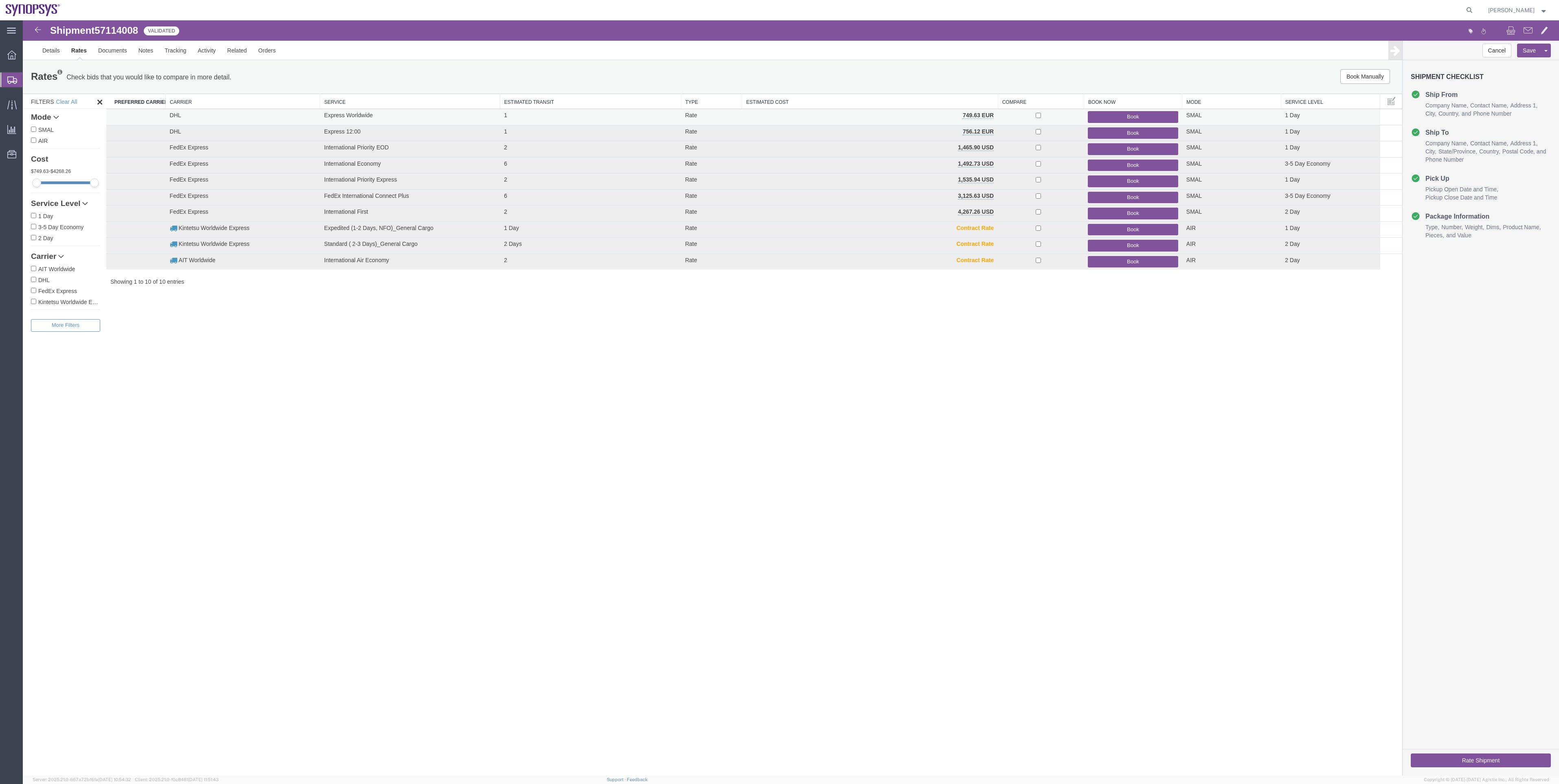
click at [1118, 119] on button "Book" at bounding box center [1133, 116] width 90 height 11
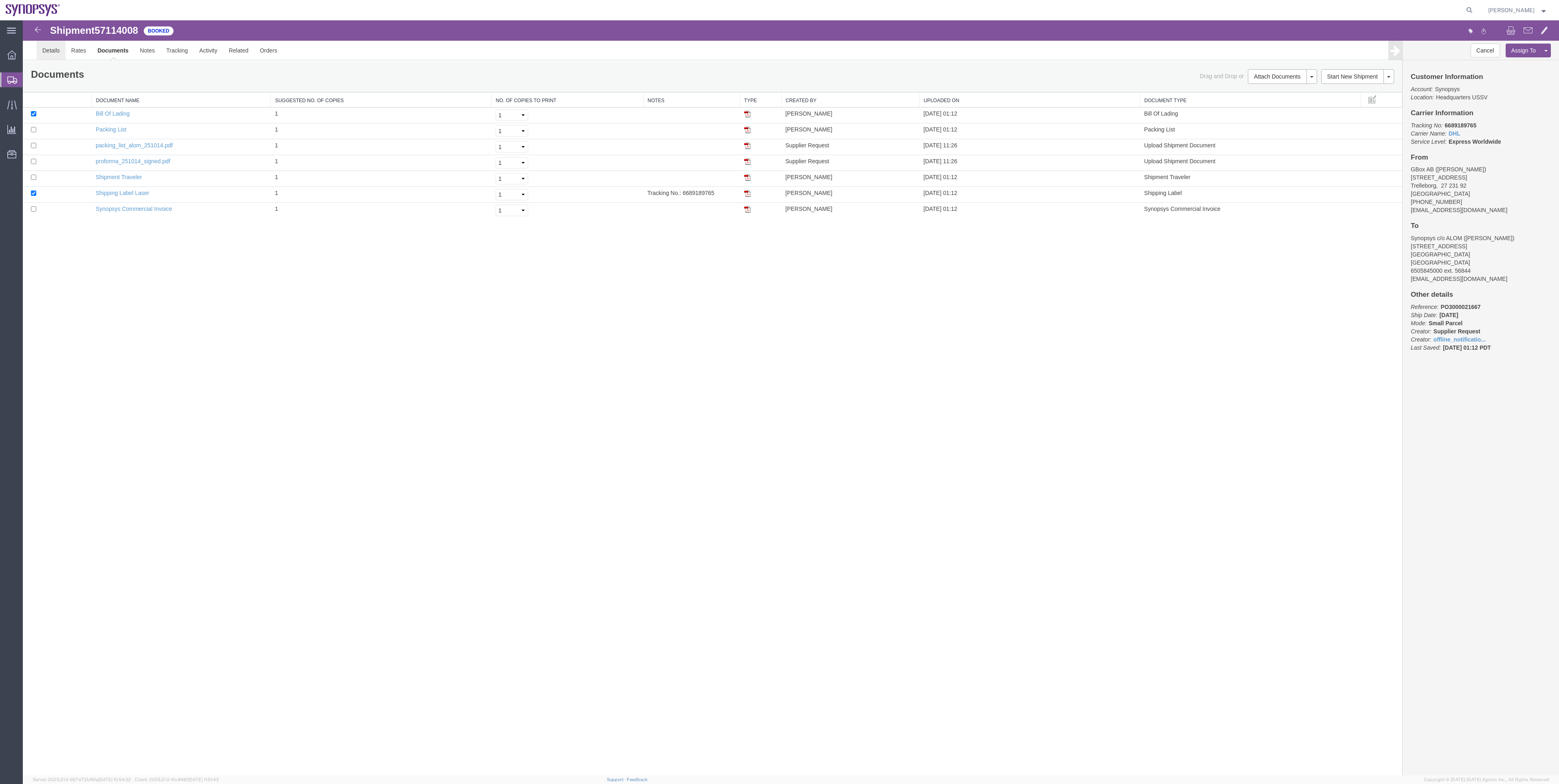
click at [47, 50] on link "Details" at bounding box center [51, 50] width 29 height 20
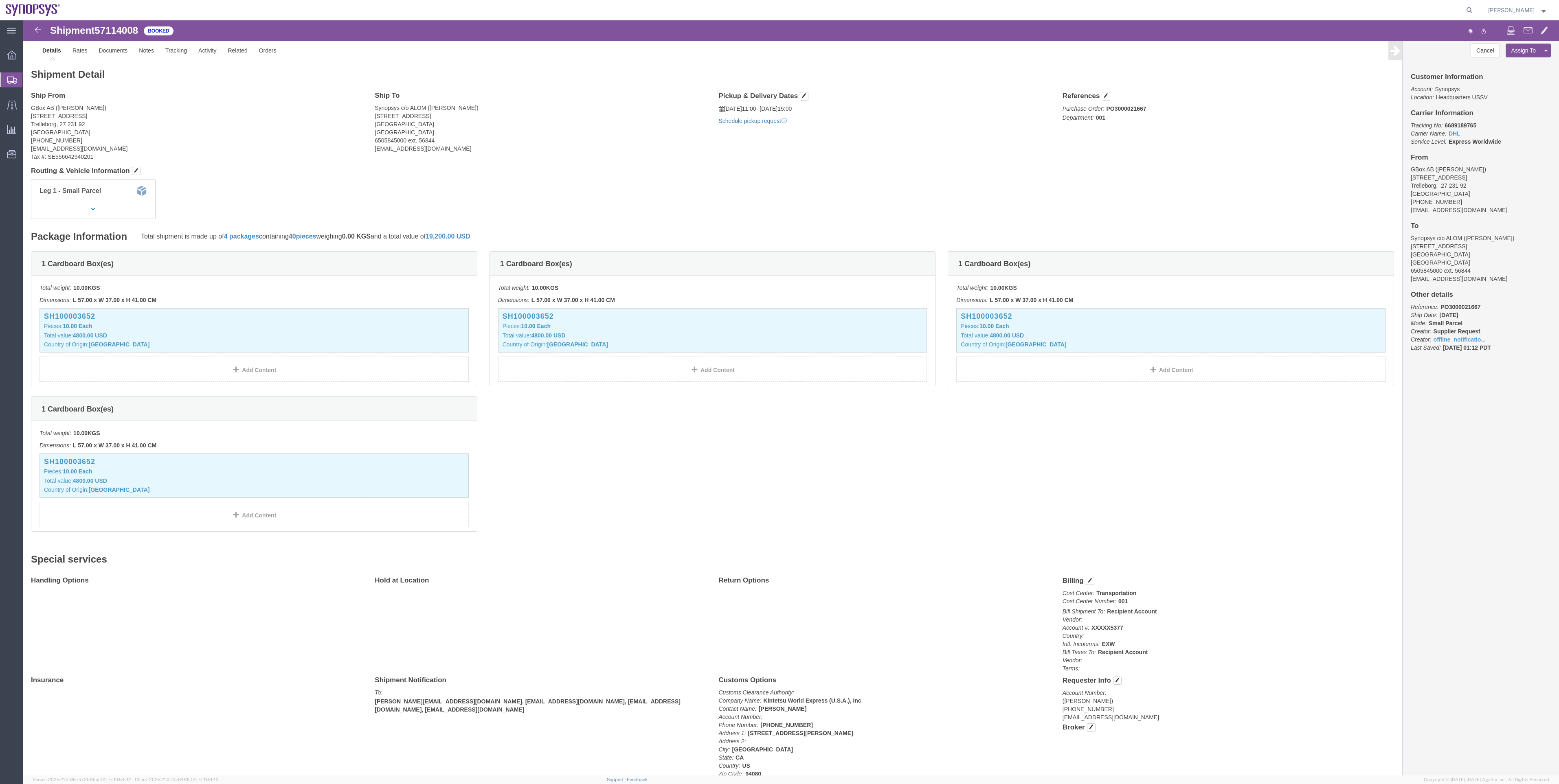
click link "Schedule pickup request"
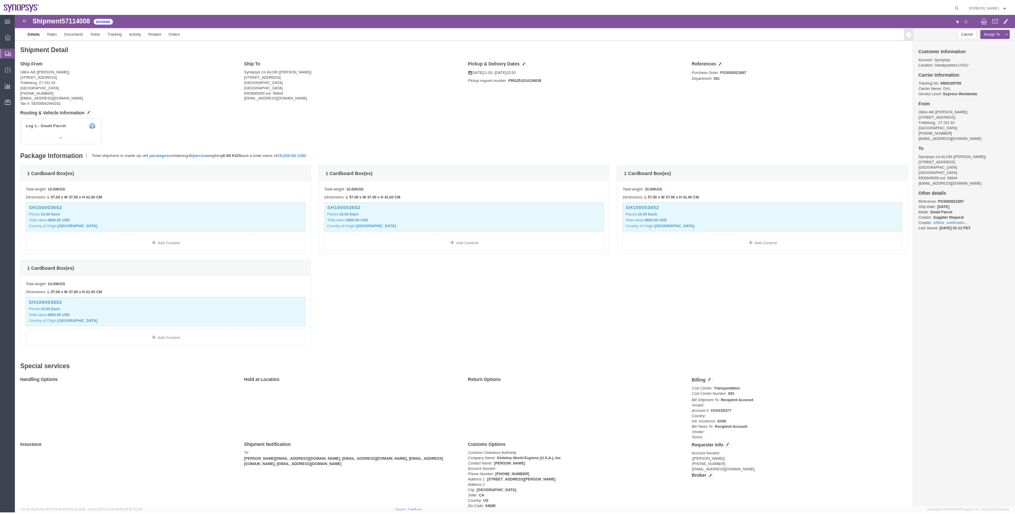
scroll to position [61, 0]
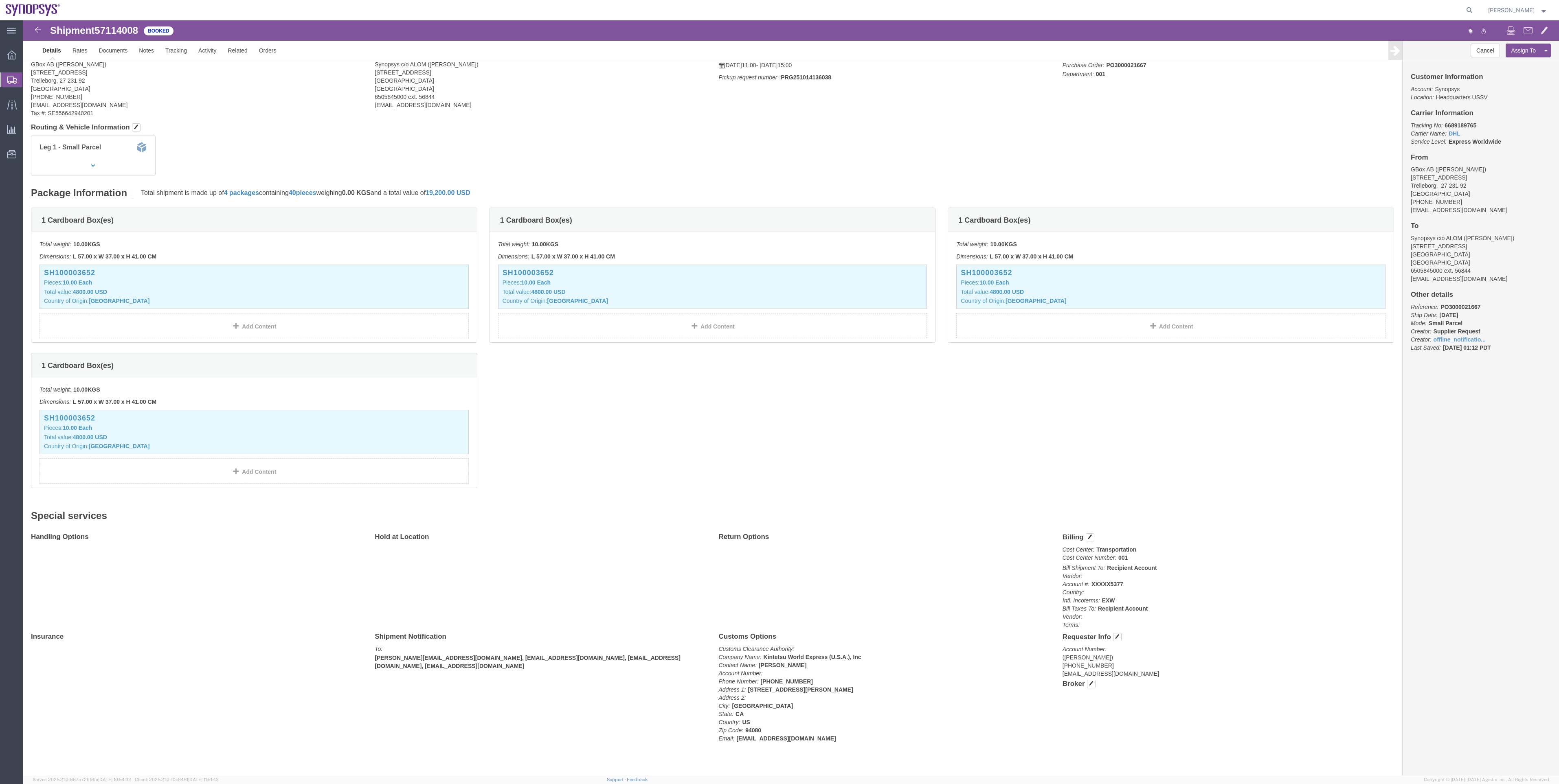
click at [0, 0] on span "Shipment Manager" at bounding box center [0, 0] width 0 height 0
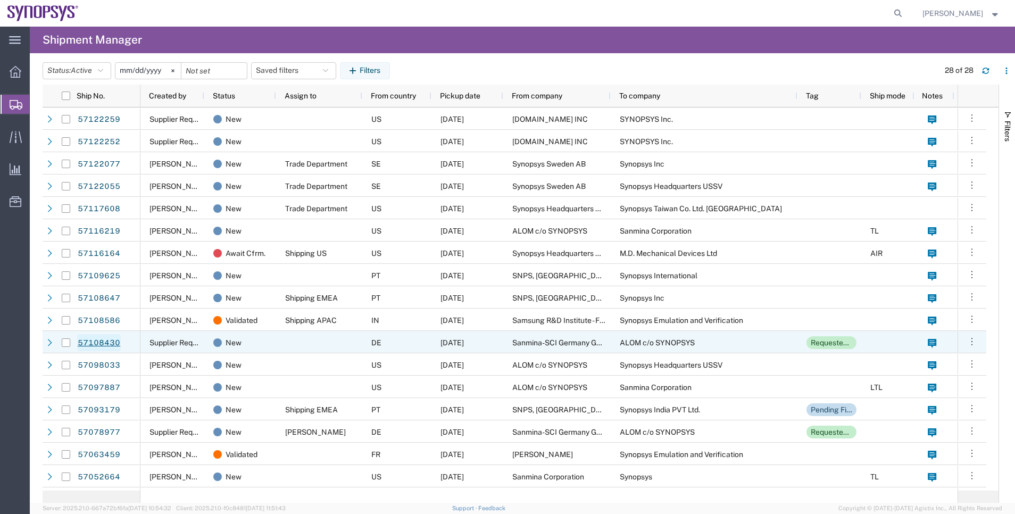
click at [109, 344] on link "57108430" at bounding box center [99, 342] width 44 height 17
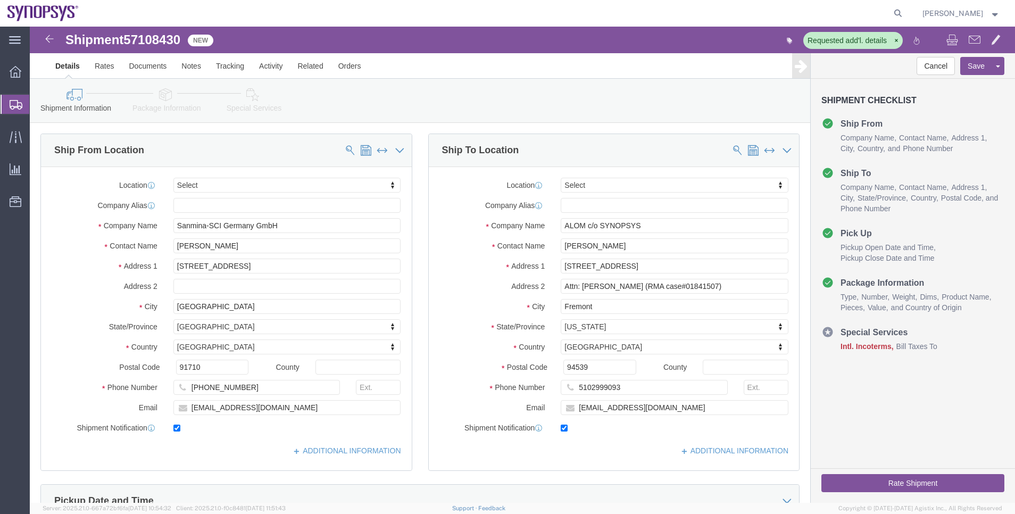
select select
click icon
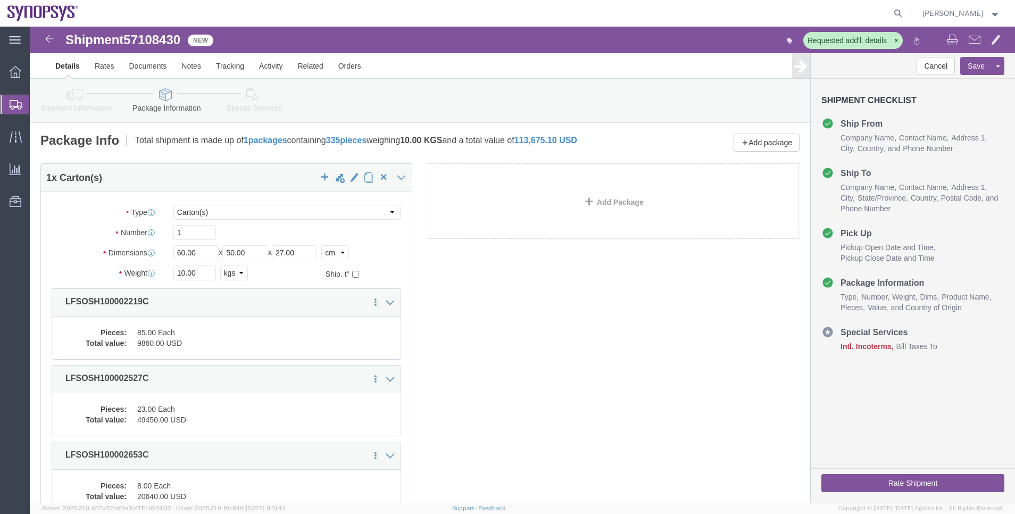
click link "Shipment Information"
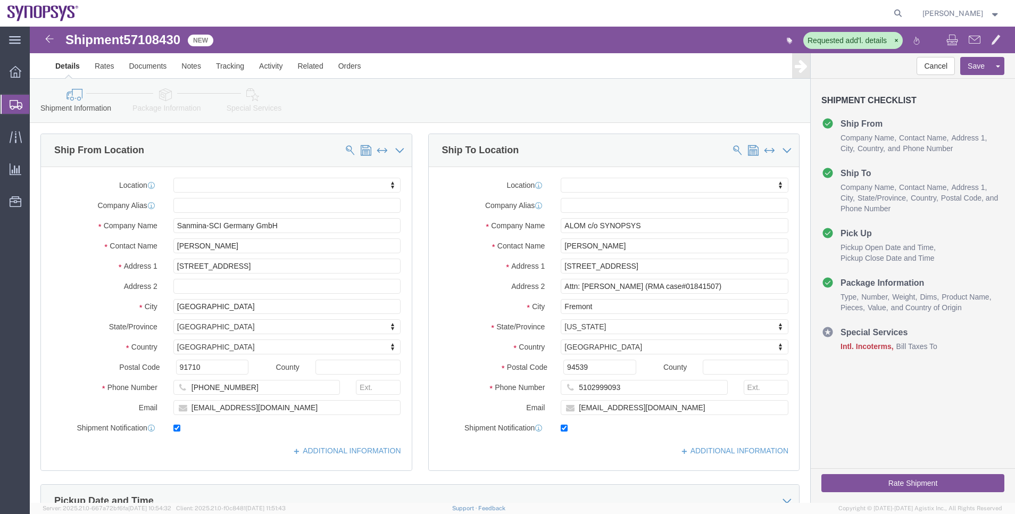
click icon
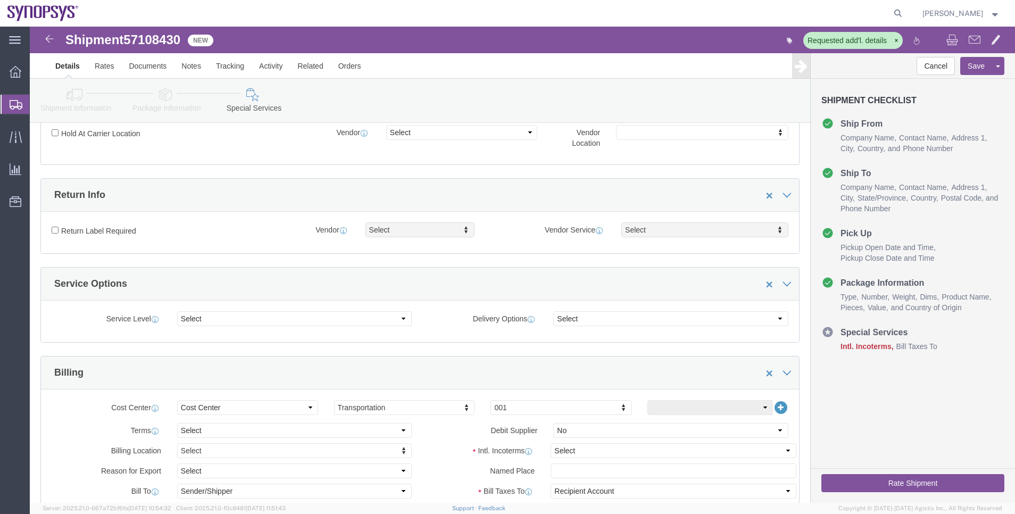
scroll to position [399, 0]
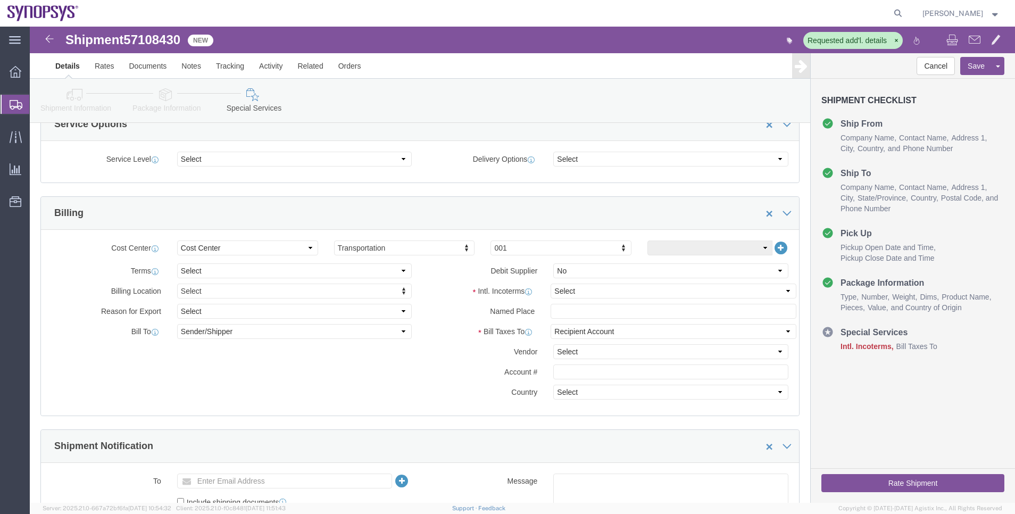
click div "Terms comments Debit Supplier Select Yes No"
click select "Select Carriage Insurance Paid Carriage Paid To Cost and Freight Cost Insurance…"
select select "EXW"
click select "Select Carriage Insurance Paid Carriage Paid To Cost and Freight Cost Insurance…"
select select "RCPN"
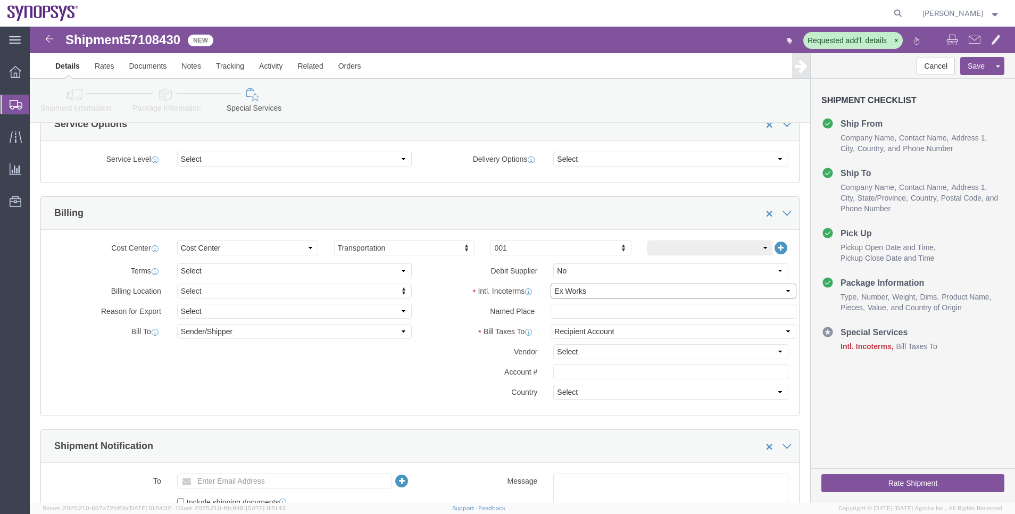
type input "[STREET_ADDRESS]"
select select "US"
select select "CA"
type input "5102999093"
type input "[PERSON_NAME]"
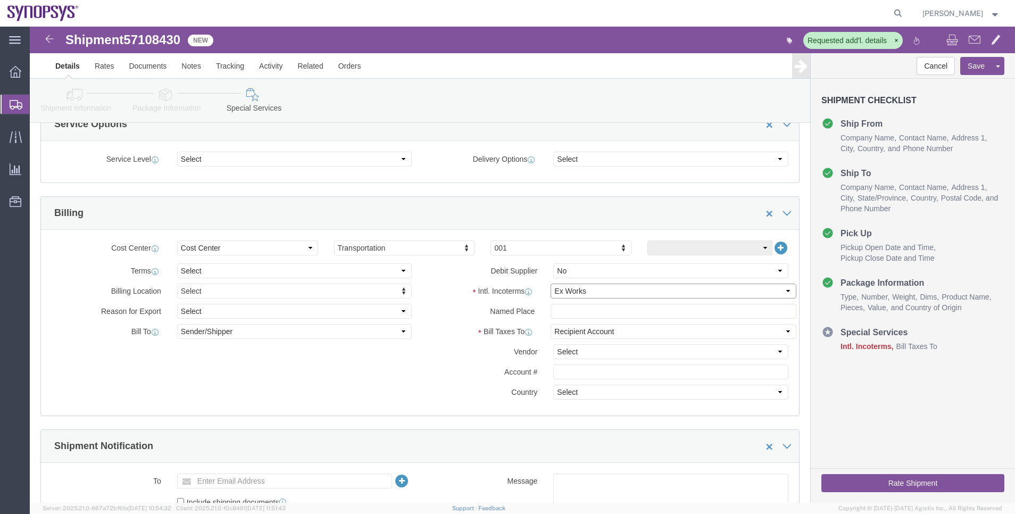
type input "Attn: [PERSON_NAME] (RMA case#01841507)"
type input "Fremont"
type input "94539"
type input "ALOM c/o SYNOPSYS"
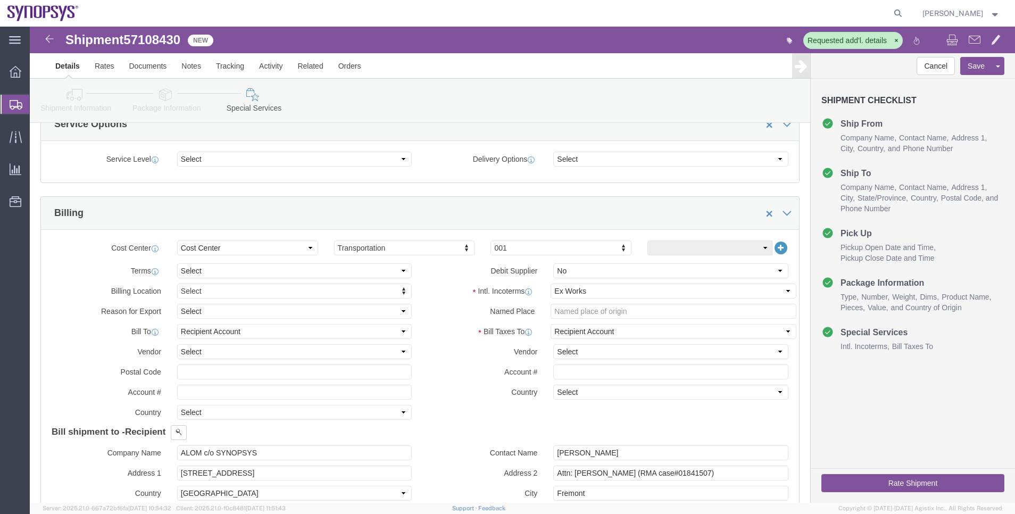
click link "Shipment Information"
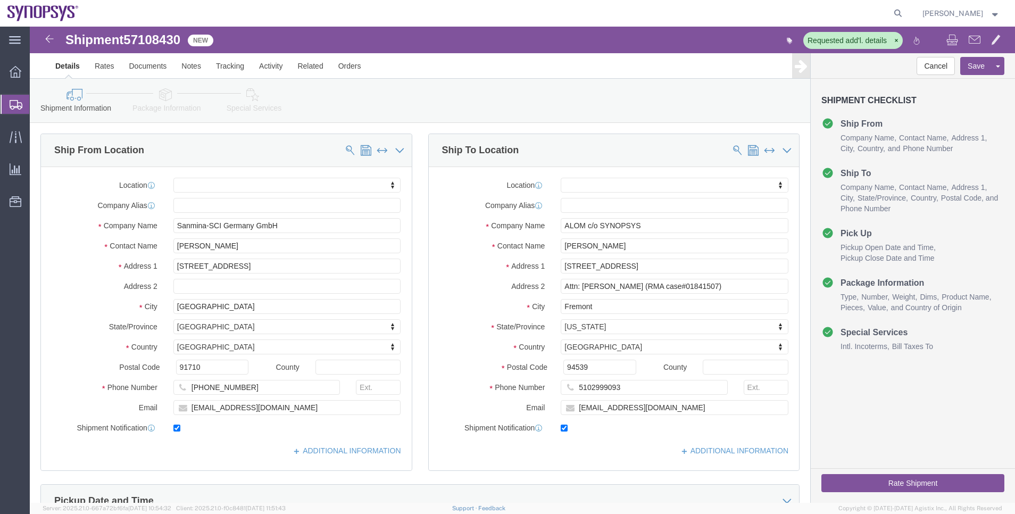
click link "Package Information"
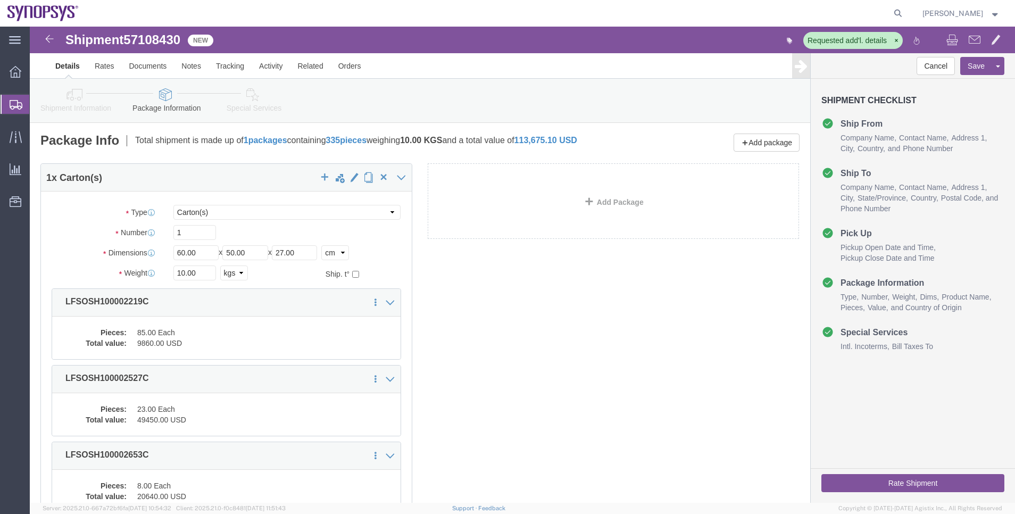
click link "Special Services"
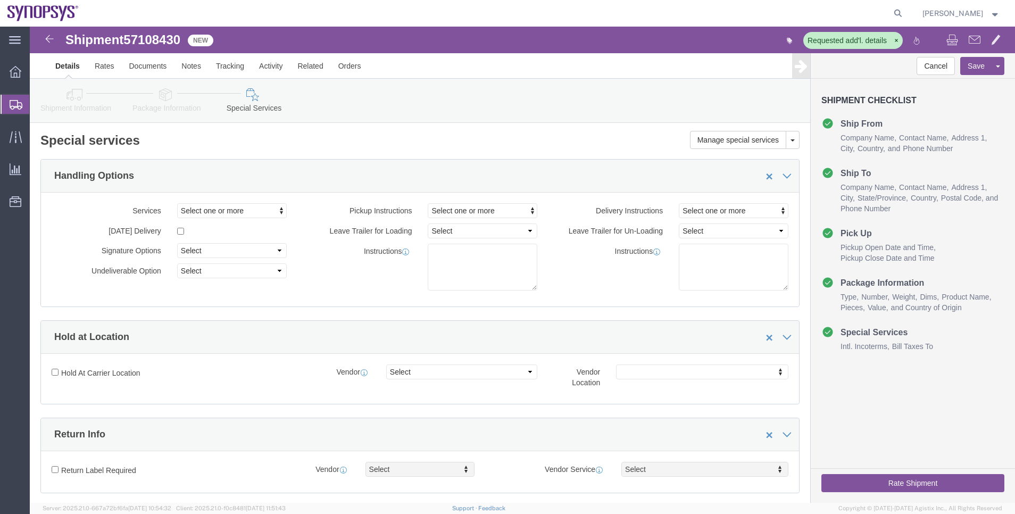
click icon
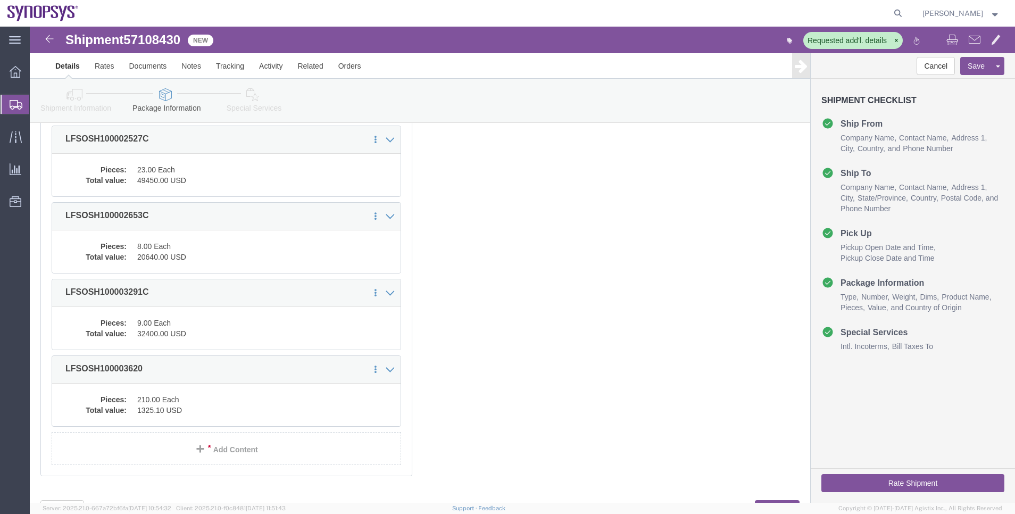
scroll to position [287, 0]
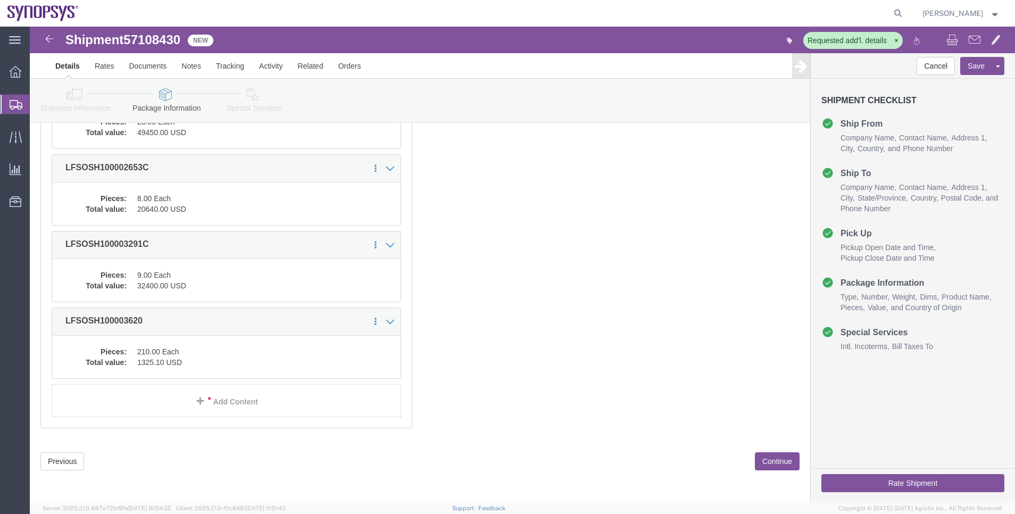
click icon
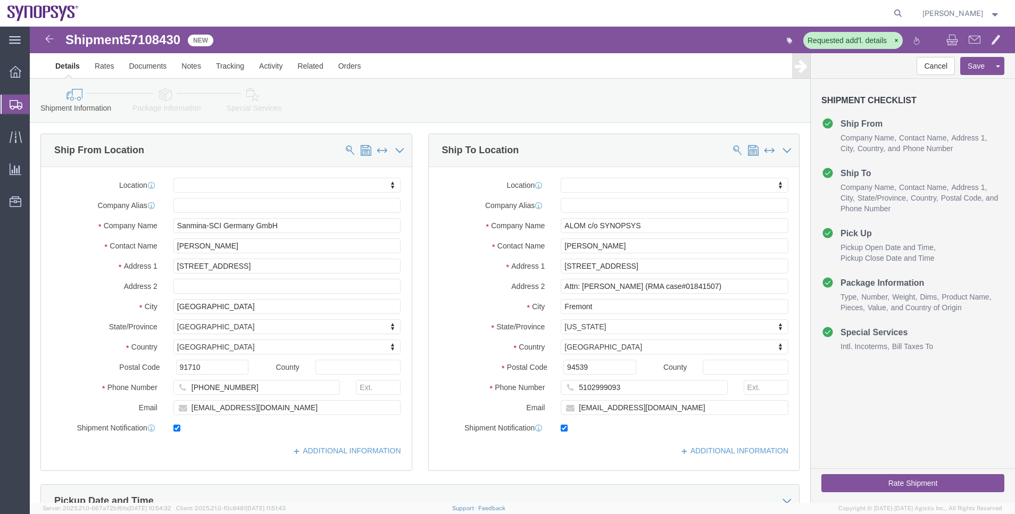
click link "Package Information"
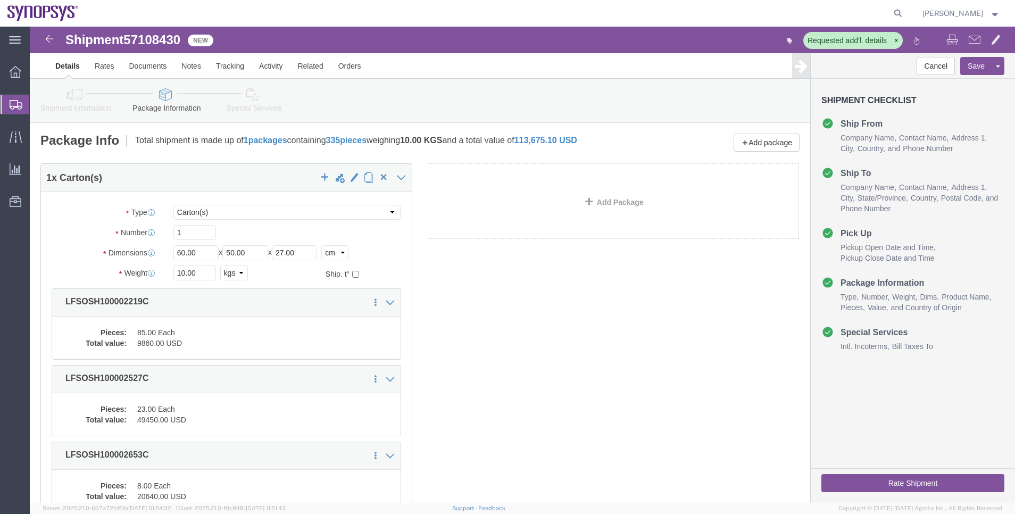
click icon
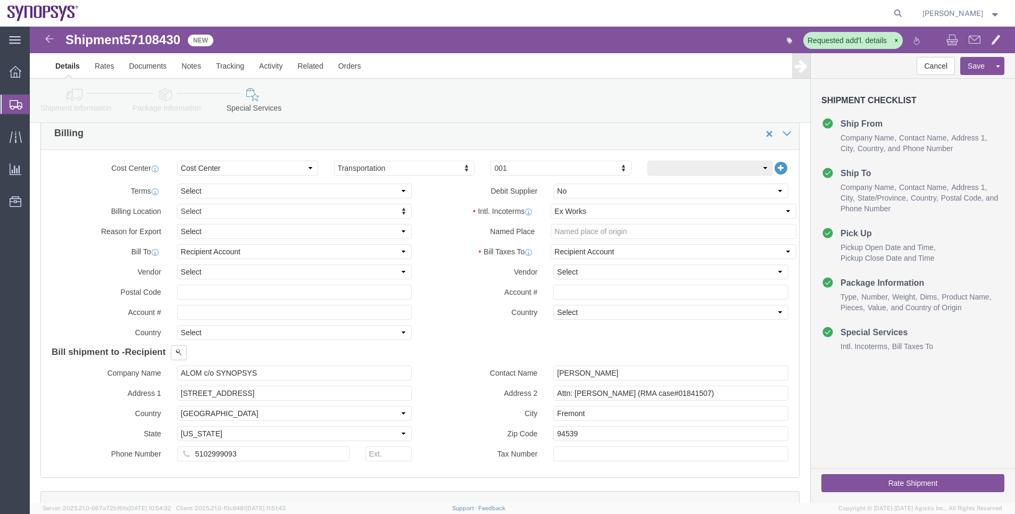
click link "Shipment Information"
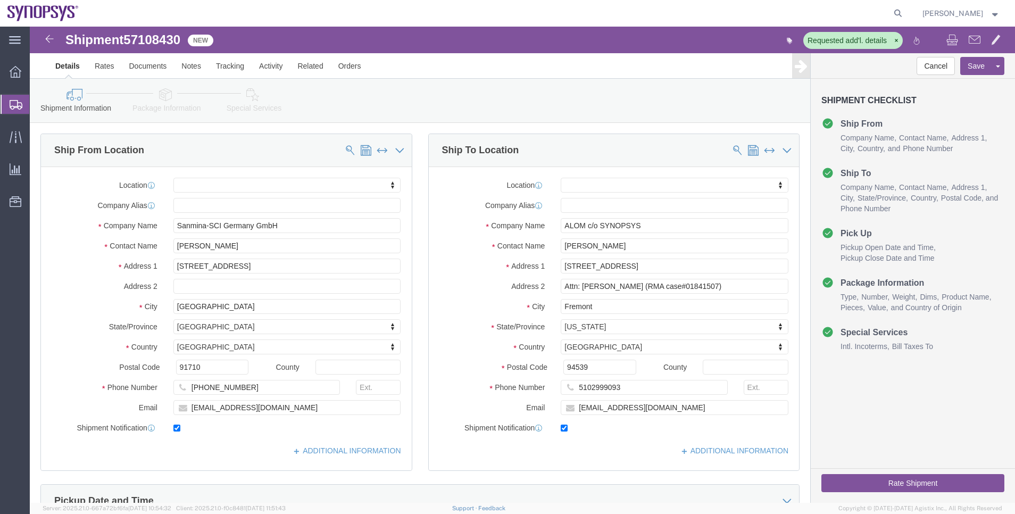
click icon
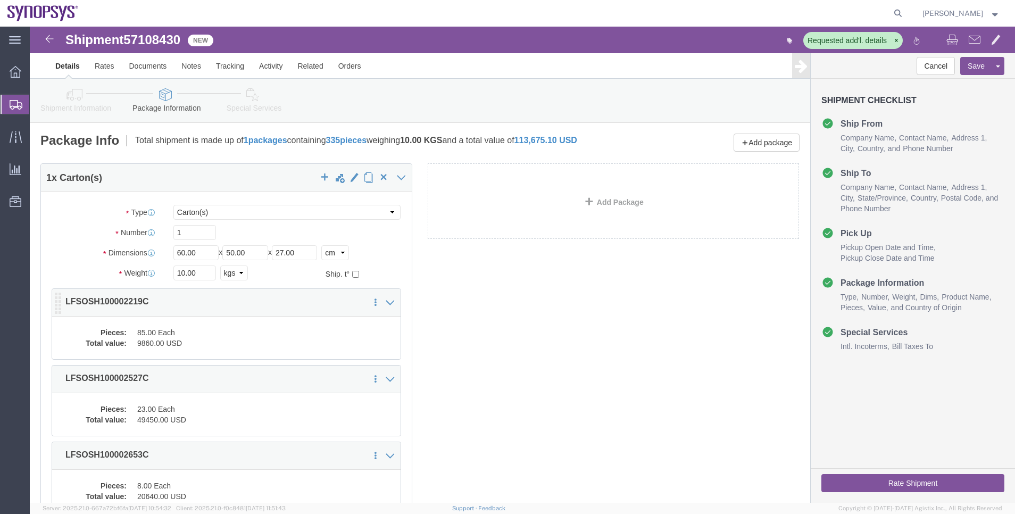
click dd "9860.00 USD"
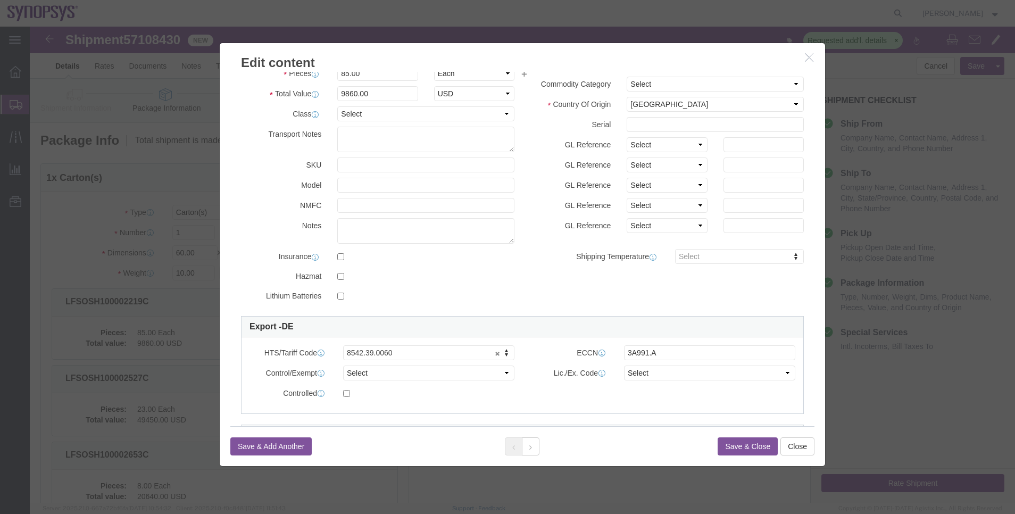
scroll to position [80, 0]
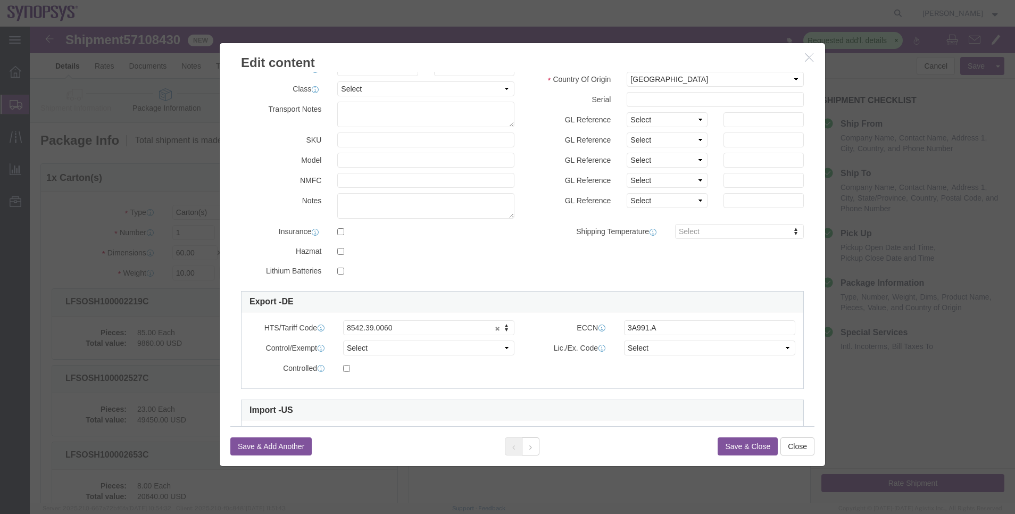
click button "button"
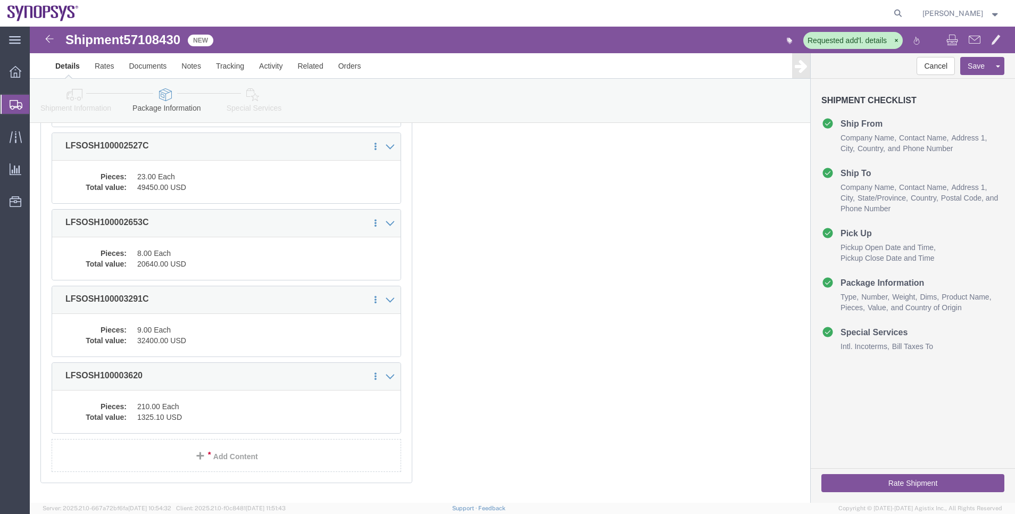
scroll to position [239, 0]
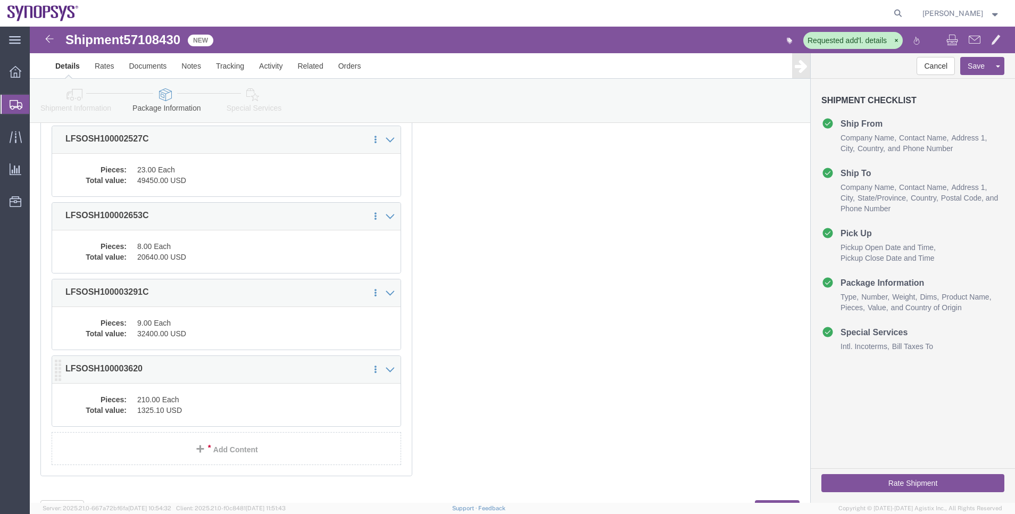
click dd "1325.10 USD"
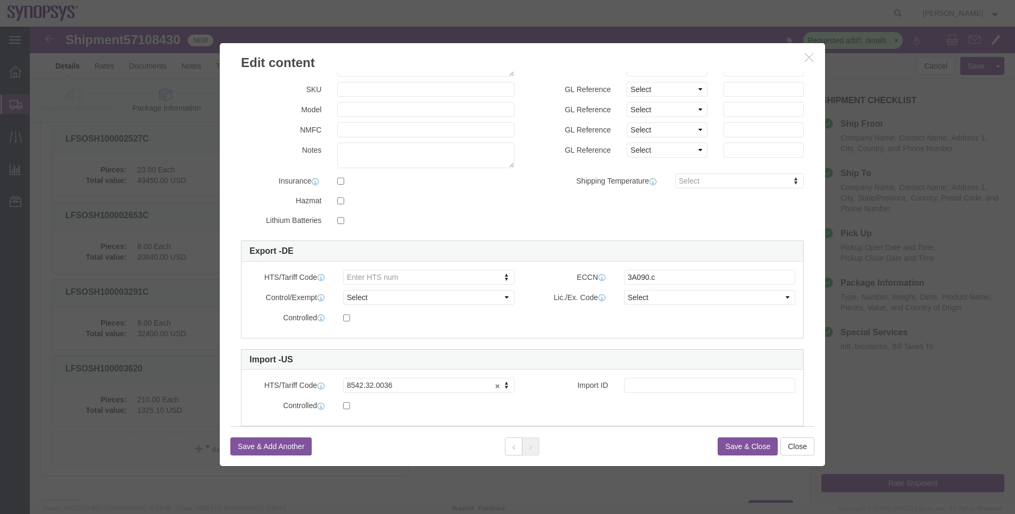
scroll to position [154, 0]
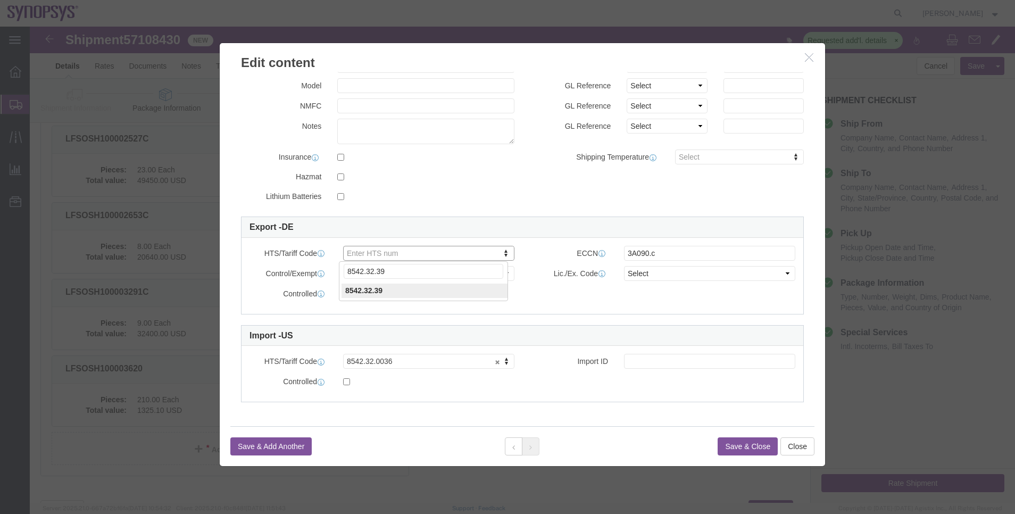
type input "8542.32.39"
click button "Save & Close"
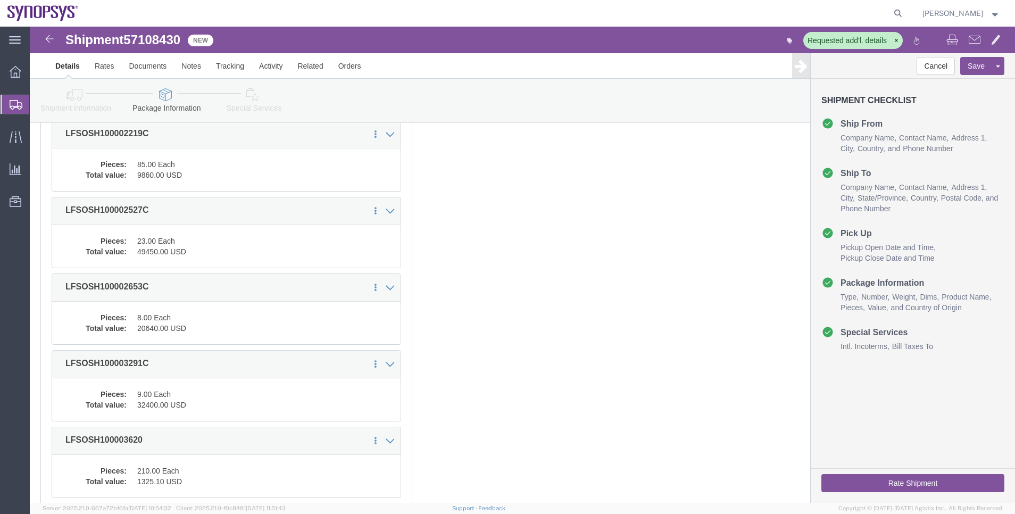
scroll to position [0, 0]
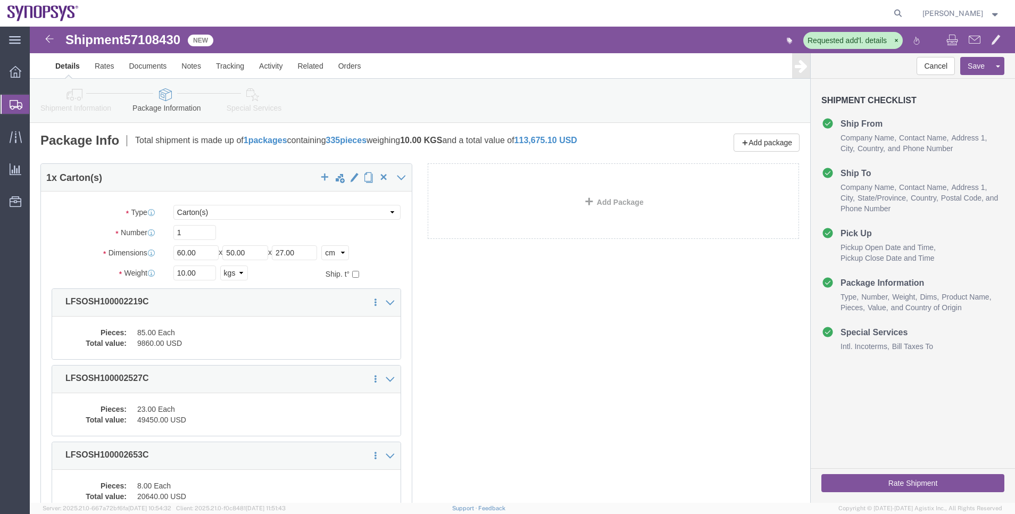
click link "Shipment Information"
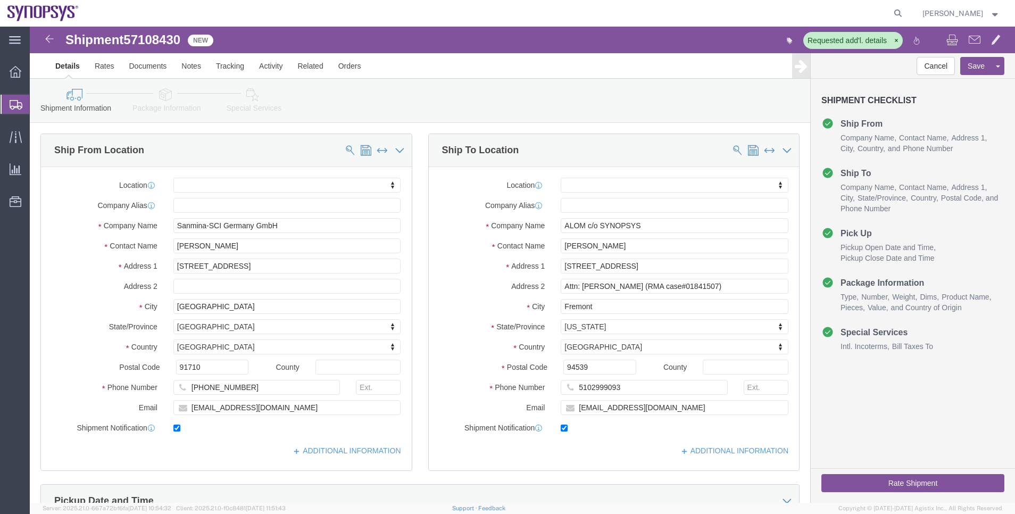
click icon
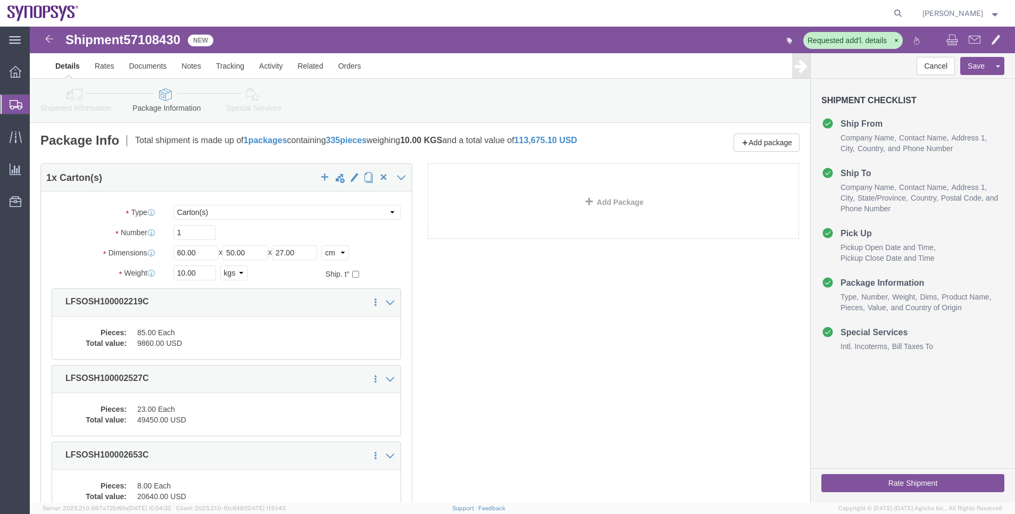
click icon
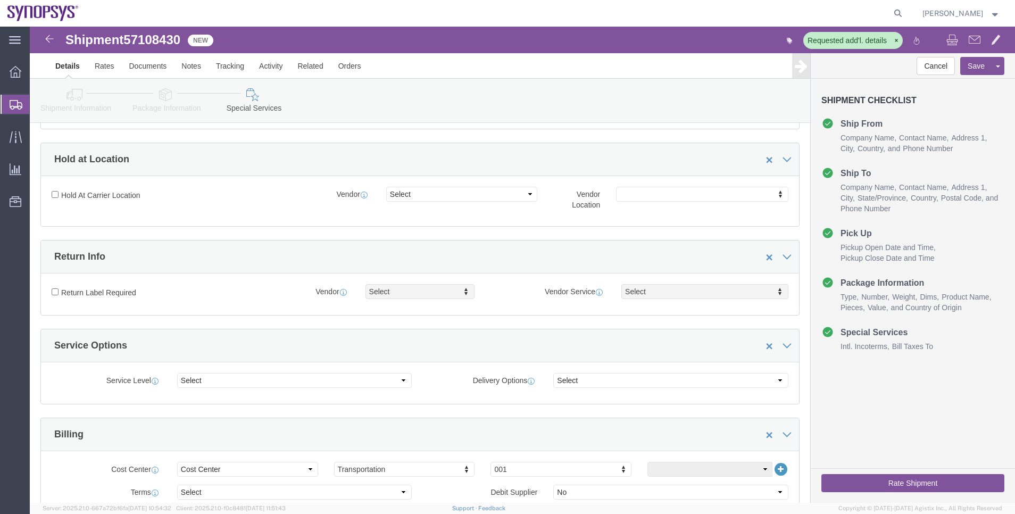
scroll to position [399, 0]
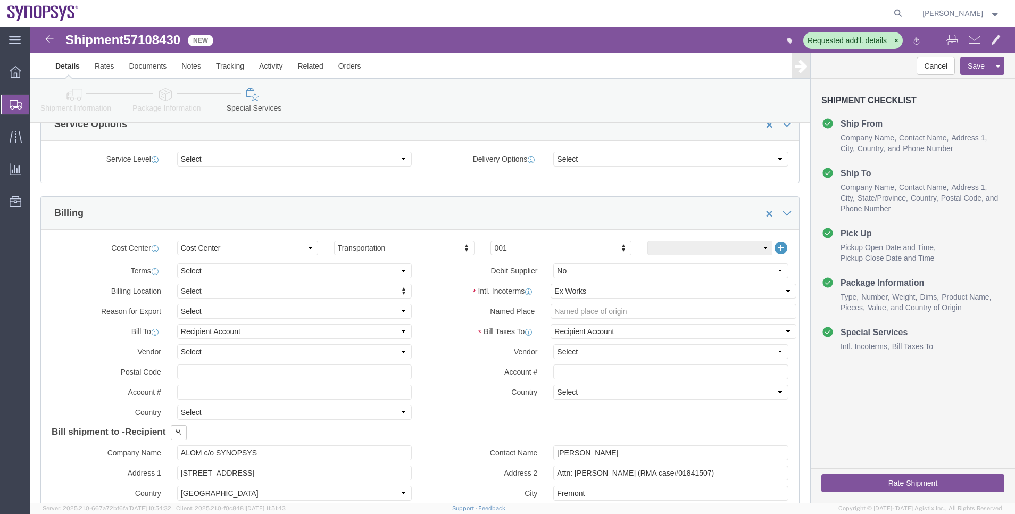
click link "Package Information"
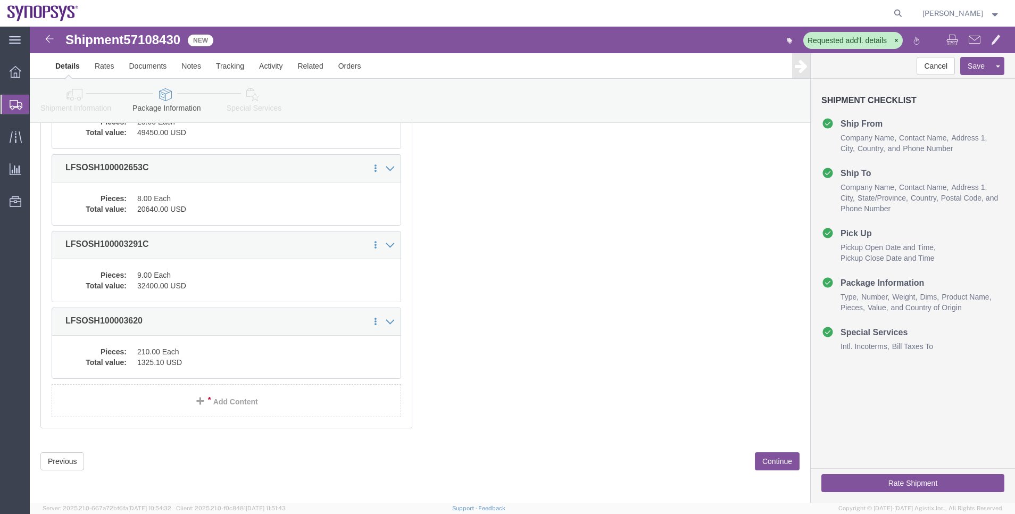
click icon
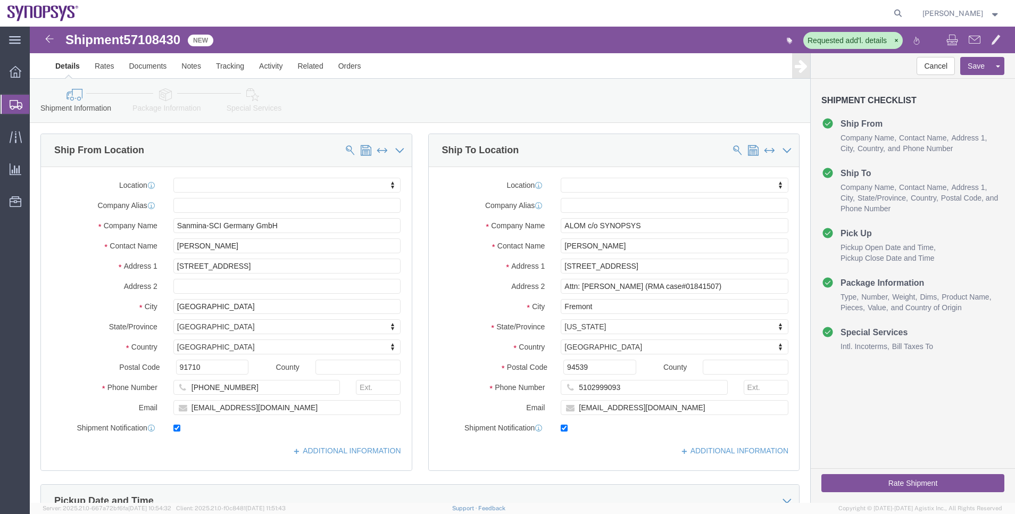
click link "Package Information"
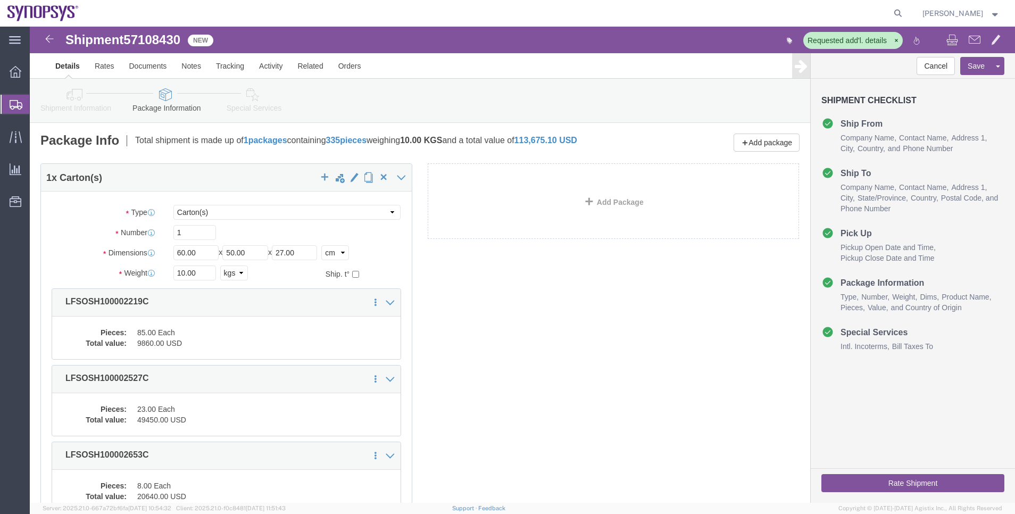
click link "Special Services"
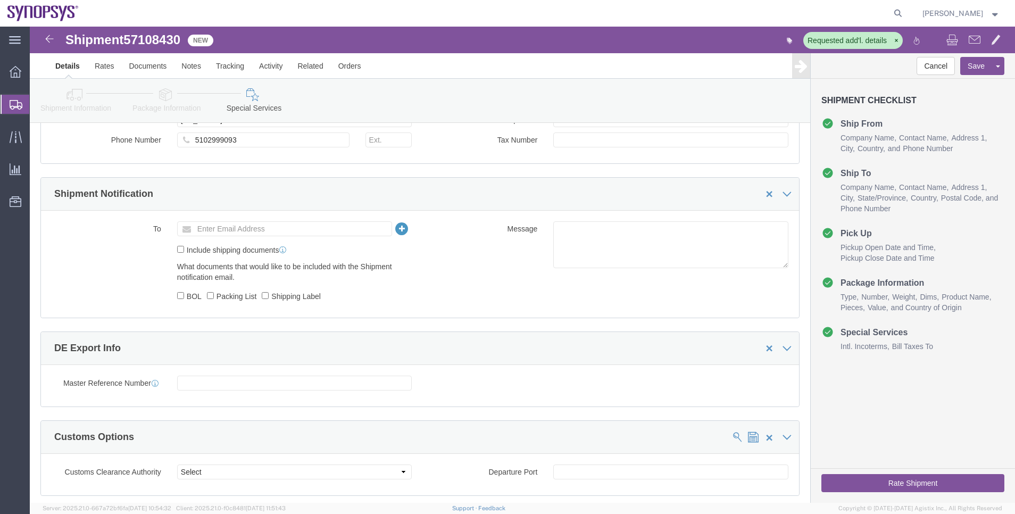
scroll to position [798, 0]
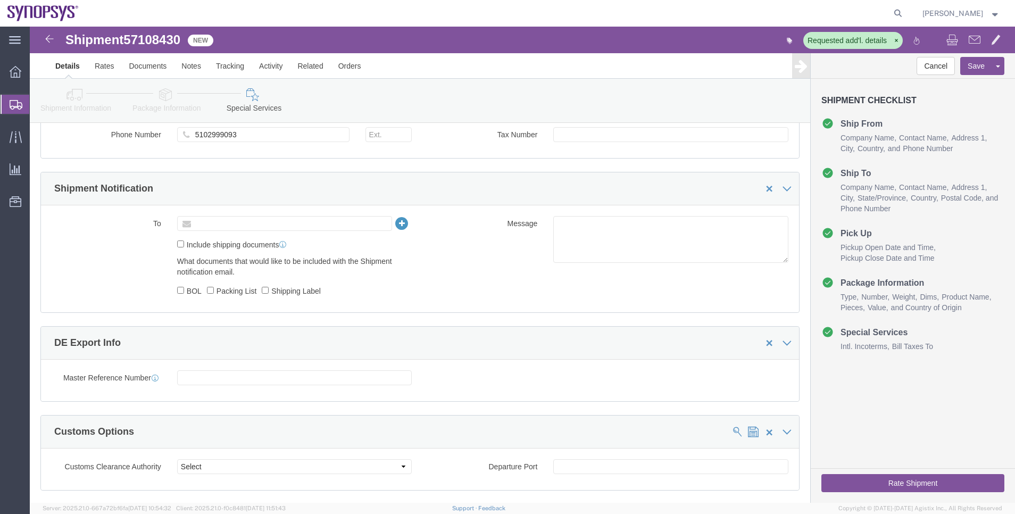
click input "text"
type input "[EMAIL_ADDRESS][DOMAIN_NAME]"
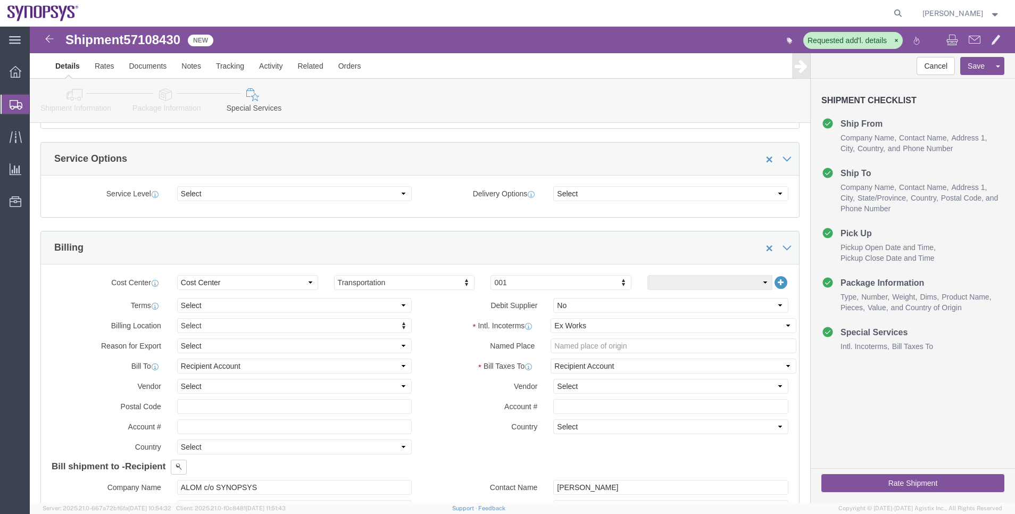
scroll to position [239, 0]
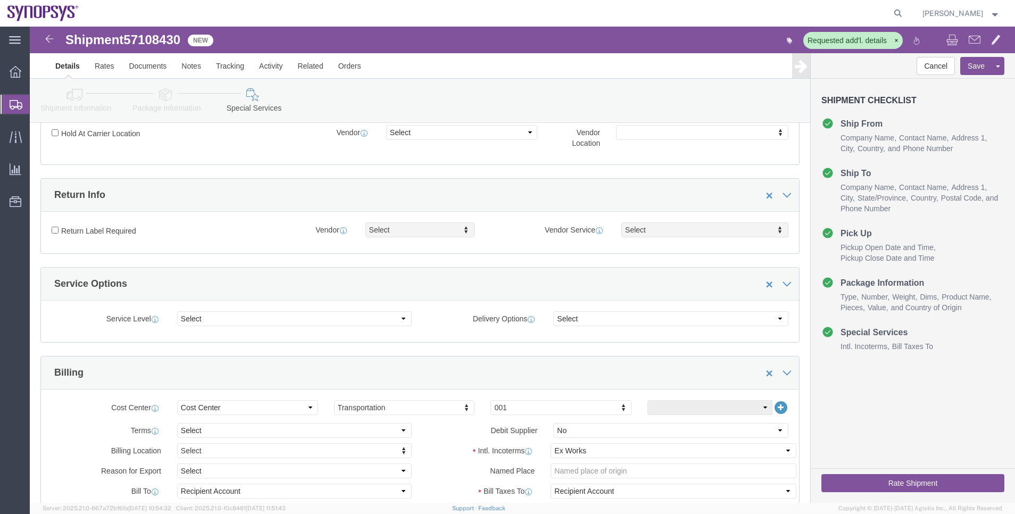
click link "Package Information"
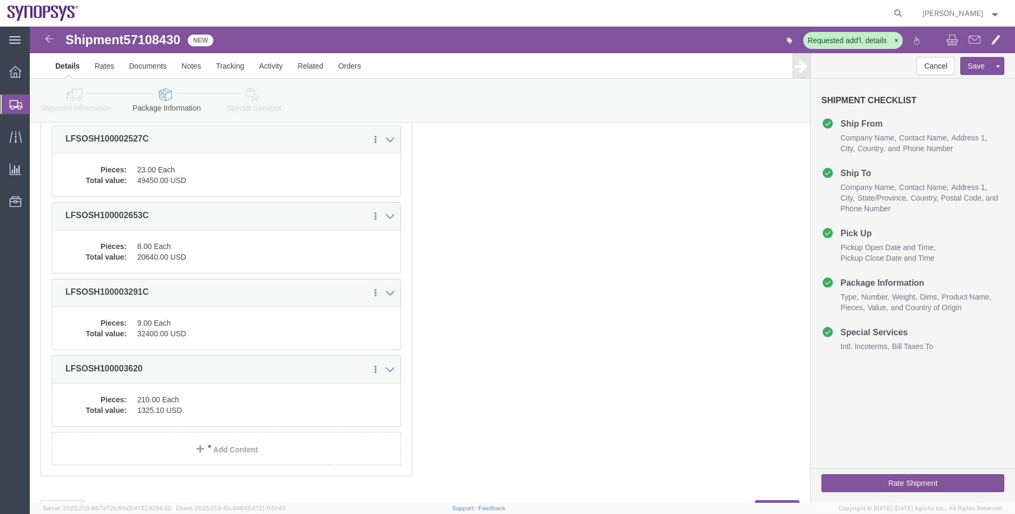
click link "Shipment Information"
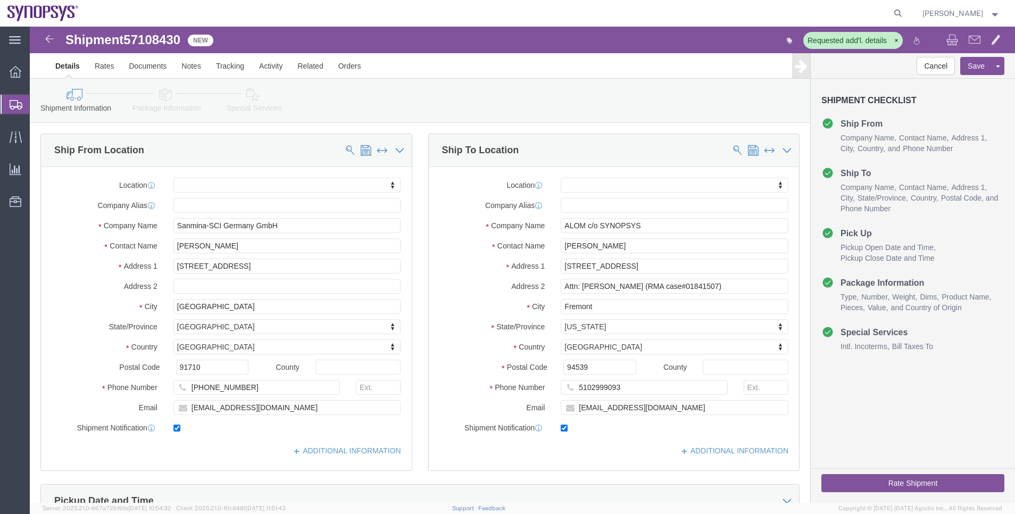
click button "Rate Shipment"
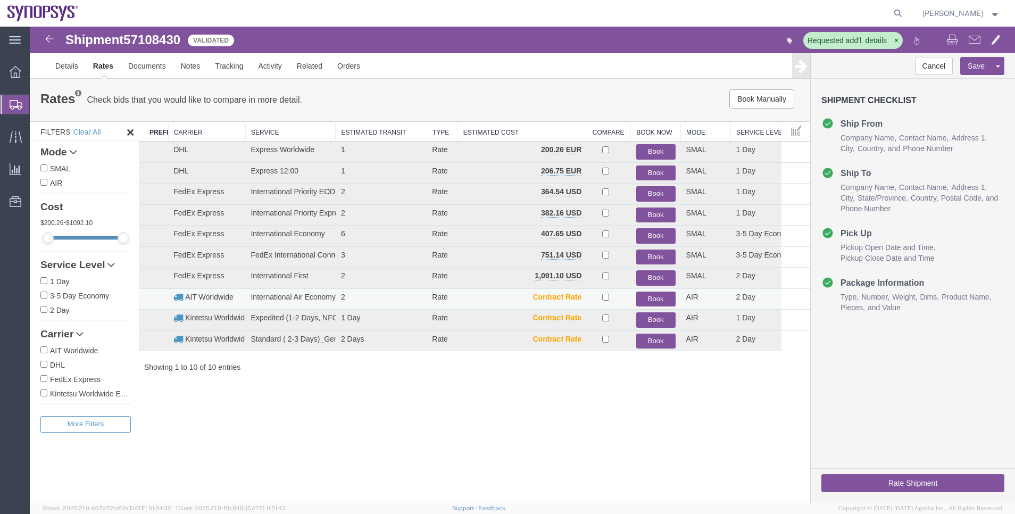
click at [647, 304] on button "Book" at bounding box center [656, 299] width 39 height 15
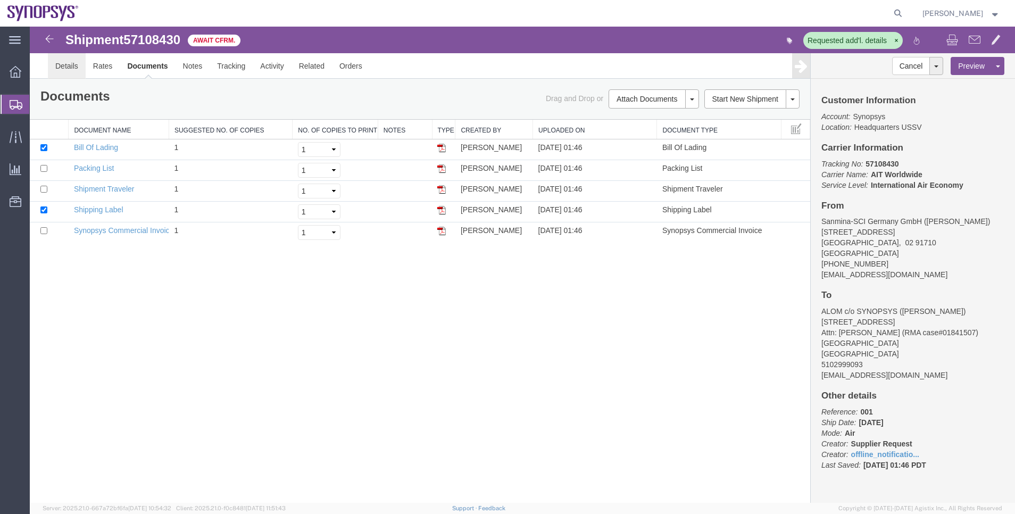
click at [53, 68] on link "Details" at bounding box center [67, 66] width 38 height 26
